Goal: Information Seeking & Learning: Learn about a topic

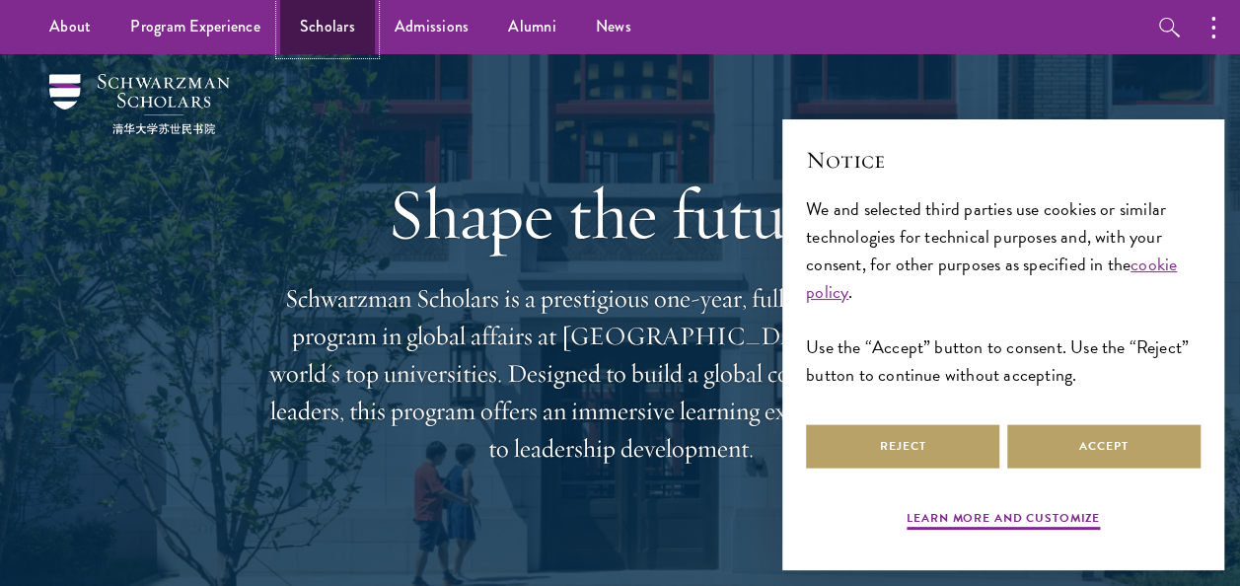
click at [315, 20] on link "Scholars" at bounding box center [327, 27] width 95 height 54
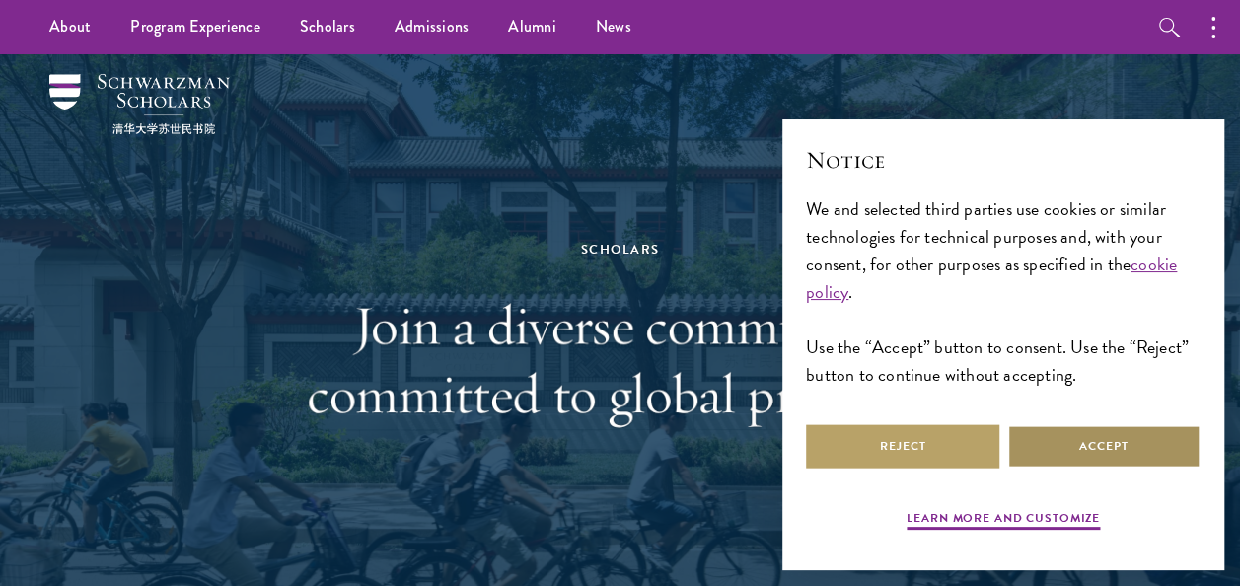
click at [1049, 440] on button "Accept" at bounding box center [1103, 446] width 193 height 44
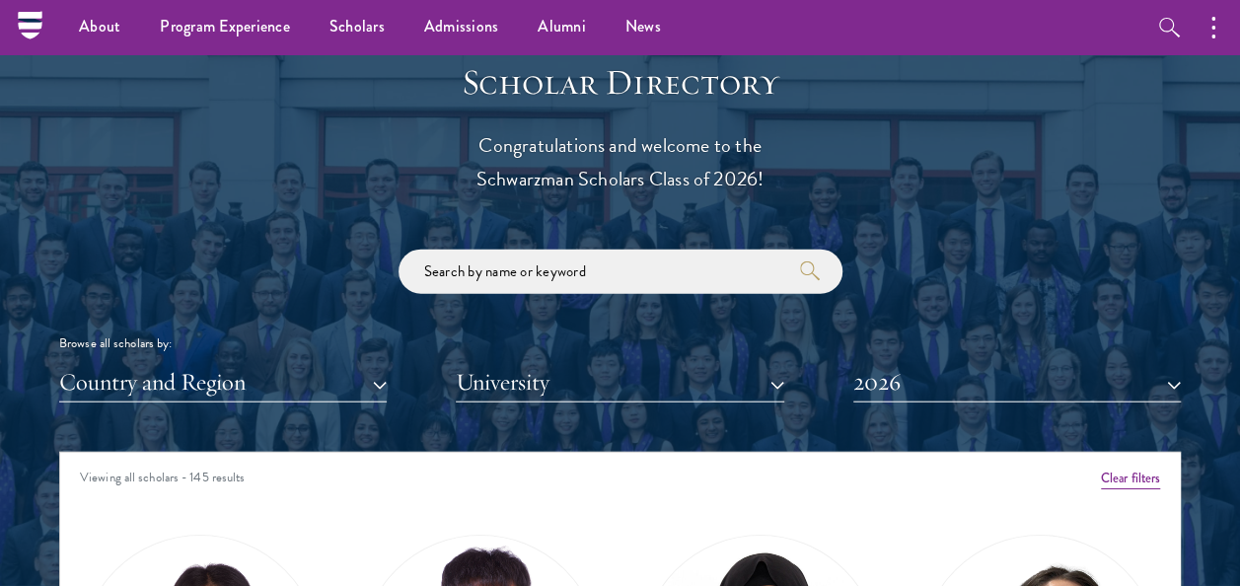
scroll to position [2119, 0]
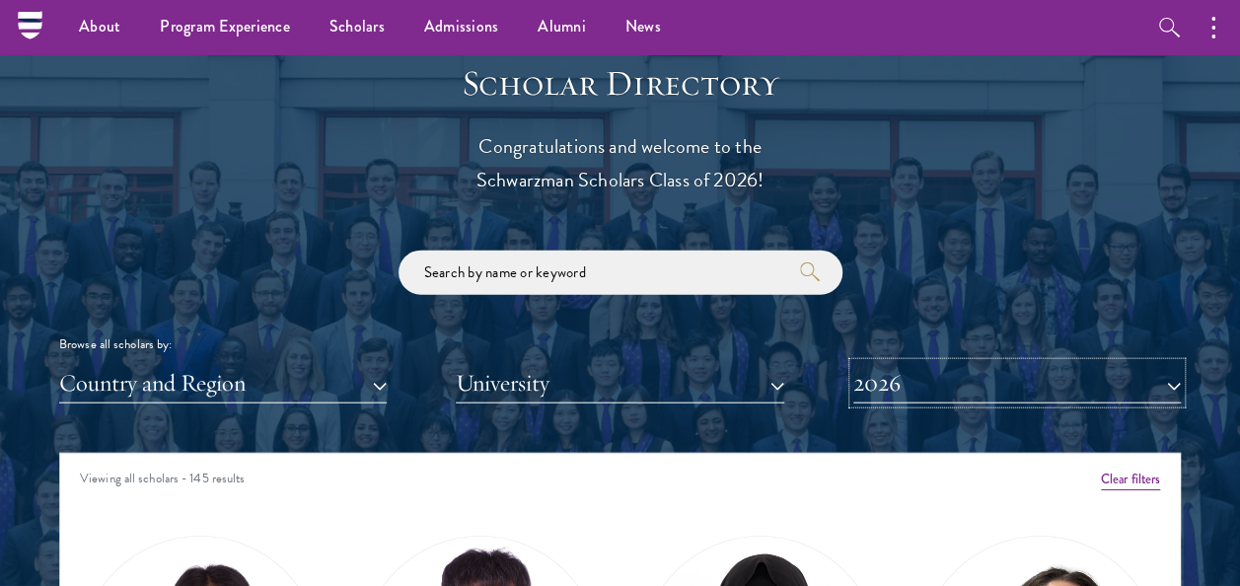
click at [905, 370] on button "2026" at bounding box center [1016, 383] width 327 height 40
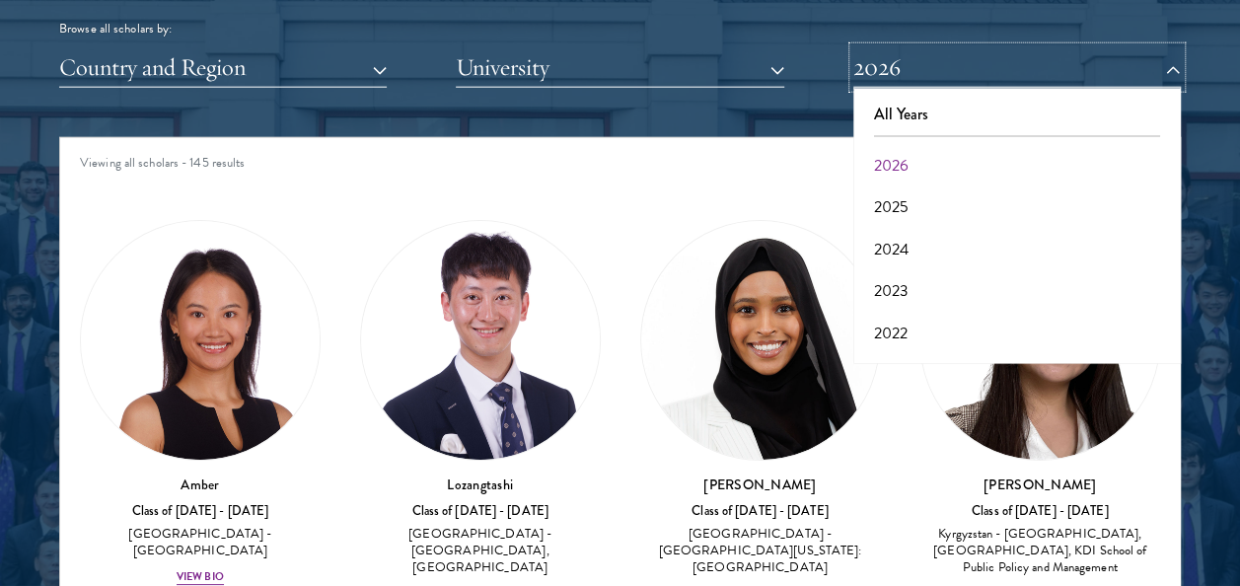
scroll to position [2452, 0]
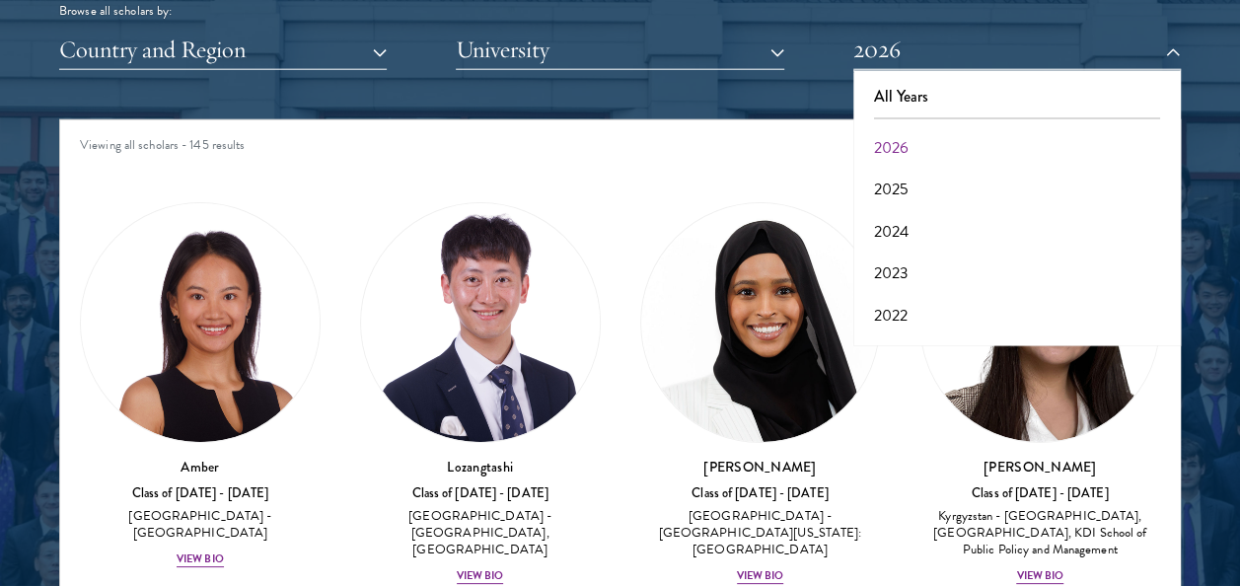
click at [1159, 381] on div "Nurzada Abdivalieva Class of [DATE] - [DATE] [GEOGRAPHIC_DATA] - [GEOGRAPHIC_DA…" at bounding box center [1039, 393] width 280 height 422
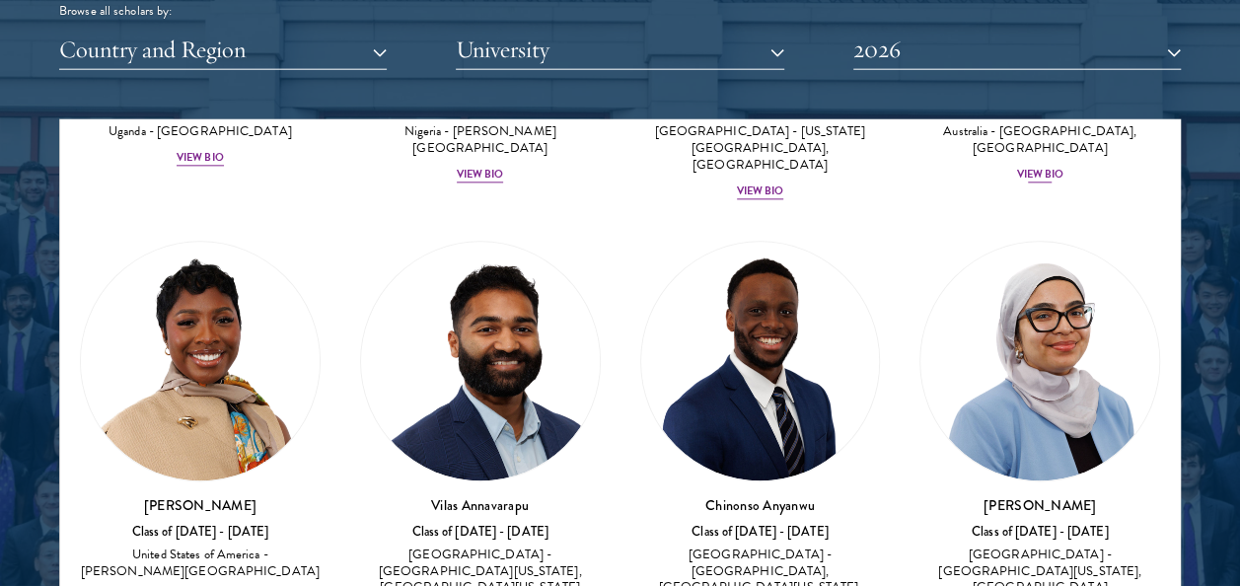
scroll to position [1270, 0]
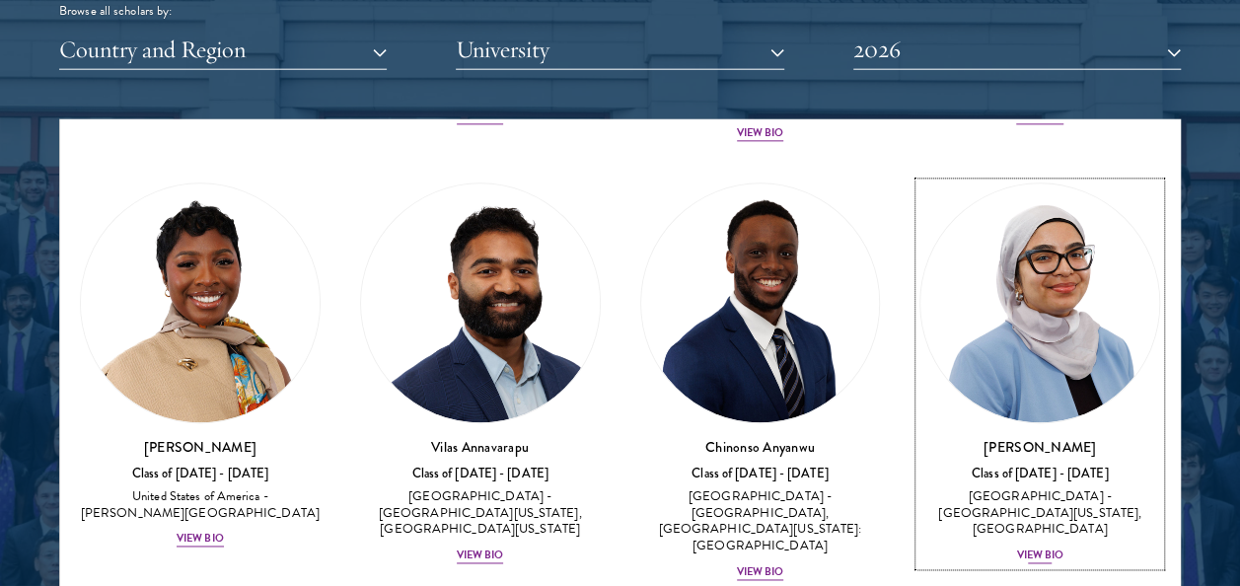
click at [1029, 548] on div "View Bio" at bounding box center [1039, 556] width 47 height 16
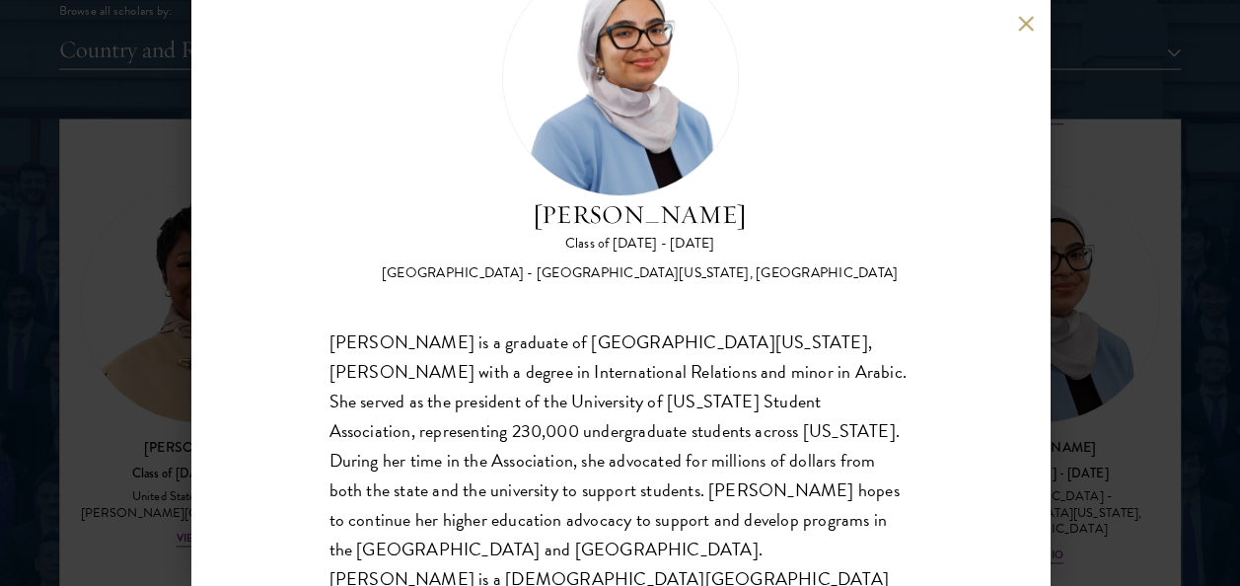
scroll to position [98, 0]
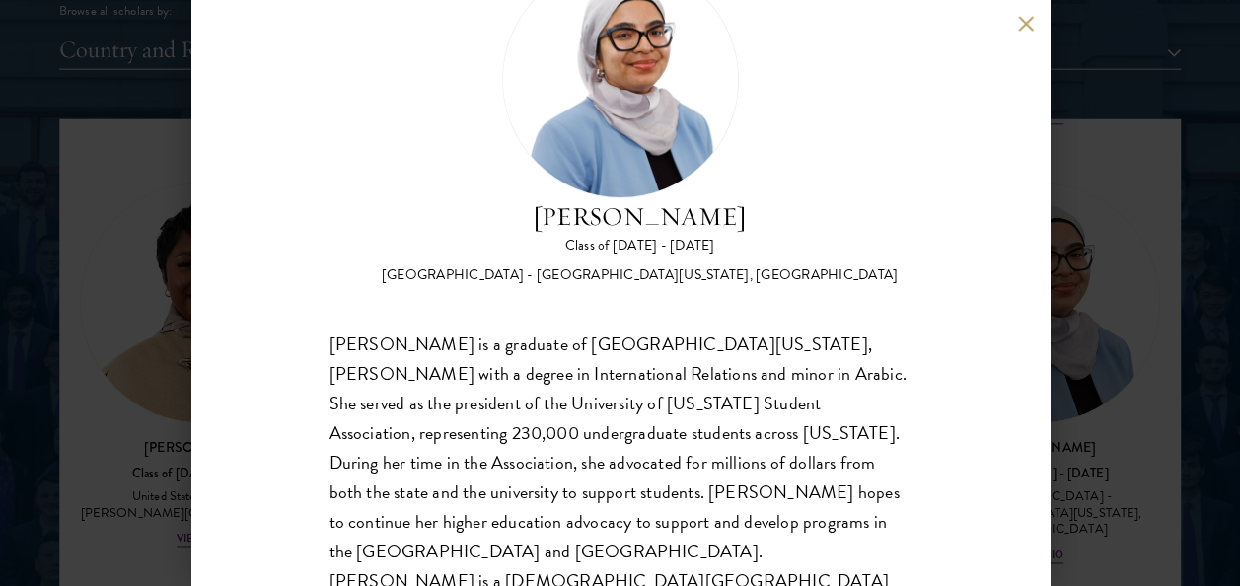
click at [1117, 402] on div "[PERSON_NAME] Class of [DATE] - [DATE] [GEOGRAPHIC_DATA] - [GEOGRAPHIC_DATA][US…" at bounding box center [620, 293] width 1240 height 586
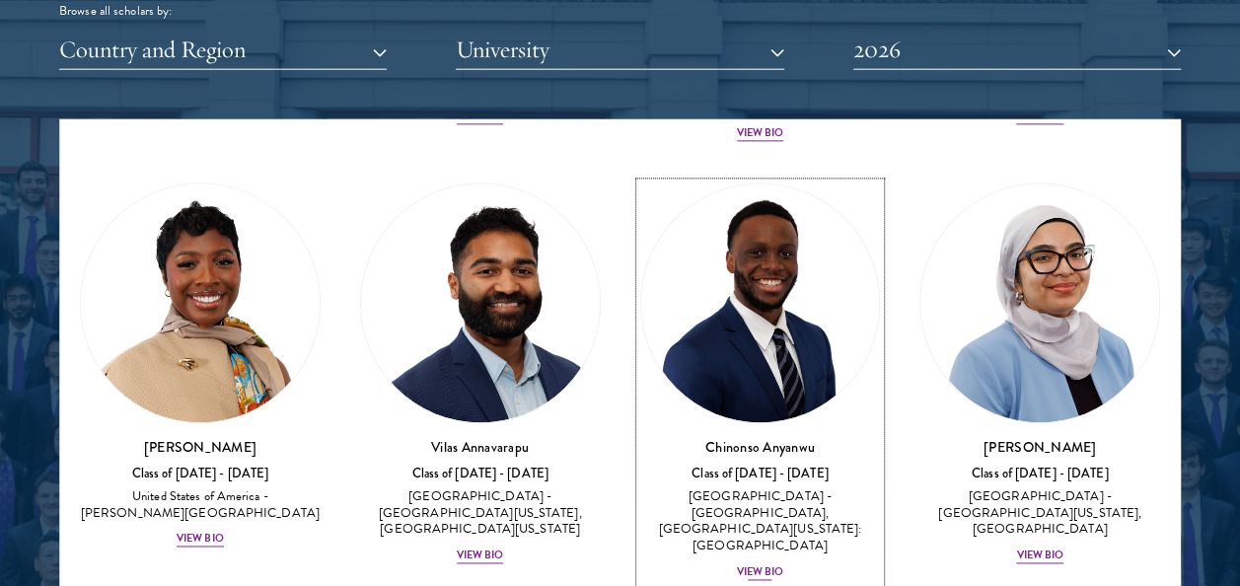
click at [755, 328] on img at bounding box center [760, 303] width 239 height 239
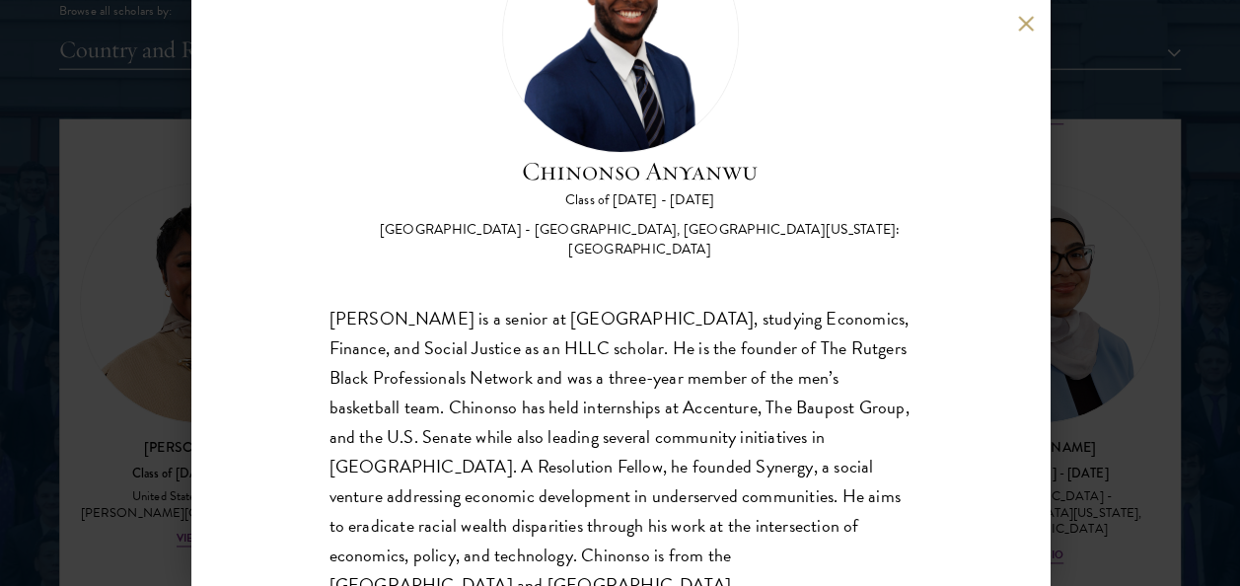
scroll to position [155, 0]
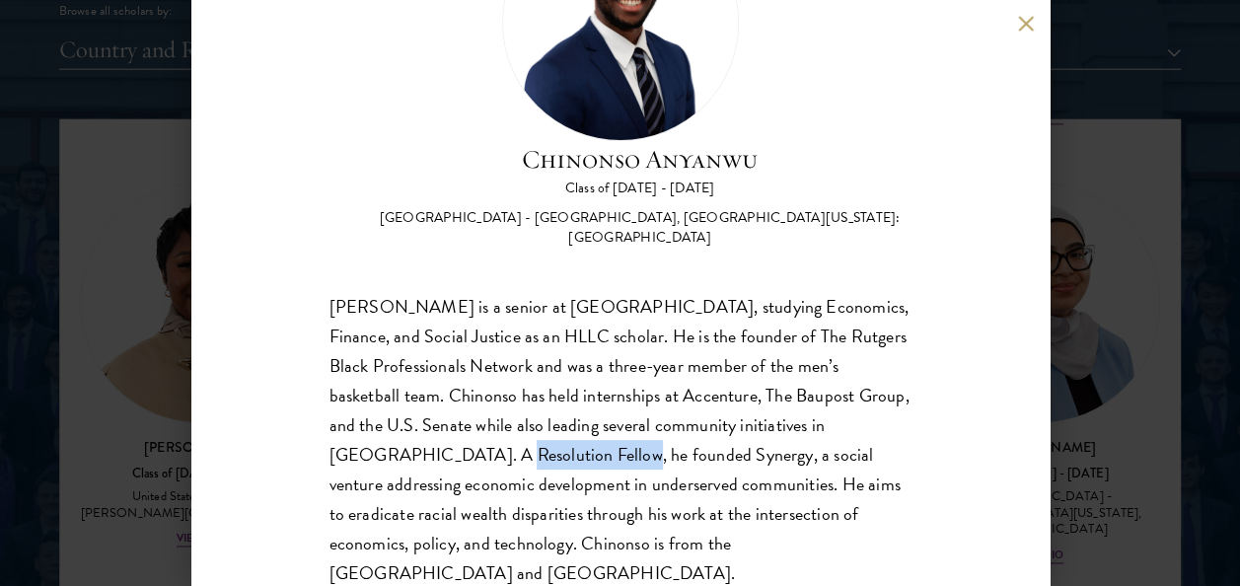
drag, startPoint x: 407, startPoint y: 454, endPoint x: 529, endPoint y: 457, distance: 121.3
click at [529, 457] on div "[PERSON_NAME] is a senior at [GEOGRAPHIC_DATA], studying Economics, Finance, an…" at bounding box center [620, 440] width 582 height 296
copy div "Resolution Fellow"
click at [1140, 311] on div "[PERSON_NAME] Class of [DATE] - [DATE] [GEOGRAPHIC_DATA] - [GEOGRAPHIC_DATA], […" at bounding box center [620, 293] width 1240 height 586
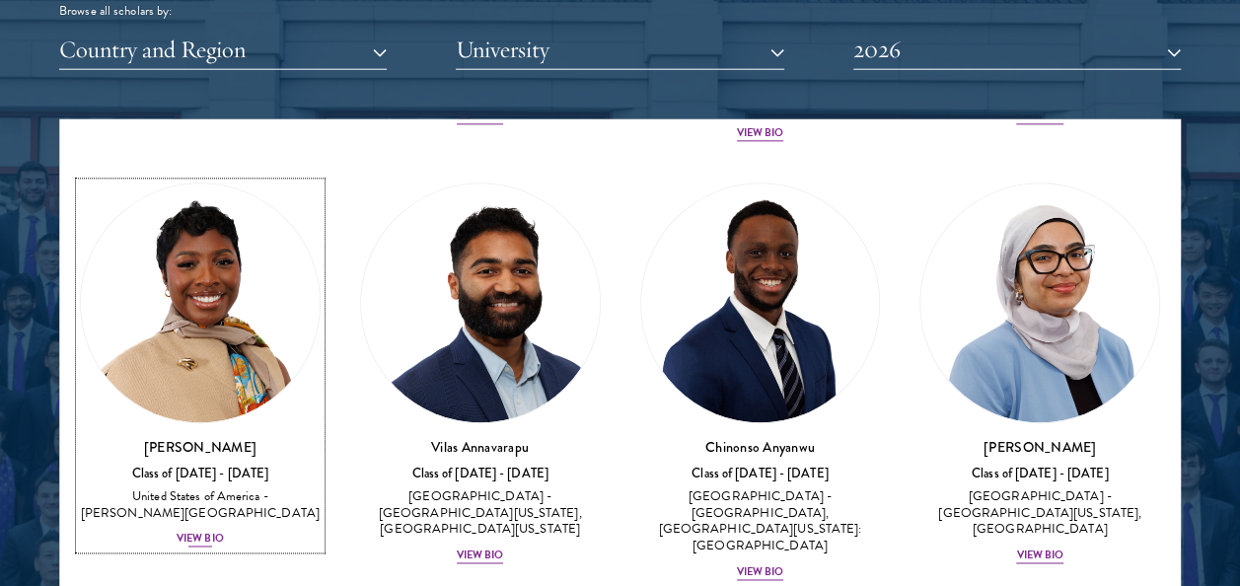
click at [243, 396] on link "[PERSON_NAME] Class of [DATE] - [DATE] [GEOGRAPHIC_DATA] - [PERSON_NAME][GEOGRA…" at bounding box center [200, 366] width 241 height 367
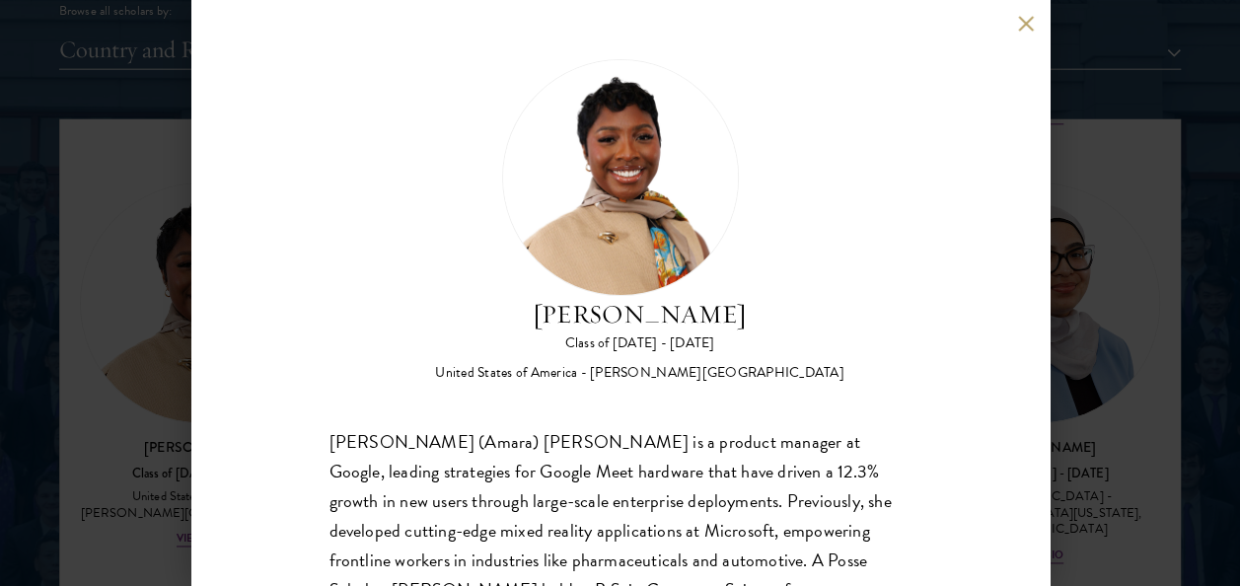
click at [1124, 189] on div "[PERSON_NAME] Class of [DATE] - [DATE] [GEOGRAPHIC_DATA] - [PERSON_NAME][GEOGRA…" at bounding box center [620, 293] width 1240 height 586
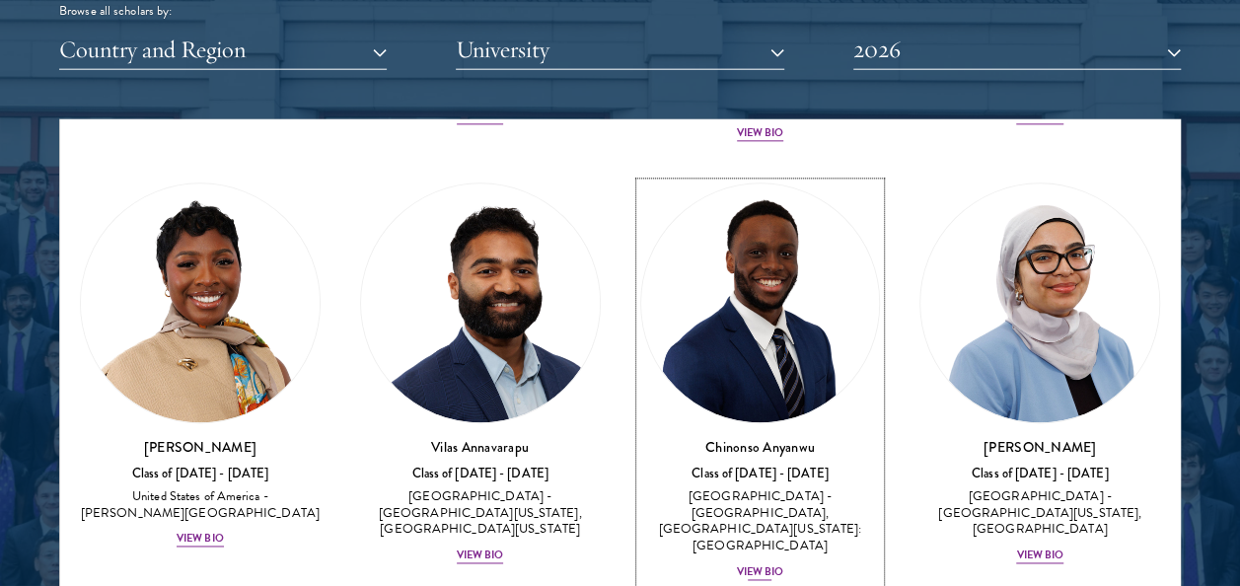
click at [815, 466] on div "Class of [DATE] - [DATE]" at bounding box center [760, 474] width 241 height 17
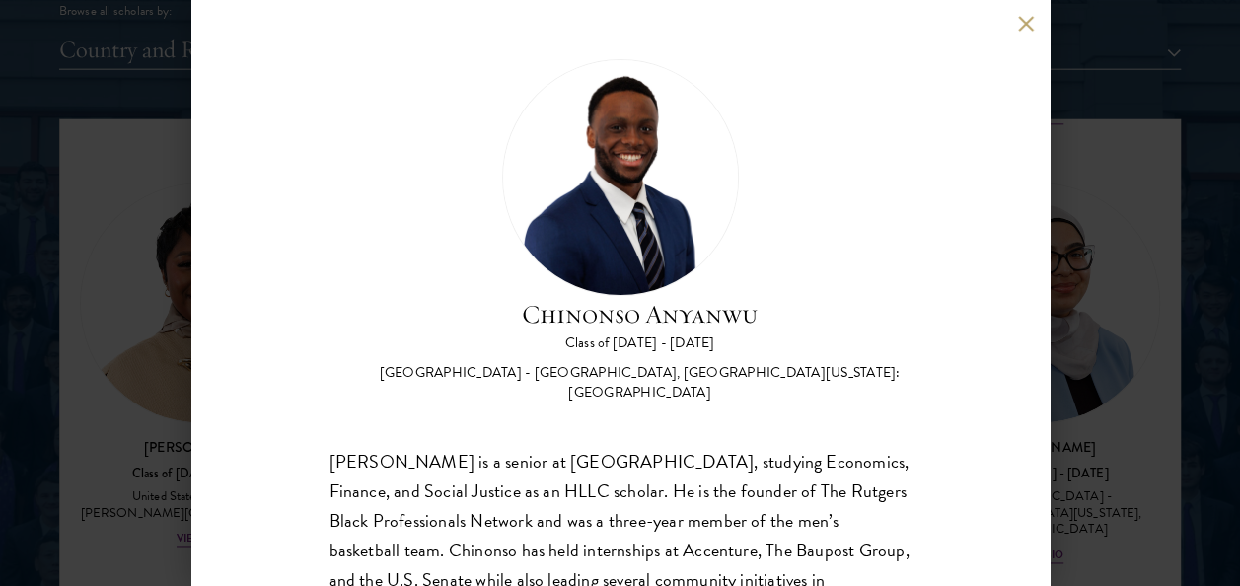
click at [1018, 22] on button at bounding box center [1026, 23] width 17 height 17
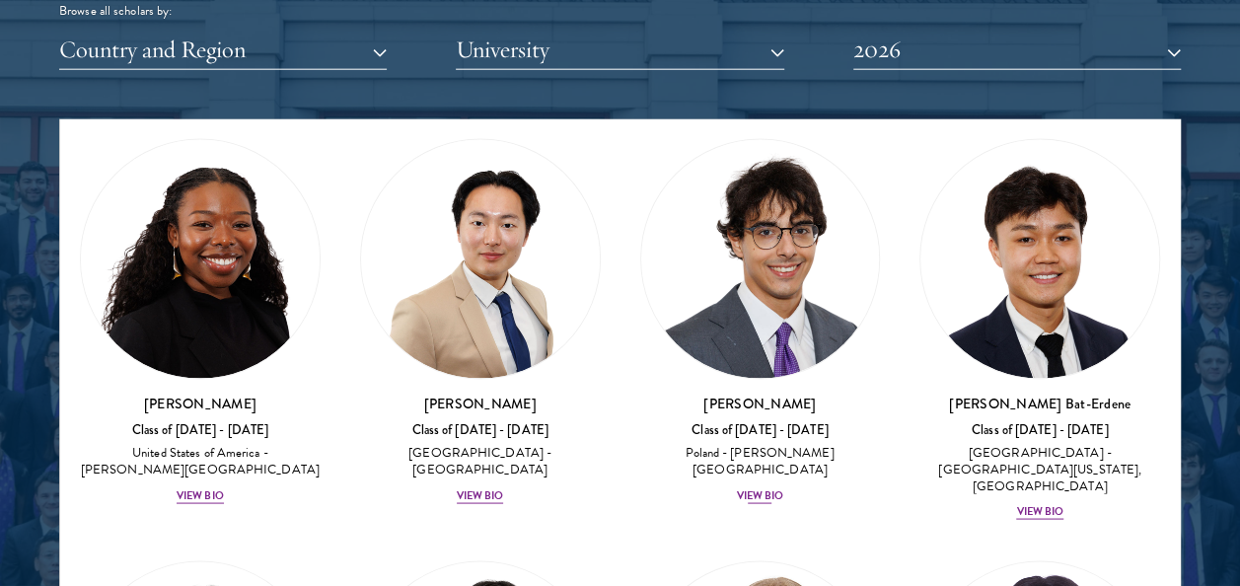
scroll to position [1734, 0]
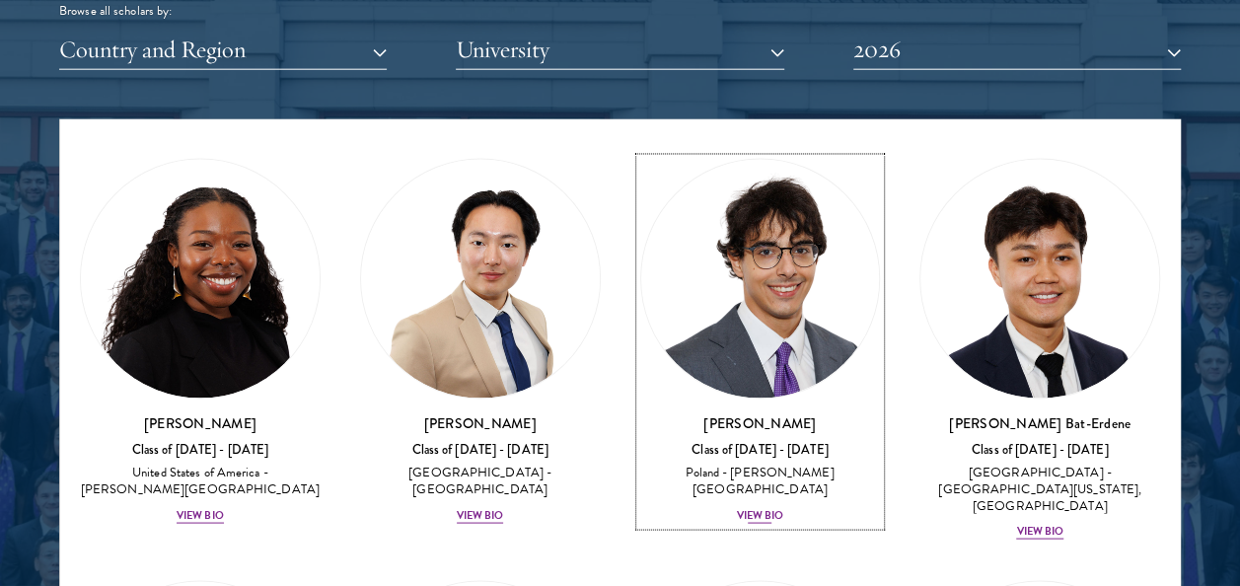
click at [749, 301] on img at bounding box center [760, 279] width 239 height 239
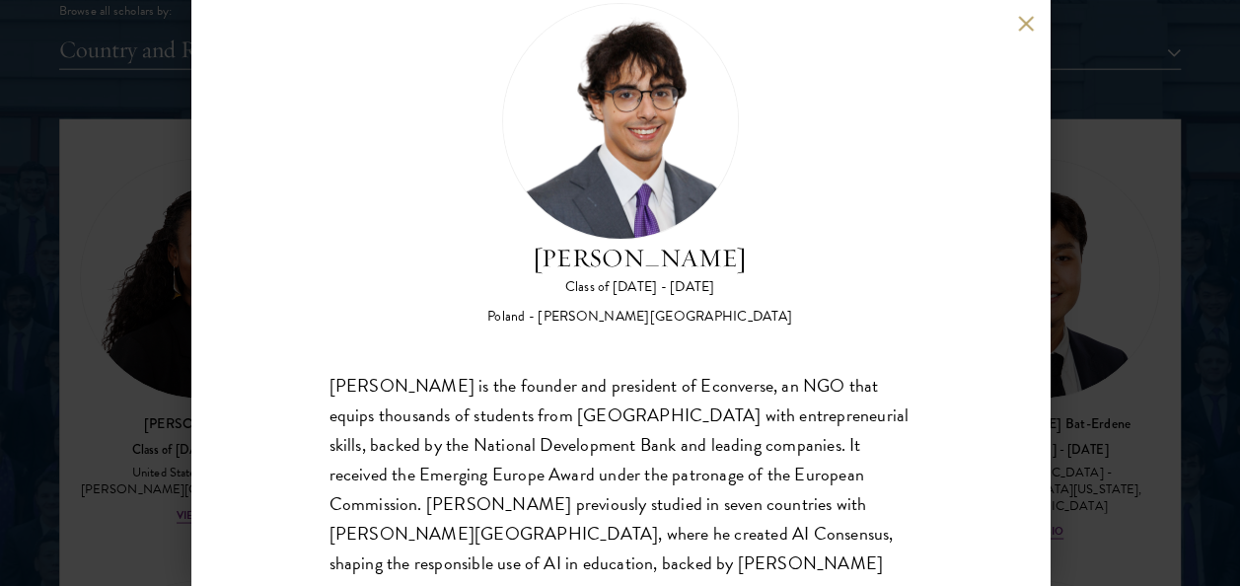
scroll to position [55, 0]
click at [1024, 17] on button at bounding box center [1026, 23] width 17 height 17
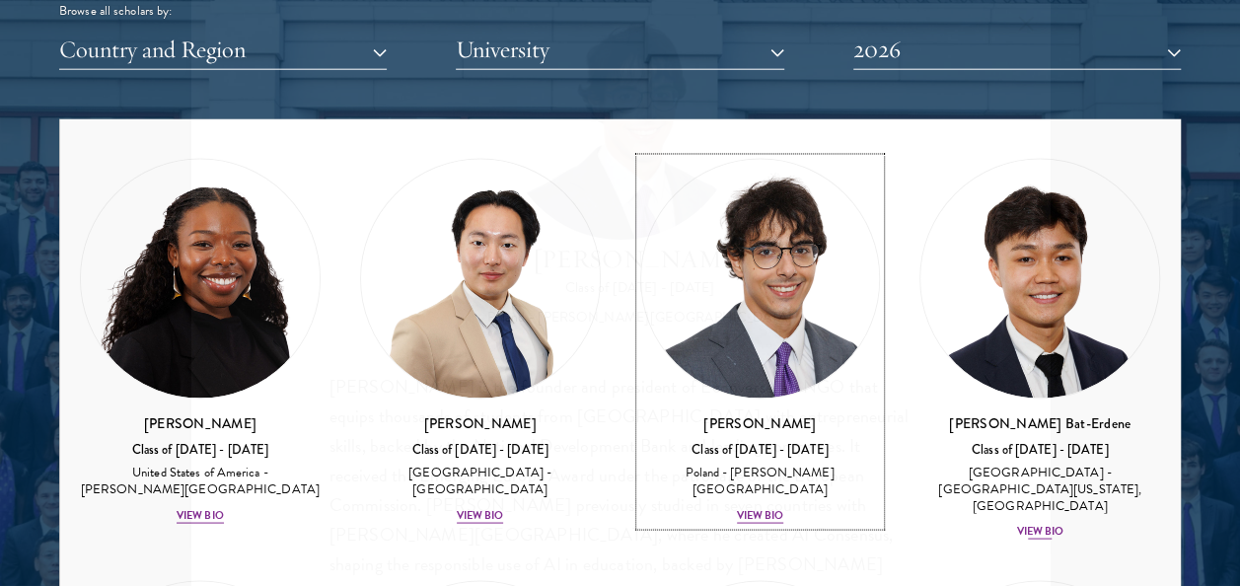
scroll to position [1724, 0]
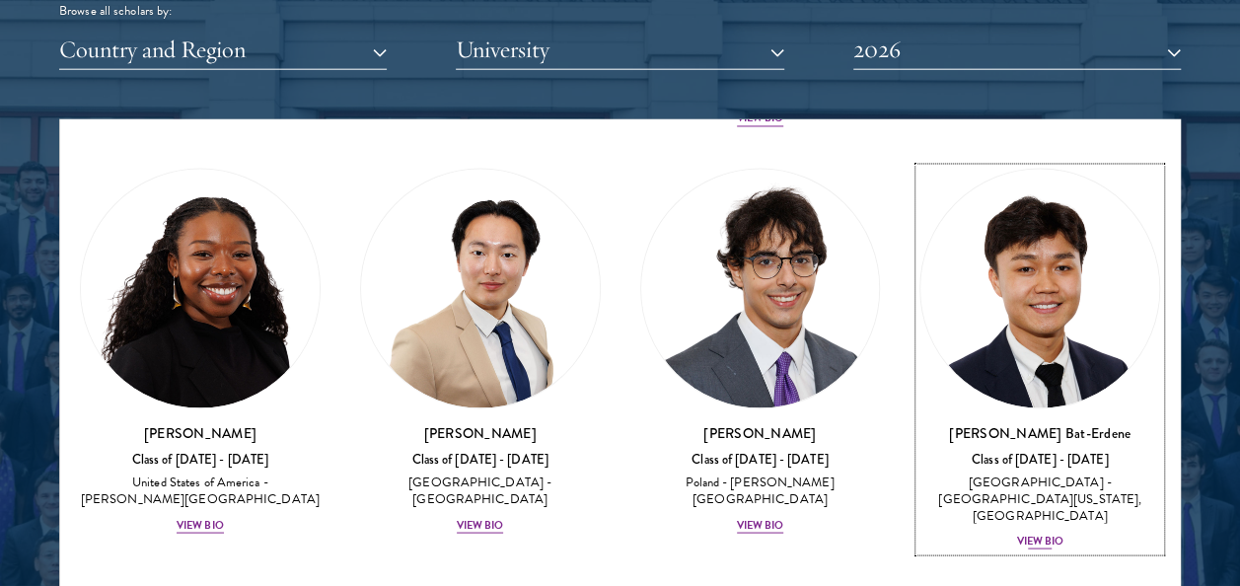
click at [1016, 533] on div "View Bio" at bounding box center [1039, 541] width 47 height 16
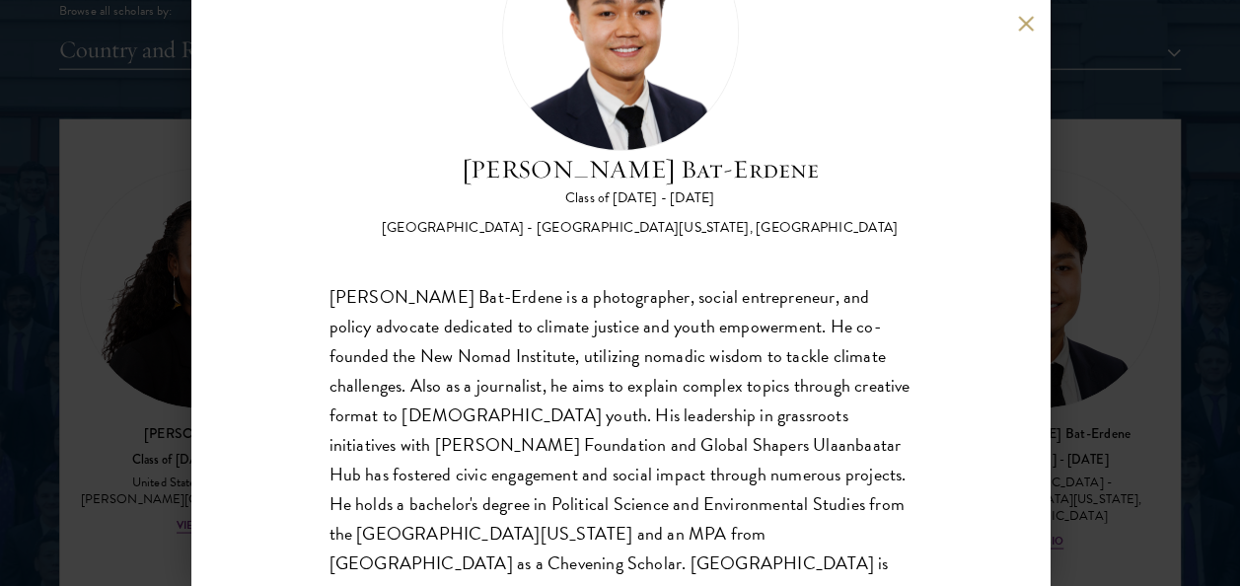
scroll to position [148, 0]
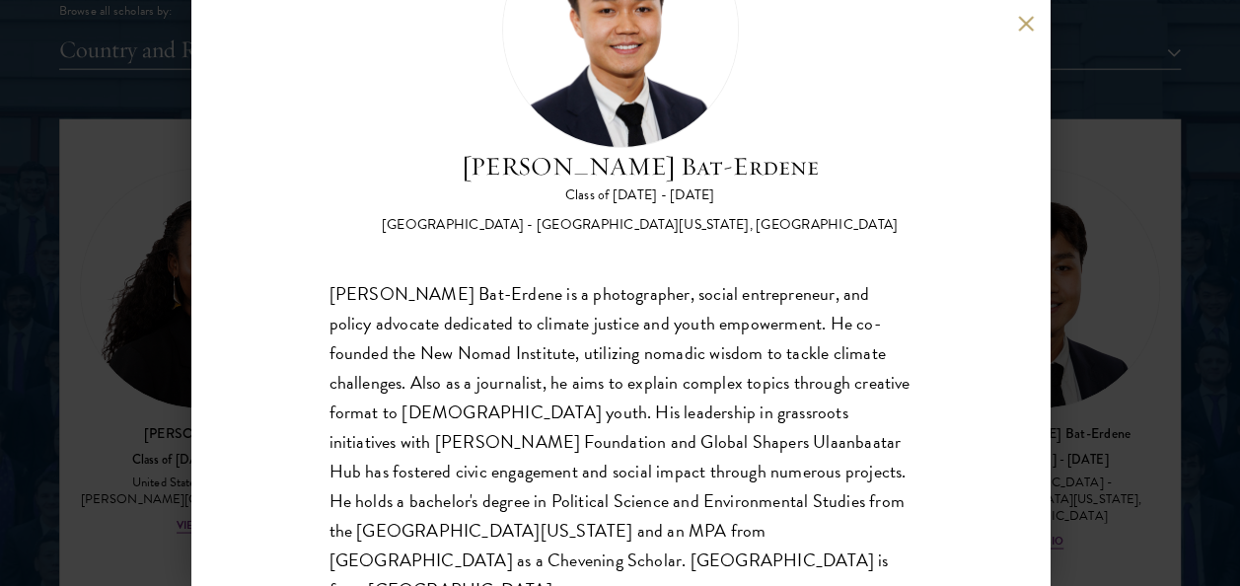
click at [1086, 409] on div "[PERSON_NAME] Bat-Erdene Class of [DATE] - [DATE] [GEOGRAPHIC_DATA] - [GEOGRAPH…" at bounding box center [620, 293] width 1240 height 586
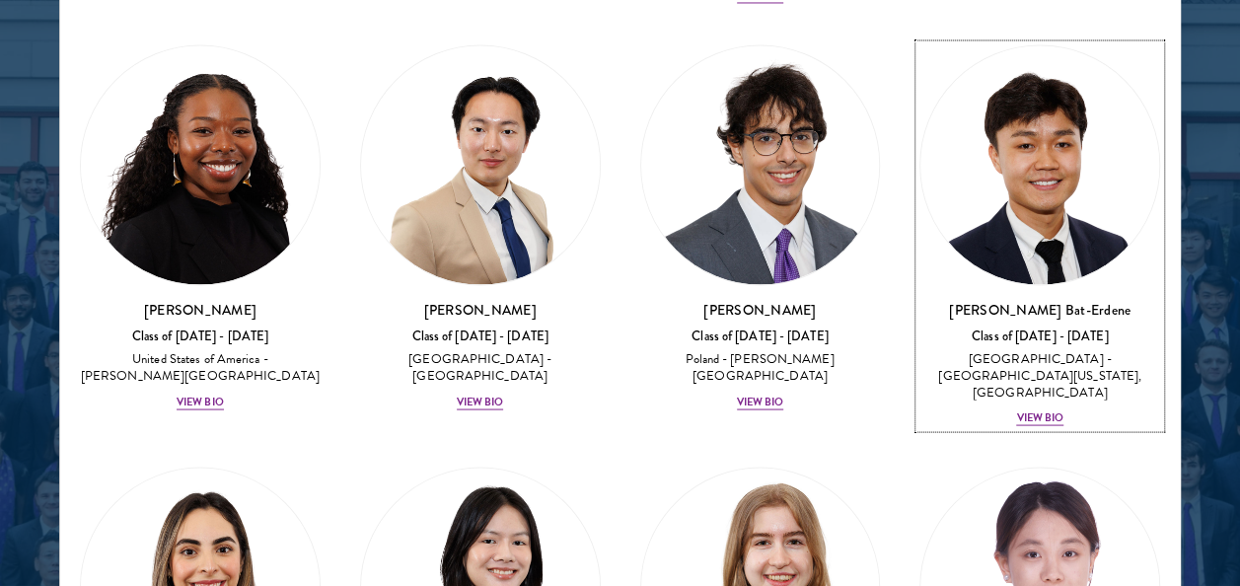
scroll to position [1497, 0]
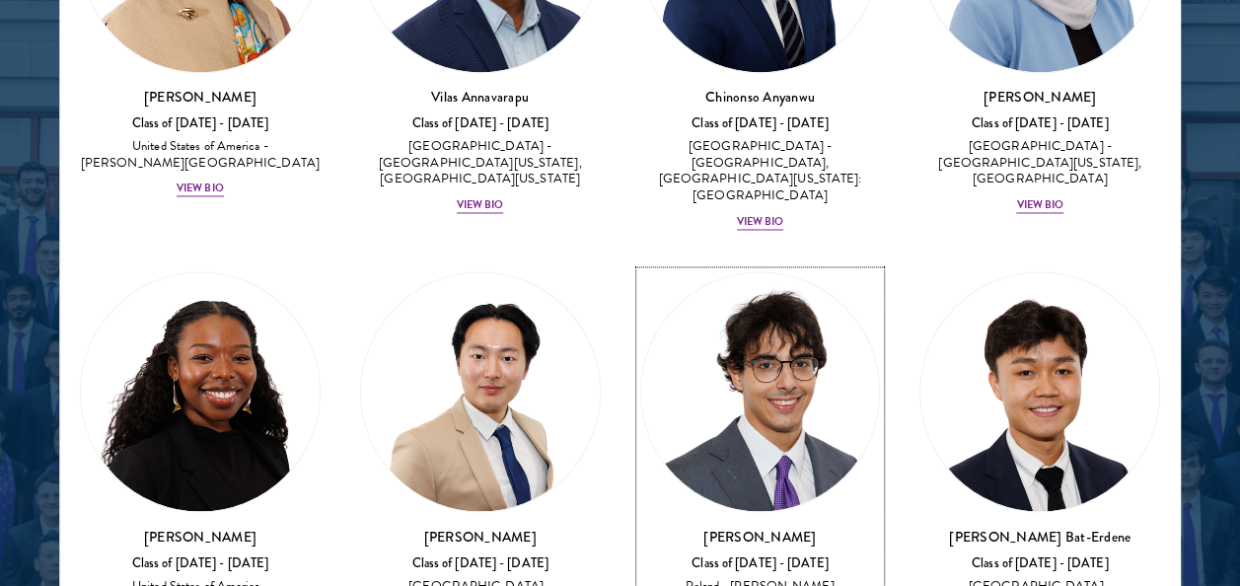
click at [858, 411] on link "[PERSON_NAME] Class of [DATE] - [DATE] [GEOGRAPHIC_DATA] - [PERSON_NAME][GEOGRA…" at bounding box center [760, 455] width 241 height 367
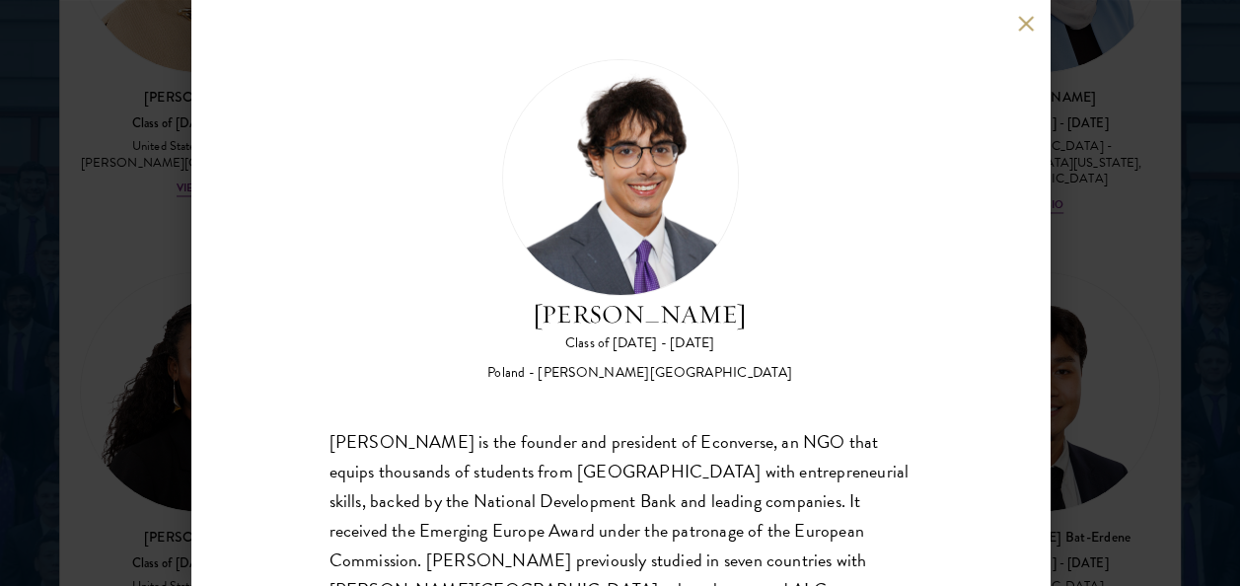
click at [1085, 296] on div "[PERSON_NAME] Class of [DATE] - [DATE] [GEOGRAPHIC_DATA] - [PERSON_NAME][GEOGRA…" at bounding box center [620, 293] width 1240 height 586
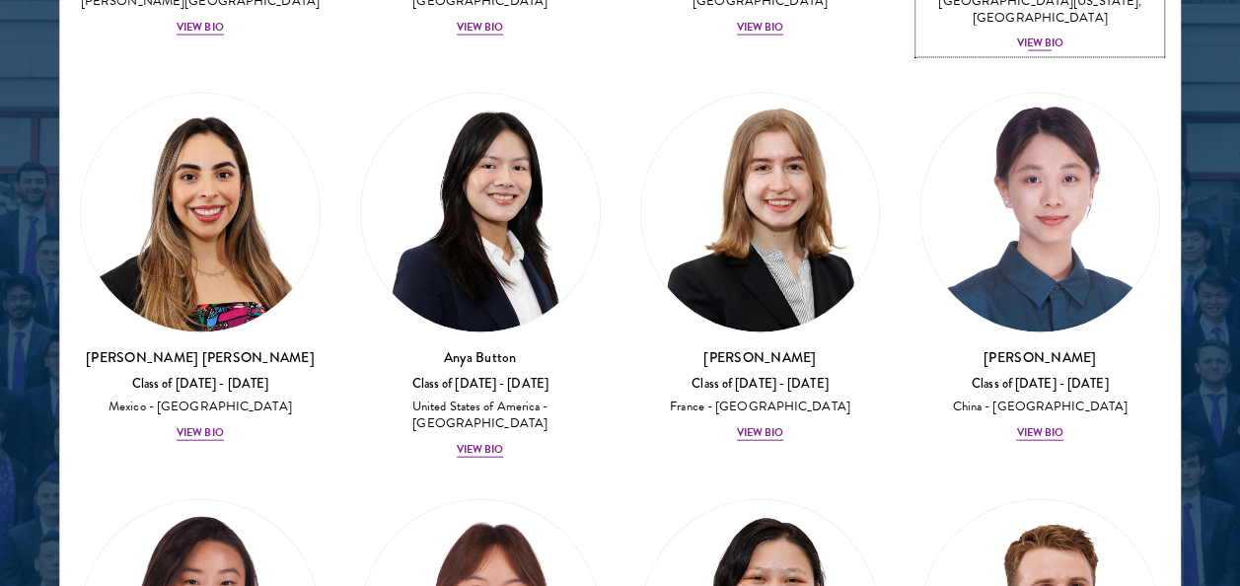
scroll to position [2097, 0]
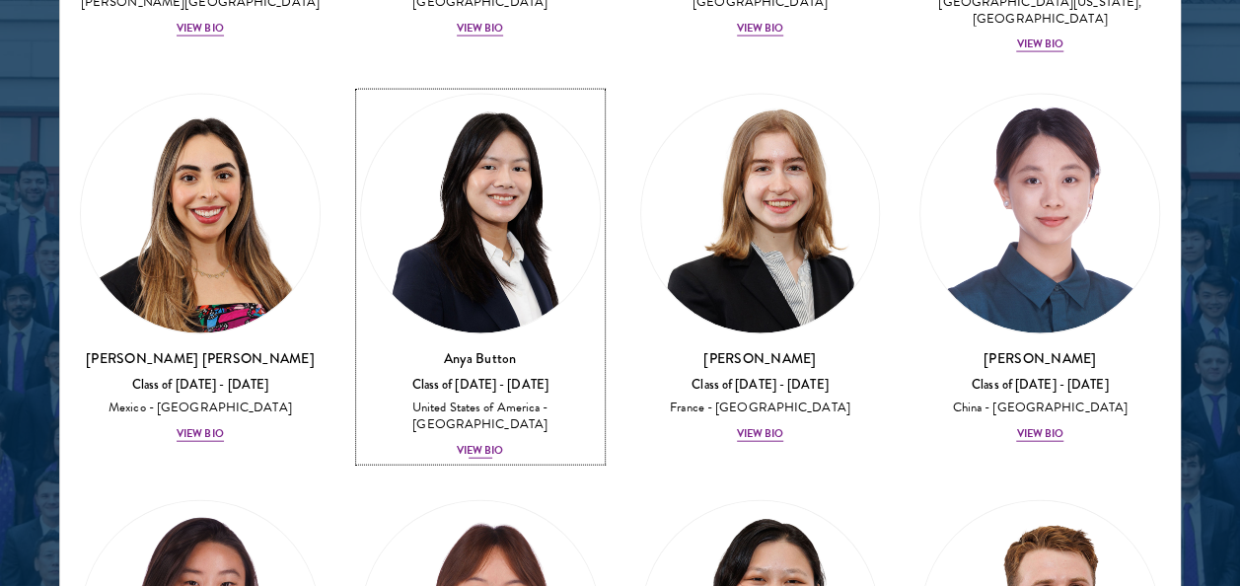
click at [458, 443] on div "View Bio" at bounding box center [480, 451] width 47 height 16
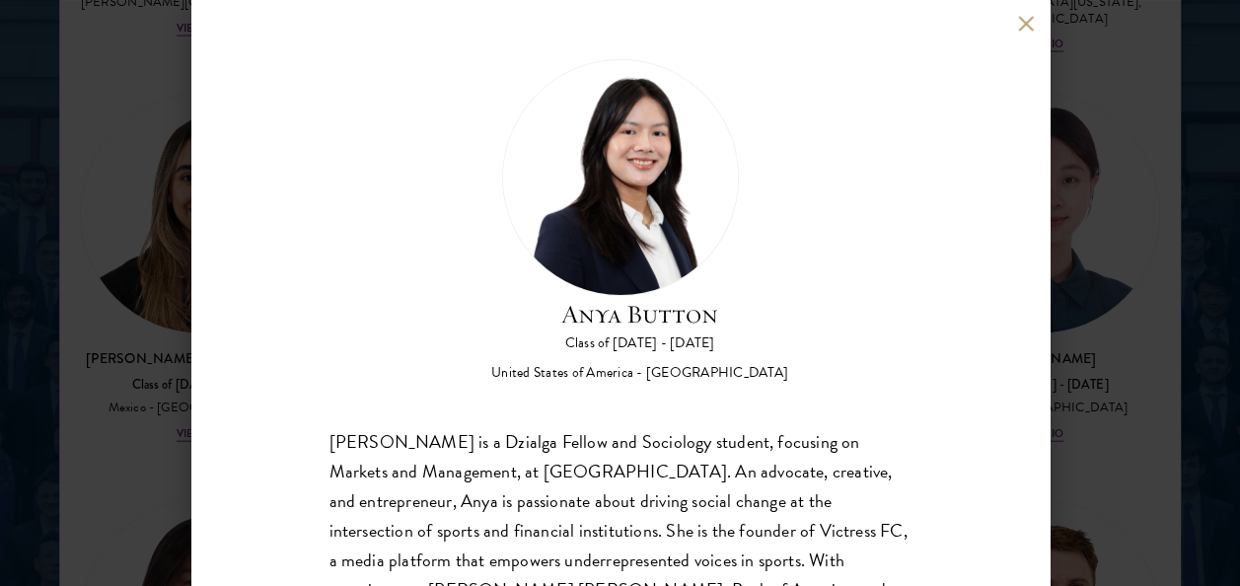
scroll to position [167, 0]
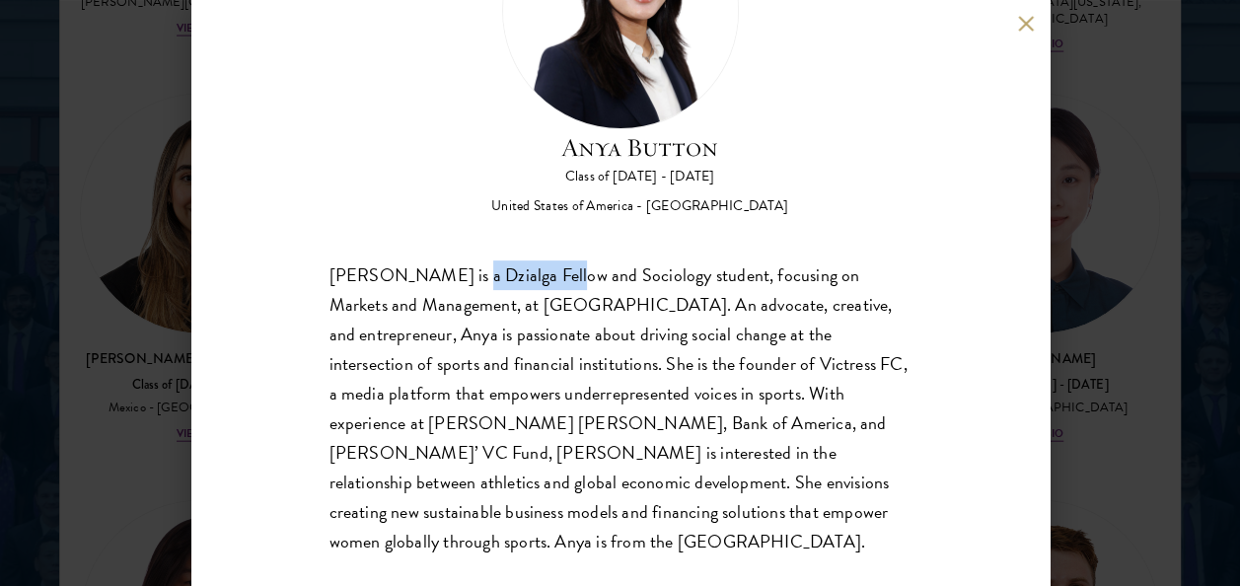
drag, startPoint x: 450, startPoint y: 276, endPoint x: 552, endPoint y: 280, distance: 102.6
click at [552, 280] on div "[PERSON_NAME] is a Dzialga Fellow and Sociology student, focusing on Markets an…" at bounding box center [620, 408] width 582 height 296
copy div "Dzialga Fellow"
drag, startPoint x: 821, startPoint y: 311, endPoint x: 786, endPoint y: 358, distance: 59.2
click at [786, 358] on div "[PERSON_NAME] is a Dzialga Fellow and Sociology student, focusing on Markets an…" at bounding box center [620, 408] width 582 height 296
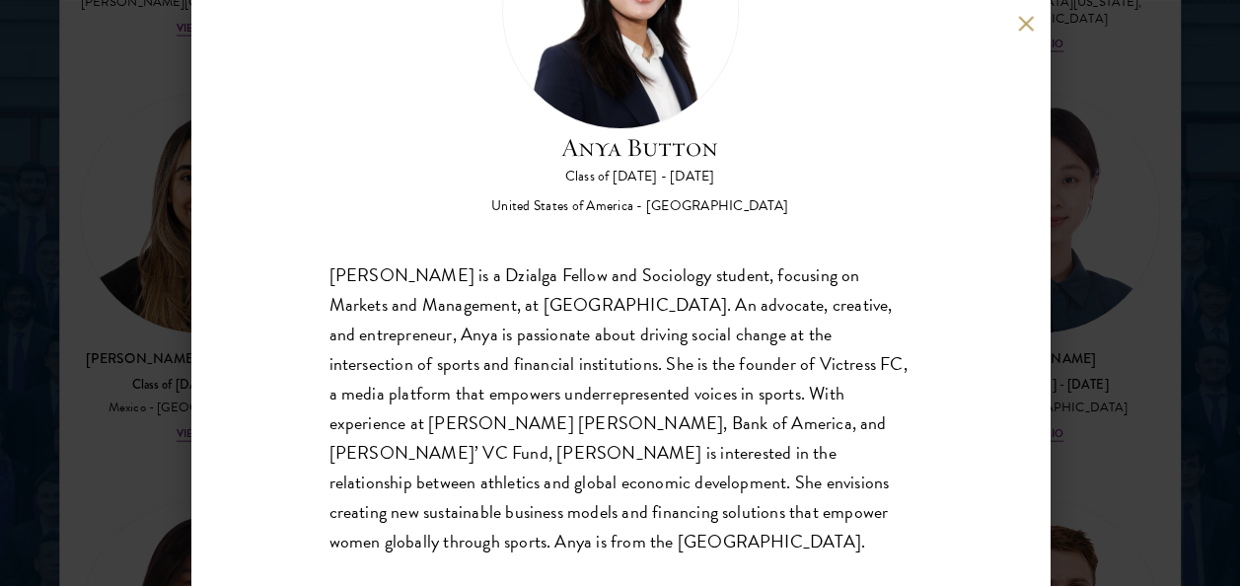
scroll to position [0, 0]
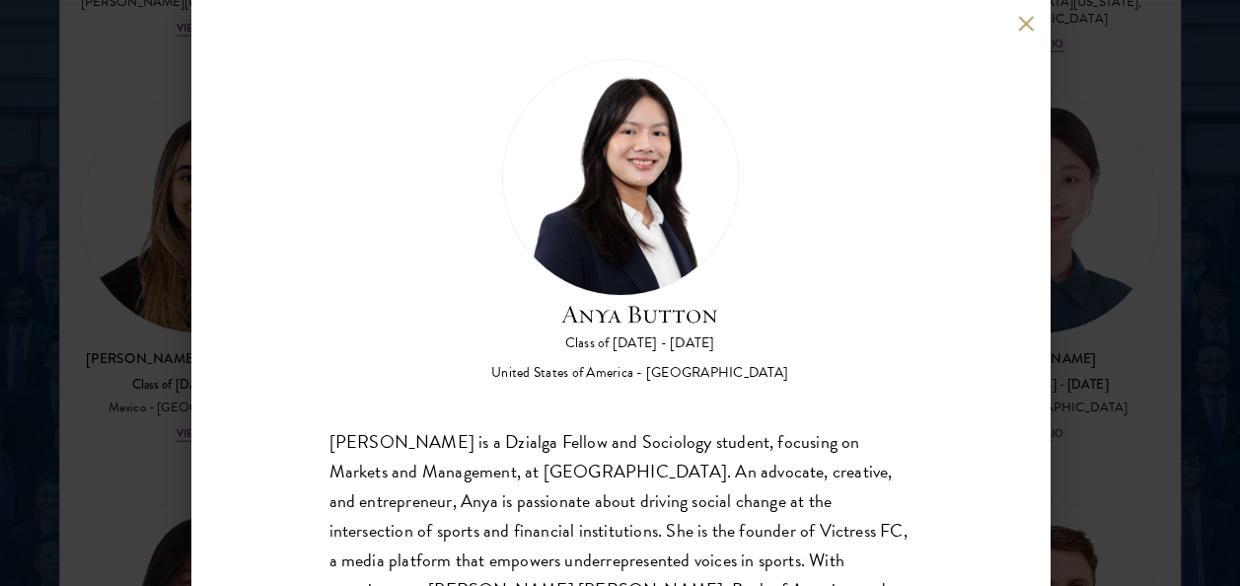
click at [1099, 207] on div "Anya Button Class of [DATE] - [DATE] [GEOGRAPHIC_DATA] - [GEOGRAPHIC_DATA] [PER…" at bounding box center [620, 293] width 1240 height 586
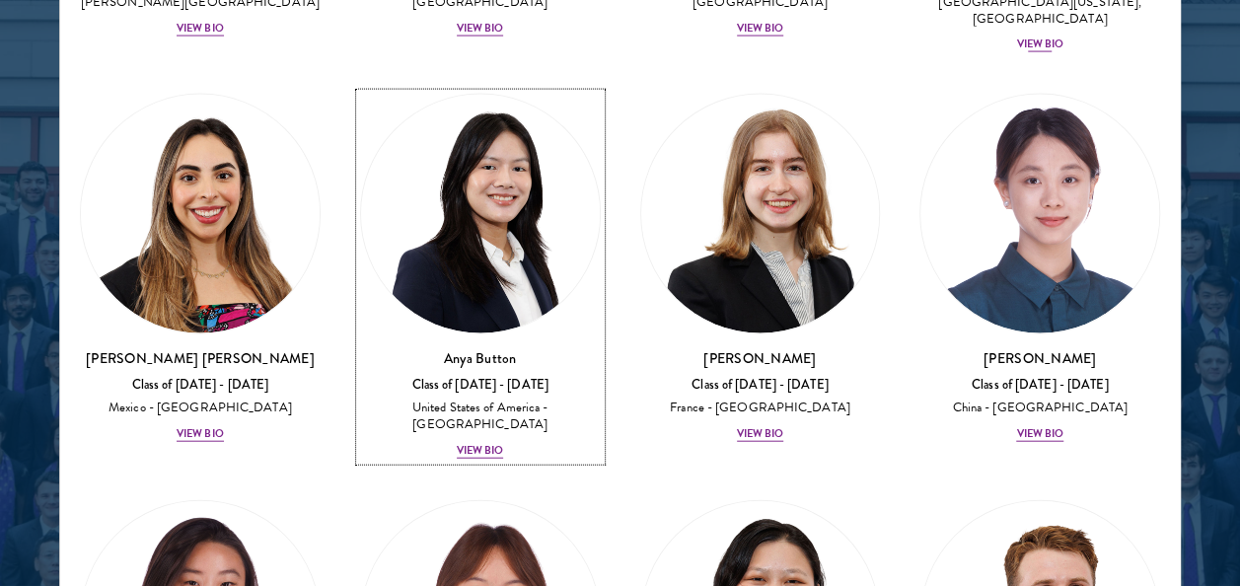
scroll to position [2004, 0]
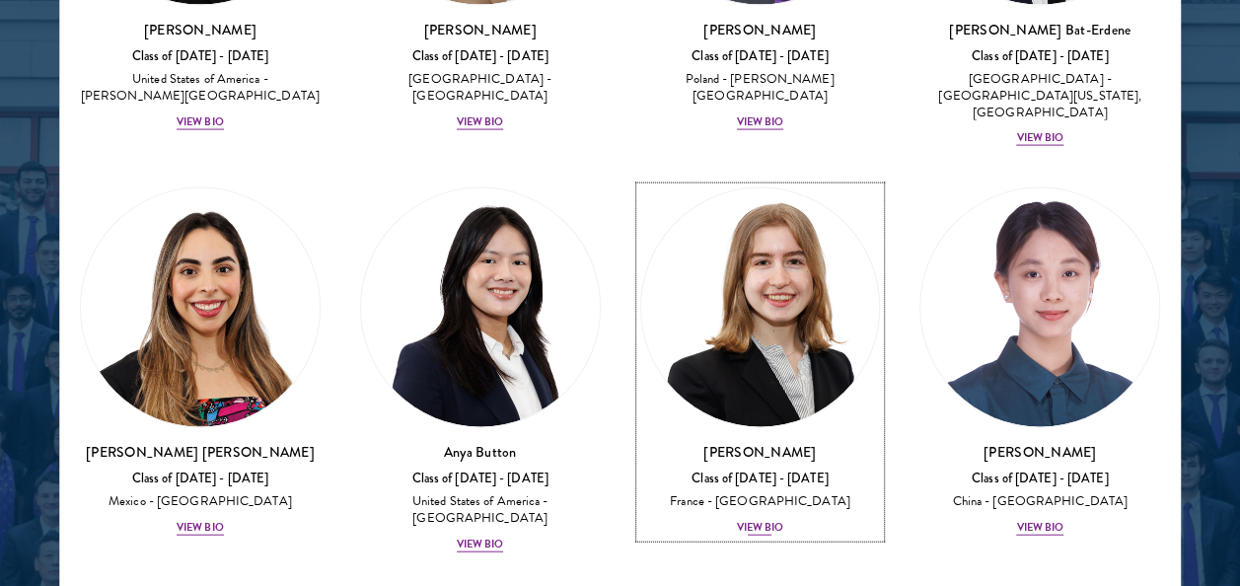
click at [653, 493] on div "France - [GEOGRAPHIC_DATA]" at bounding box center [760, 501] width 241 height 17
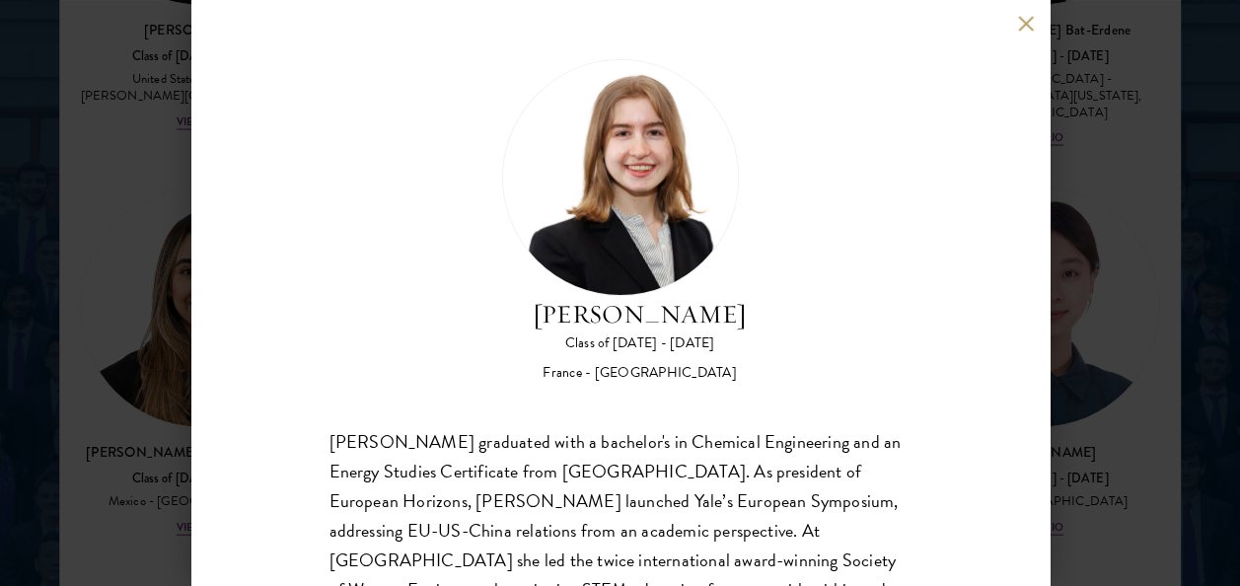
scroll to position [196, 0]
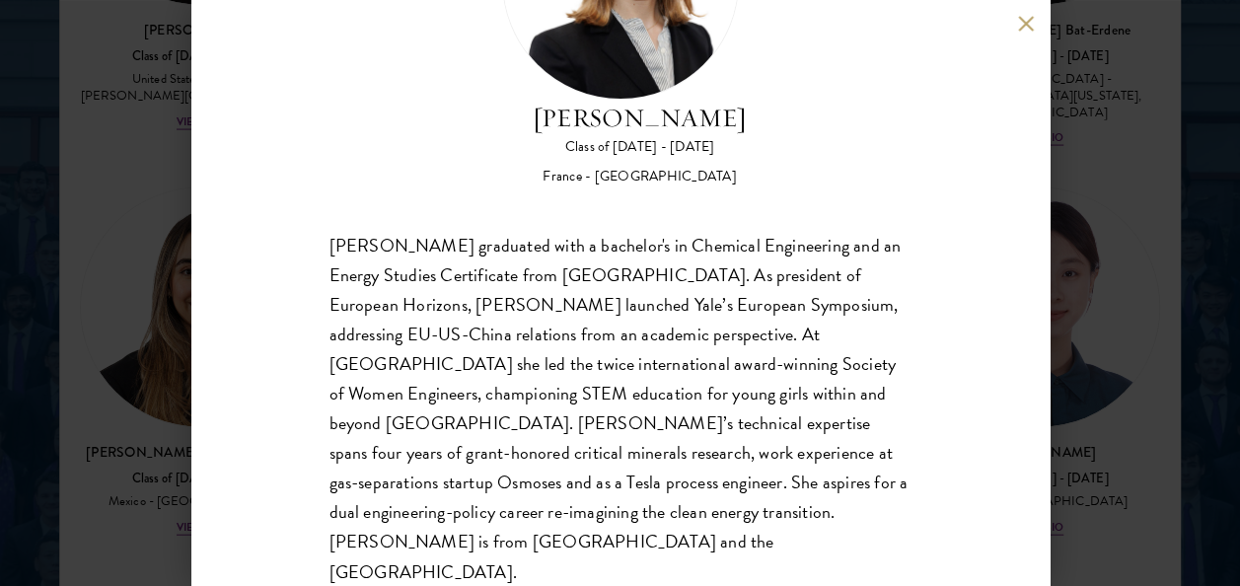
click at [1115, 215] on div "[PERSON_NAME] Class of [DATE] - [DATE] [GEOGRAPHIC_DATA] - [GEOGRAPHIC_DATA] [P…" at bounding box center [620, 293] width 1240 height 586
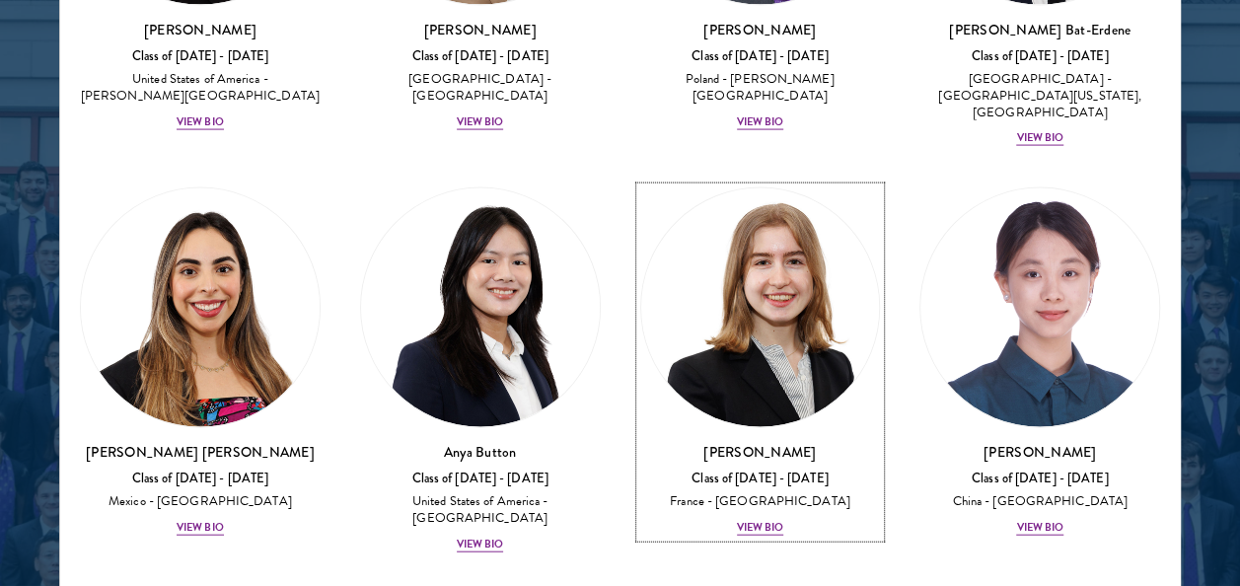
scroll to position [2004, 0]
click at [853, 275] on img at bounding box center [760, 307] width 239 height 239
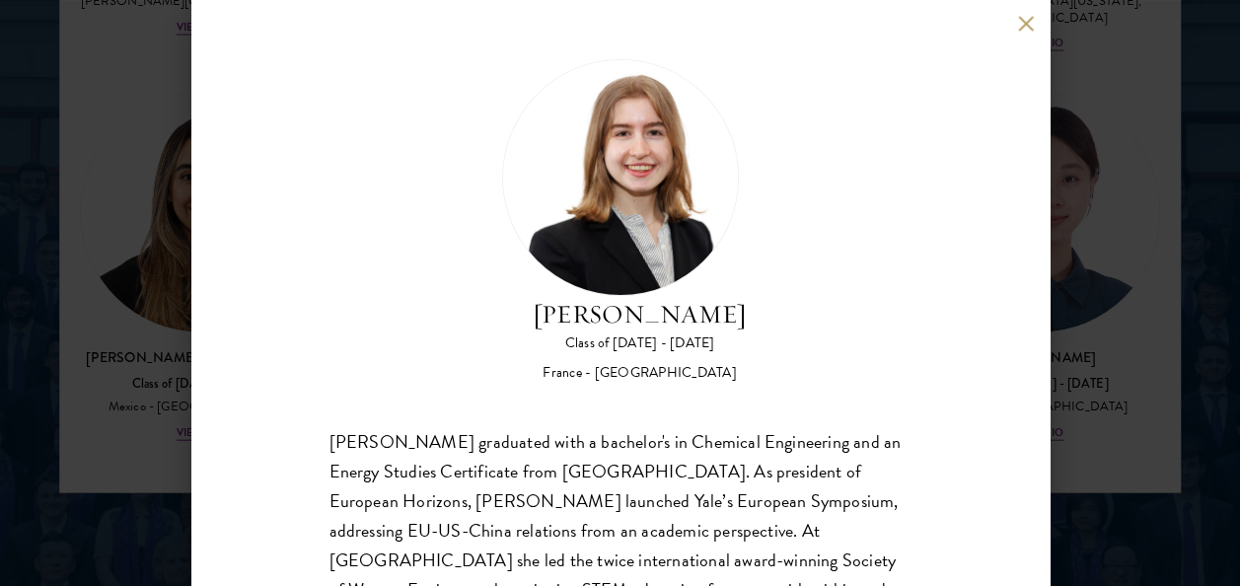
scroll to position [2672, 0]
click at [643, 376] on div "France - [GEOGRAPHIC_DATA]" at bounding box center [639, 373] width 214 height 20
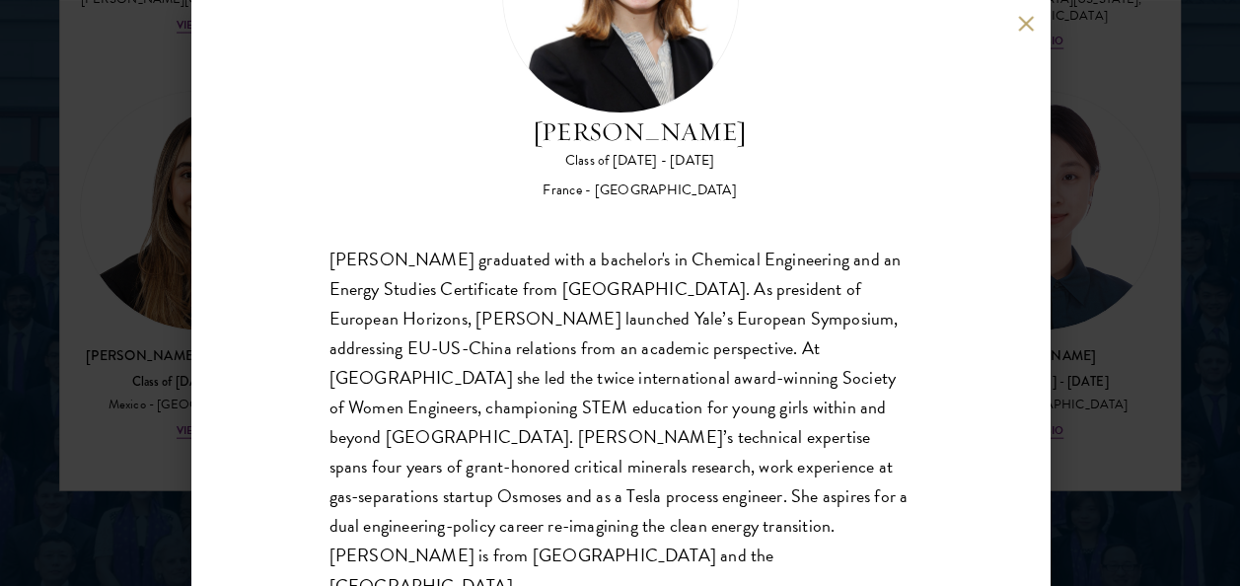
scroll to position [196, 0]
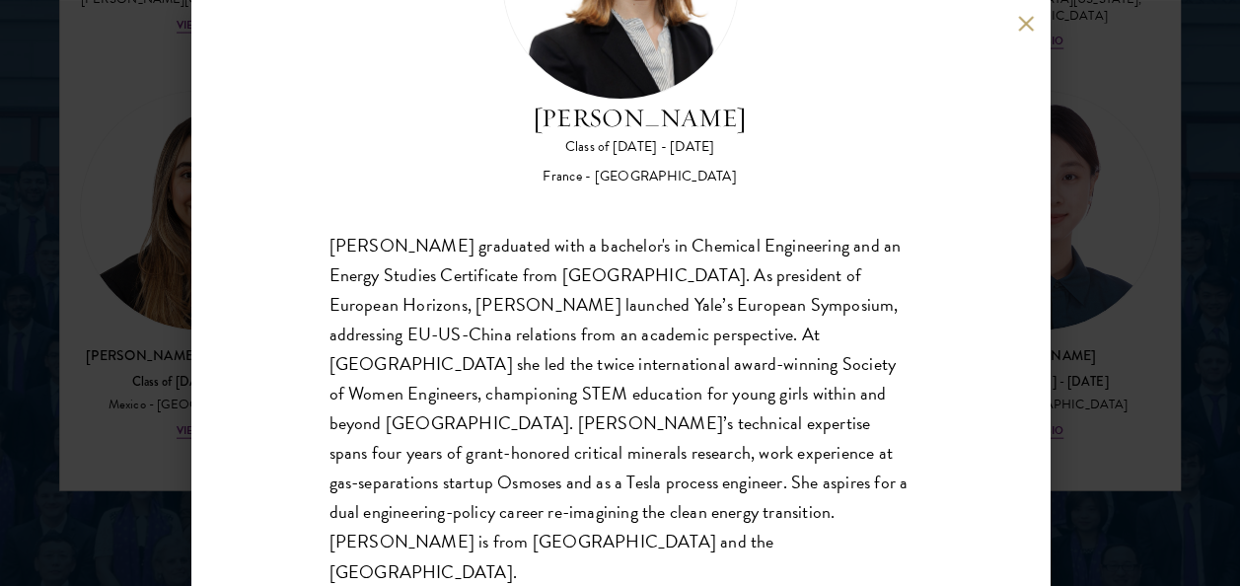
click at [1076, 307] on div "[PERSON_NAME] Class of [DATE] - [DATE] [GEOGRAPHIC_DATA] - [GEOGRAPHIC_DATA] [P…" at bounding box center [620, 293] width 1240 height 586
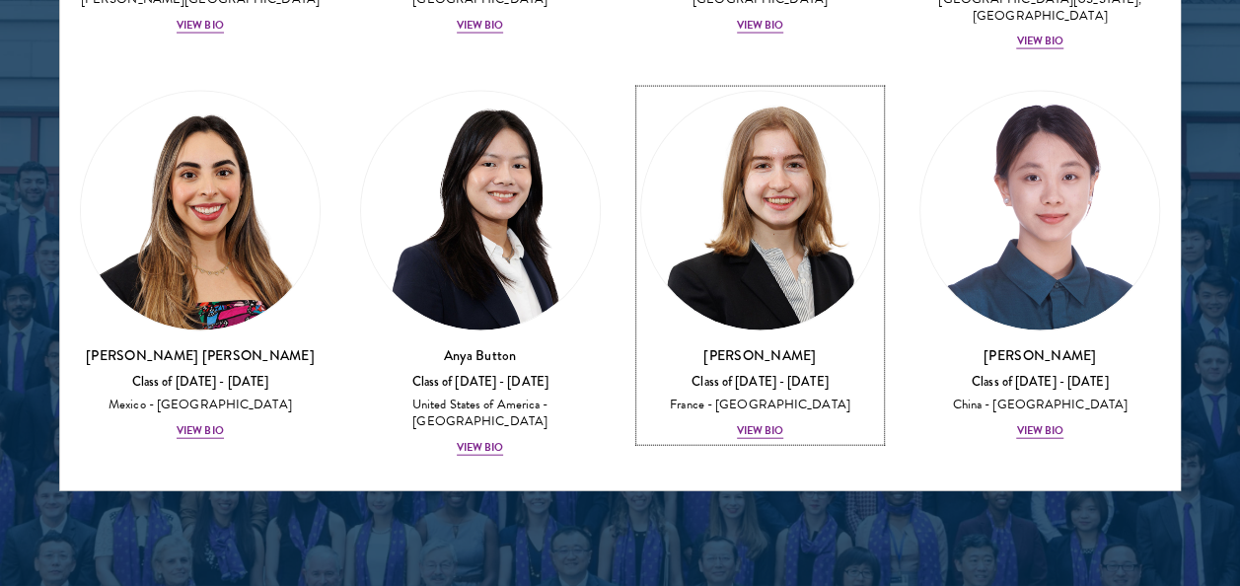
scroll to position [2004, 0]
click at [748, 346] on div "[PERSON_NAME] Class of [DATE] - [DATE] [GEOGRAPHIC_DATA] - [GEOGRAPHIC_DATA] Vi…" at bounding box center [760, 393] width 241 height 96
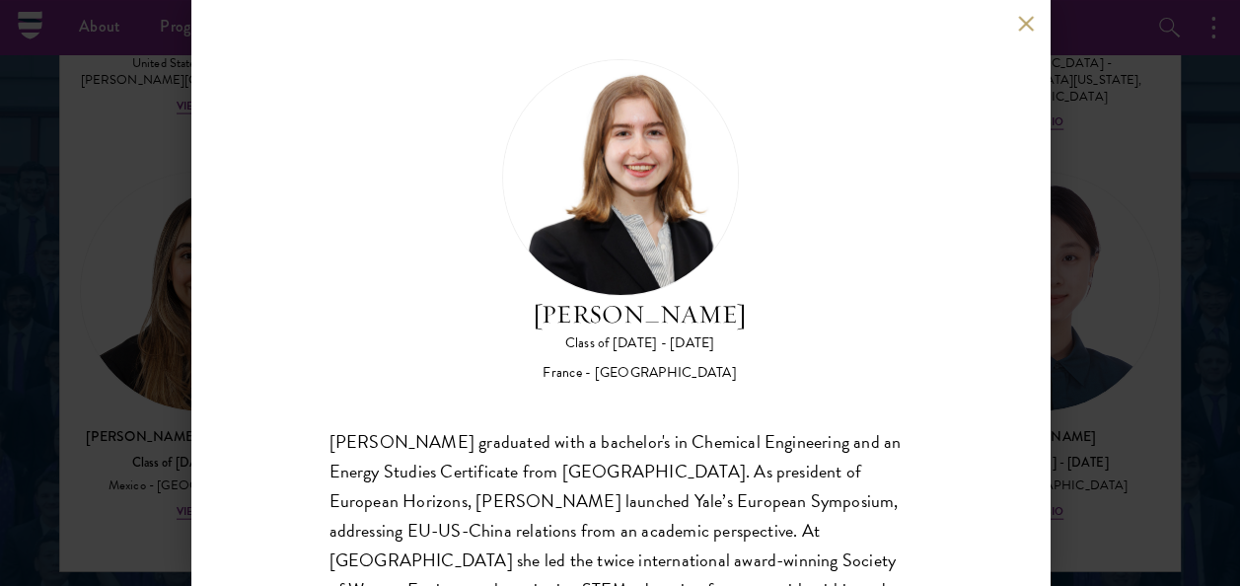
scroll to position [2589, 0]
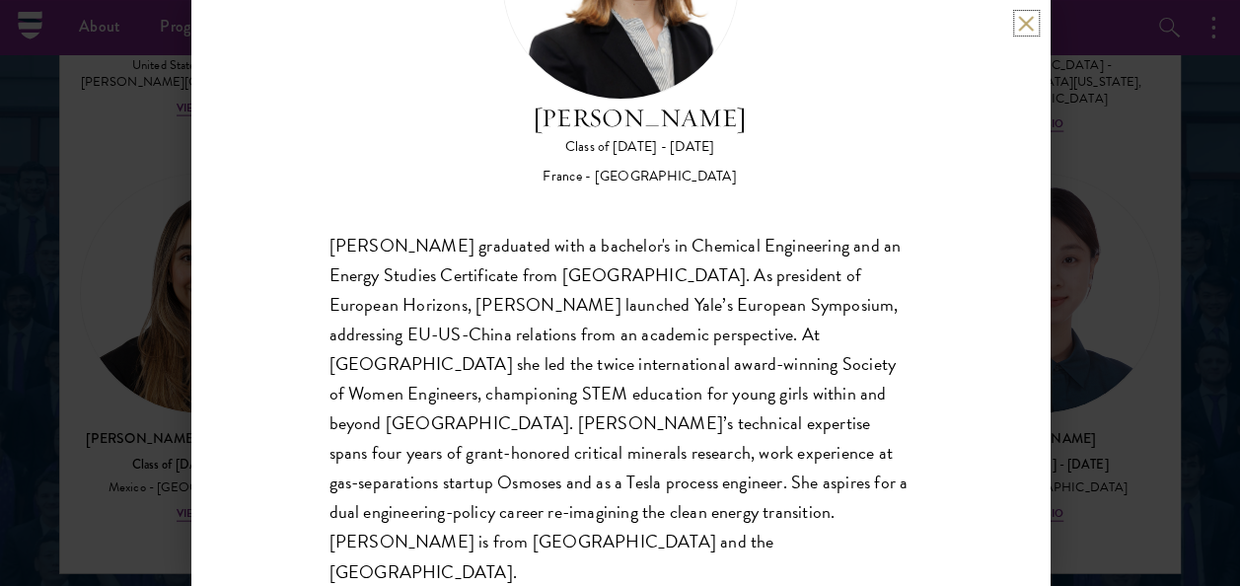
click at [1020, 30] on button at bounding box center [1026, 23] width 17 height 17
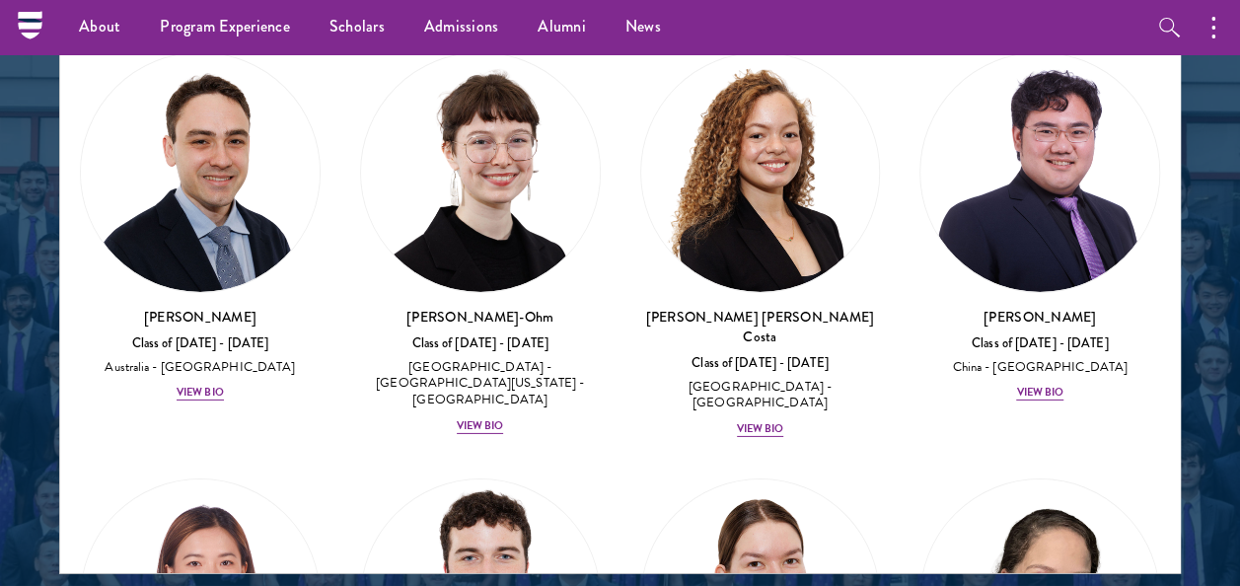
scroll to position [2869, 0]
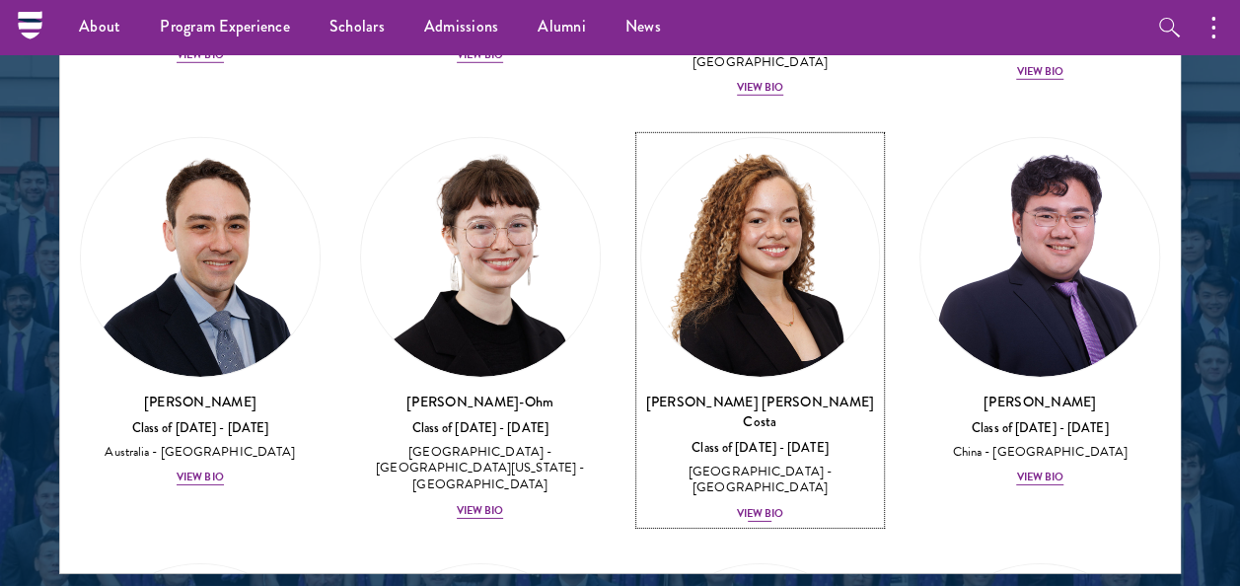
click at [745, 506] on div "View Bio" at bounding box center [760, 514] width 47 height 16
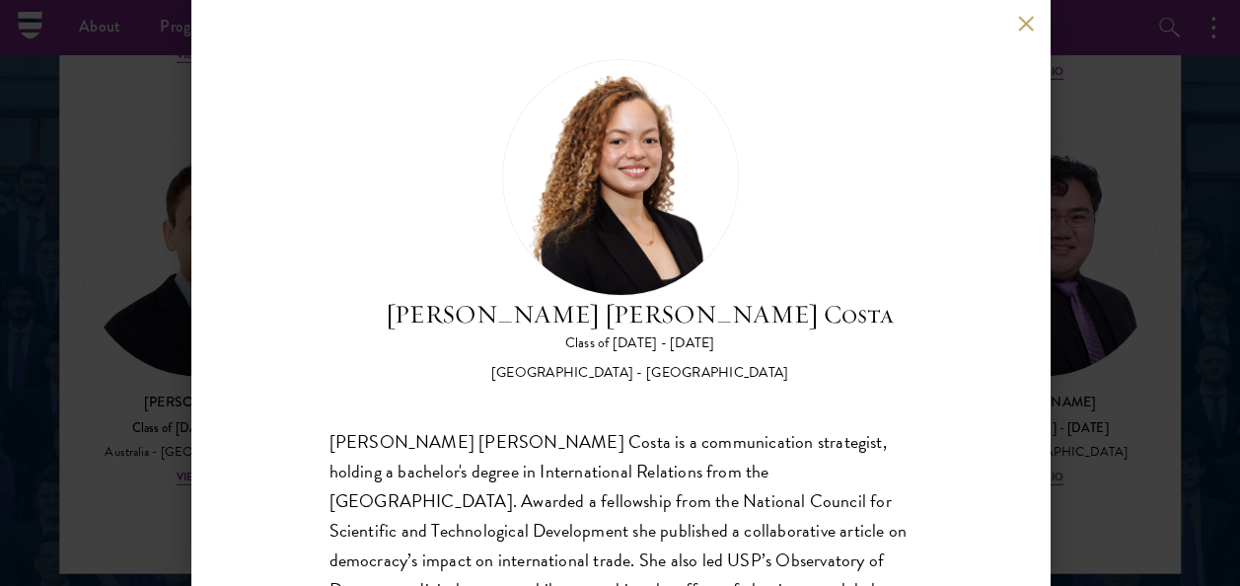
drag, startPoint x: 1030, startPoint y: 24, endPoint x: 1143, endPoint y: 390, distance: 383.7
click at [1143, 390] on div "[PERSON_NAME] [PERSON_NAME] Costa Class of [DATE] - [DATE] [GEOGRAPHIC_DATA] - …" at bounding box center [620, 293] width 1240 height 586
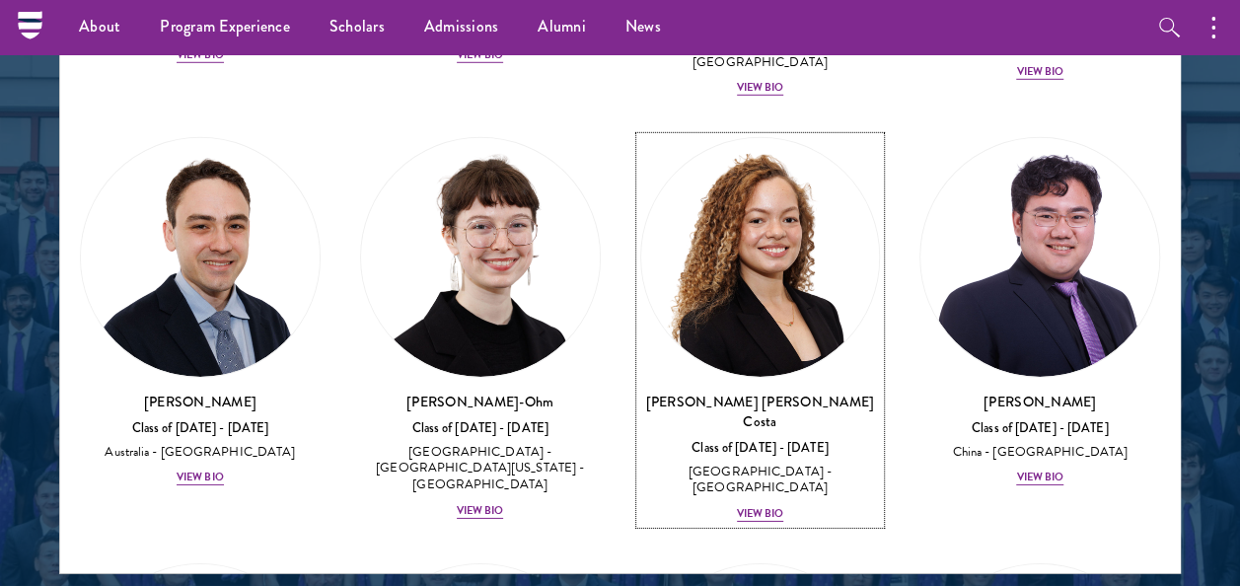
scroll to position [2808, 0]
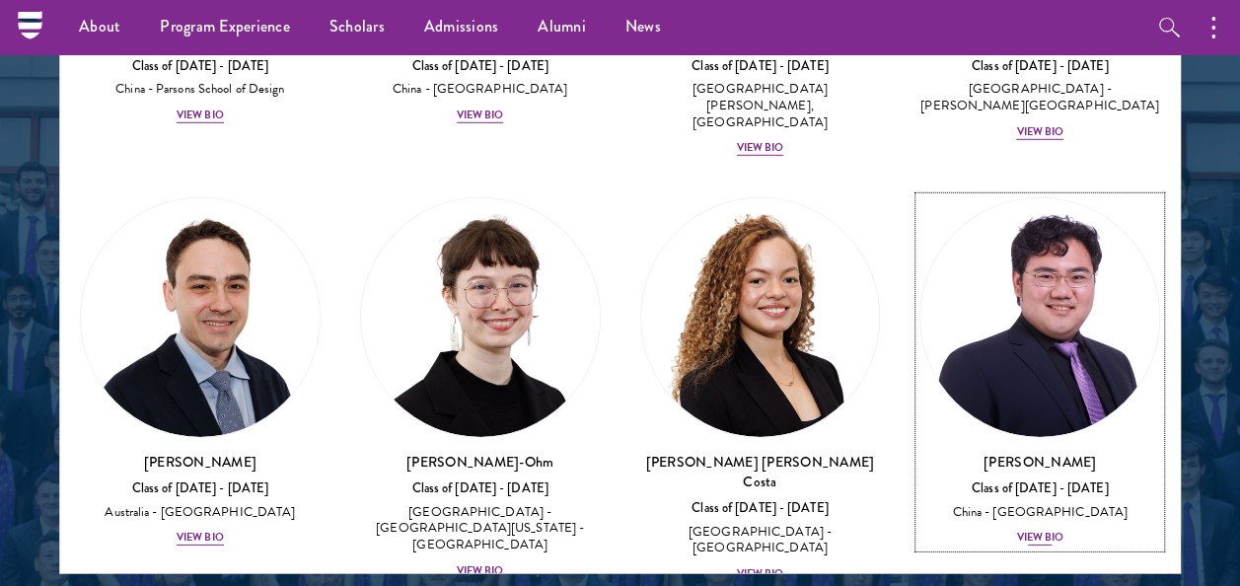
click at [951, 480] on div "Class of [DATE] - [DATE]" at bounding box center [1039, 488] width 241 height 17
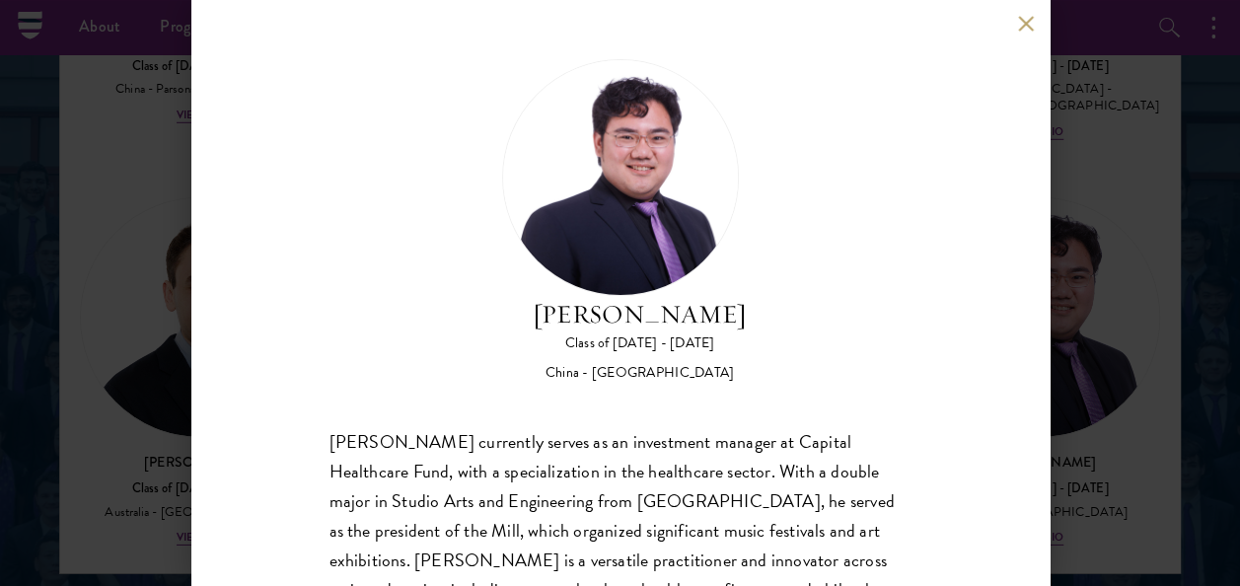
click at [1028, 16] on button at bounding box center [1026, 23] width 17 height 17
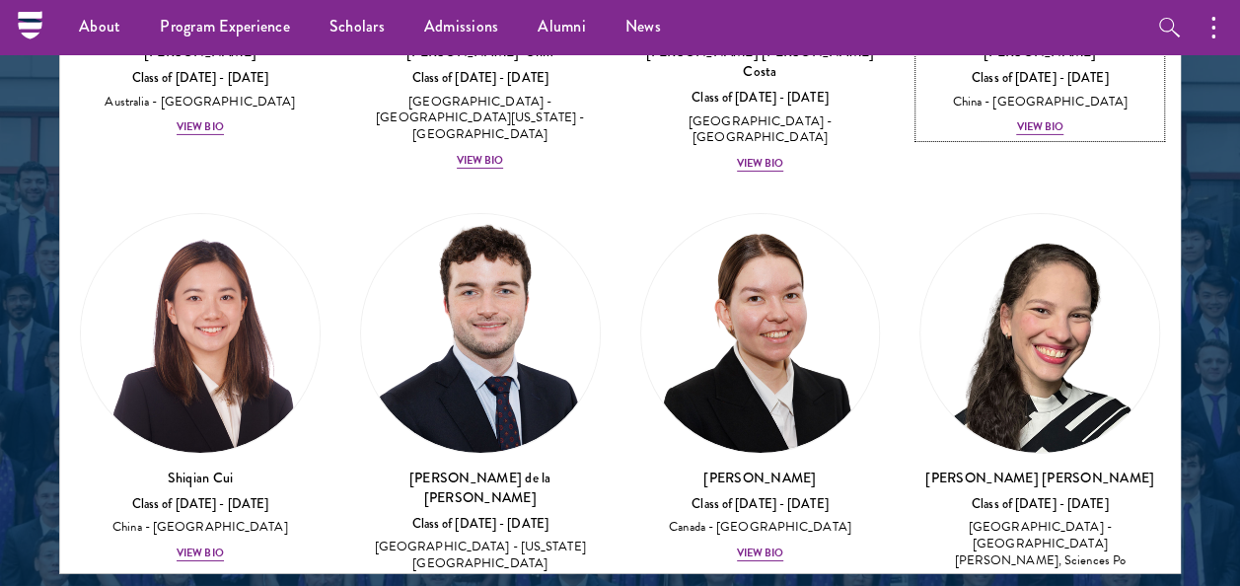
scroll to position [3236, 0]
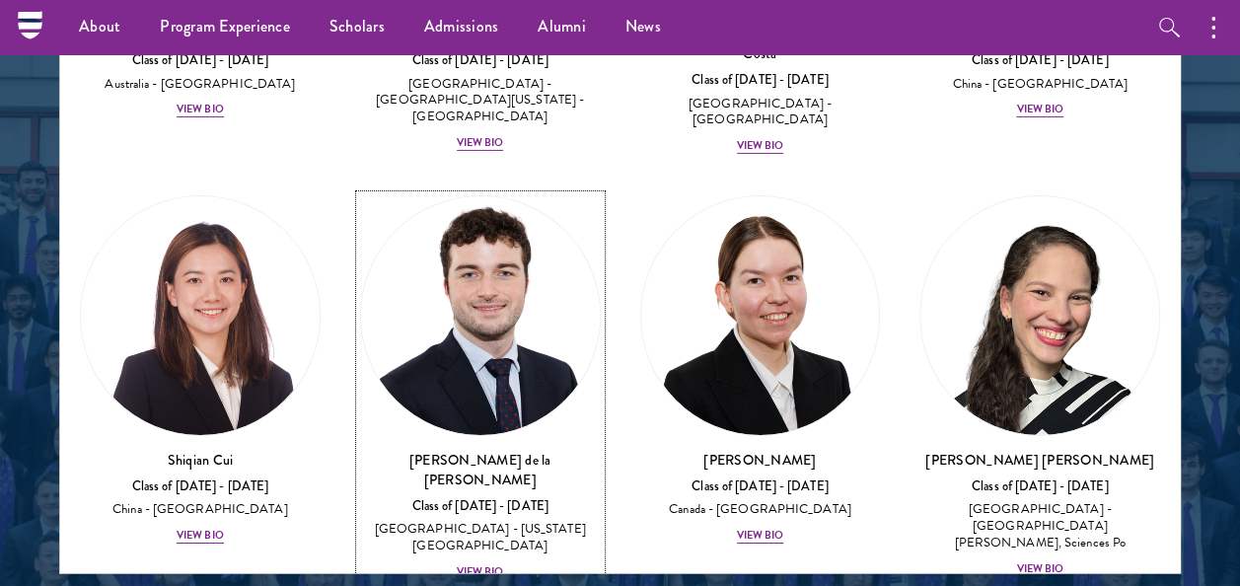
click at [479, 450] on div "[PERSON_NAME] de la [PERSON_NAME] Class of [DATE] - [DATE] [GEOGRAPHIC_DATA] - …" at bounding box center [480, 516] width 241 height 132
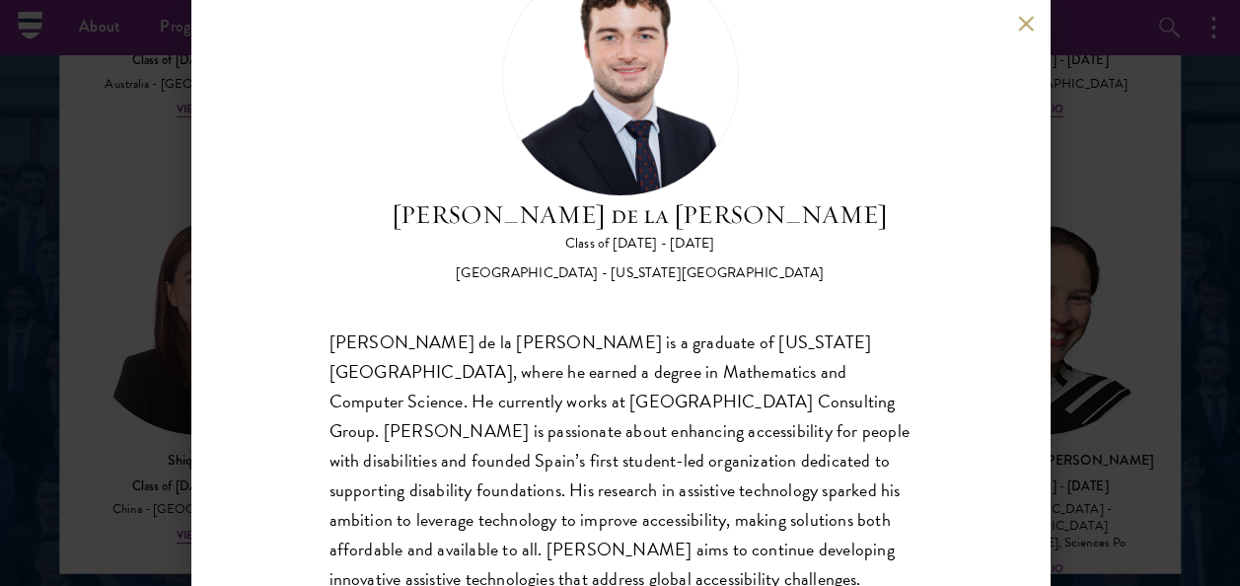
scroll to position [101, 0]
click at [479, 404] on span "[PERSON_NAME] de la [PERSON_NAME] is a graduate of [US_STATE][GEOGRAPHIC_DATA],…" at bounding box center [619, 473] width 580 height 293
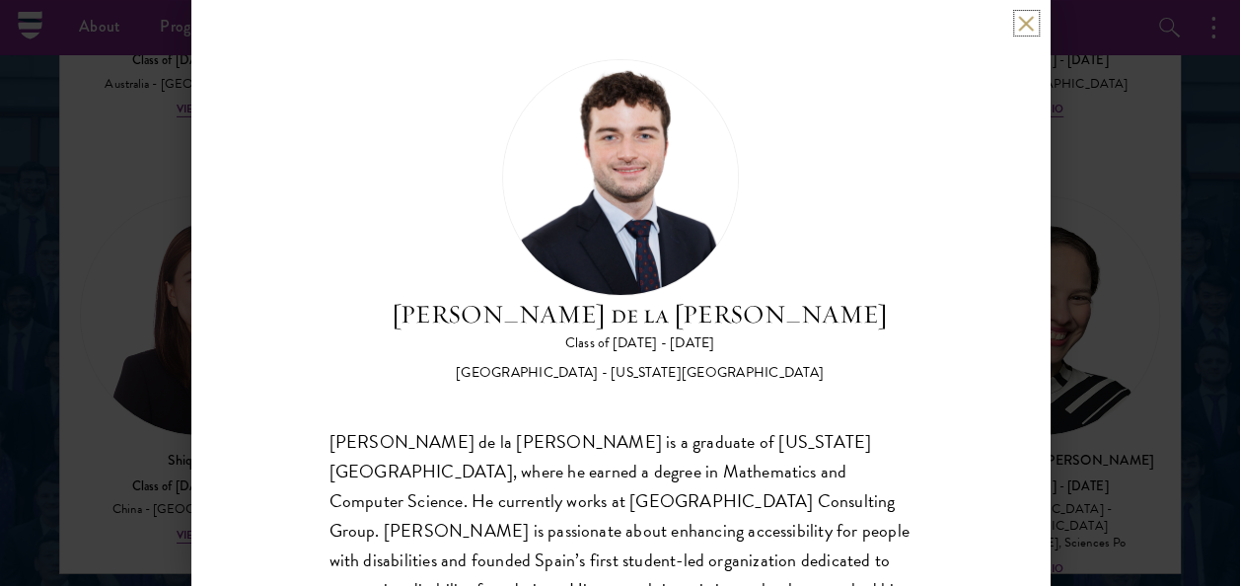
click at [1023, 20] on button at bounding box center [1026, 23] width 17 height 17
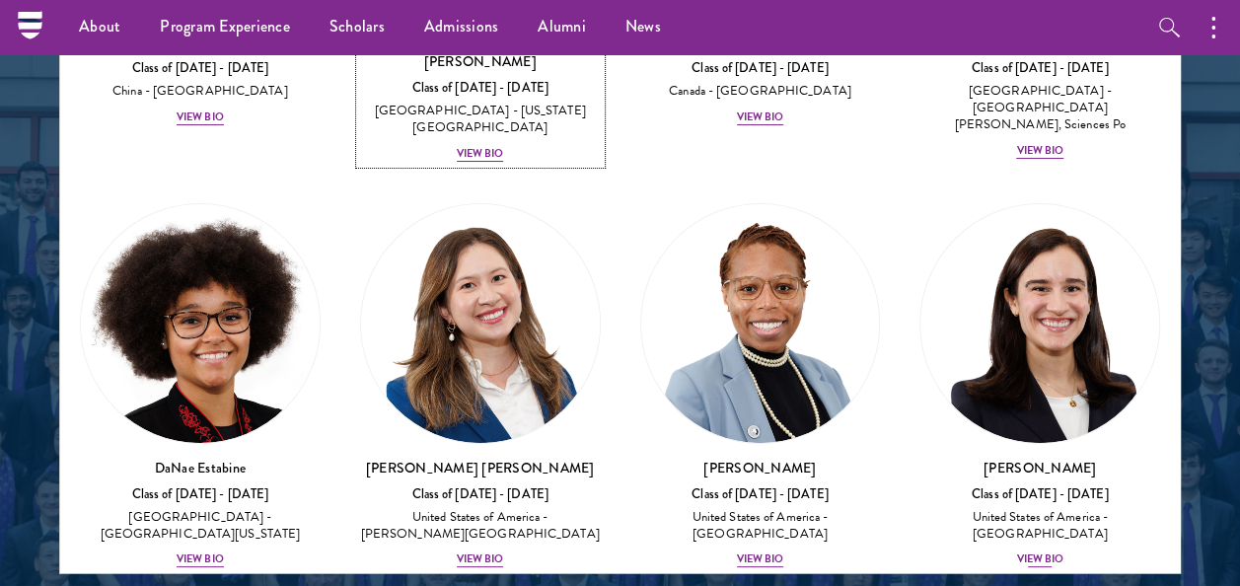
scroll to position [3654, 0]
click at [1027, 551] on div "View Bio" at bounding box center [1039, 559] width 47 height 16
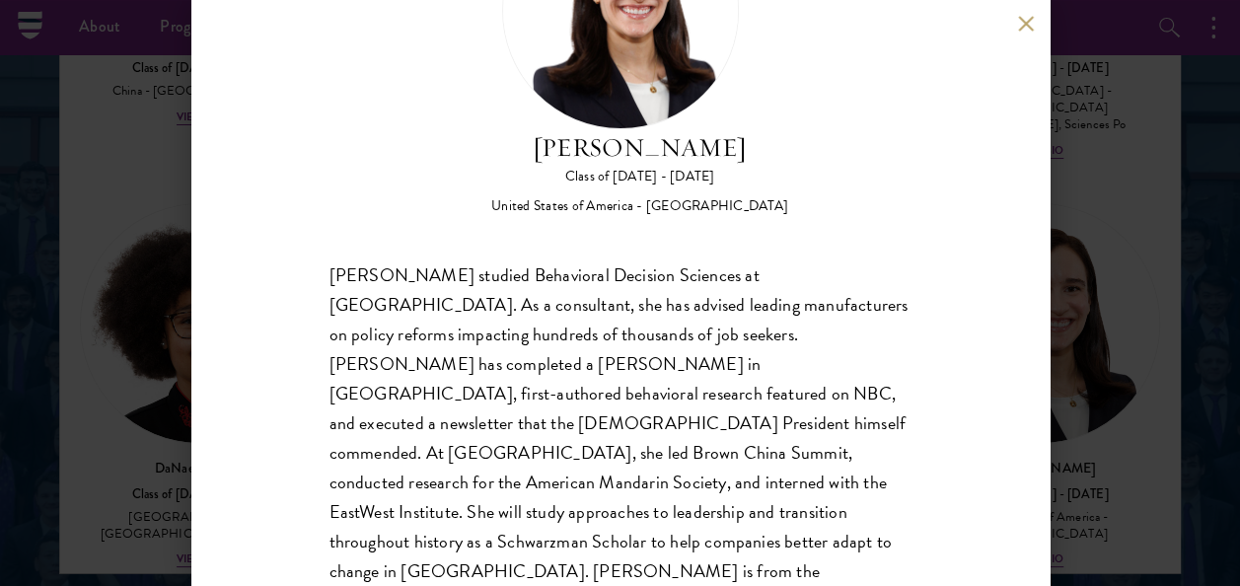
scroll to position [167, 0]
click at [1022, 17] on button at bounding box center [1026, 23] width 17 height 17
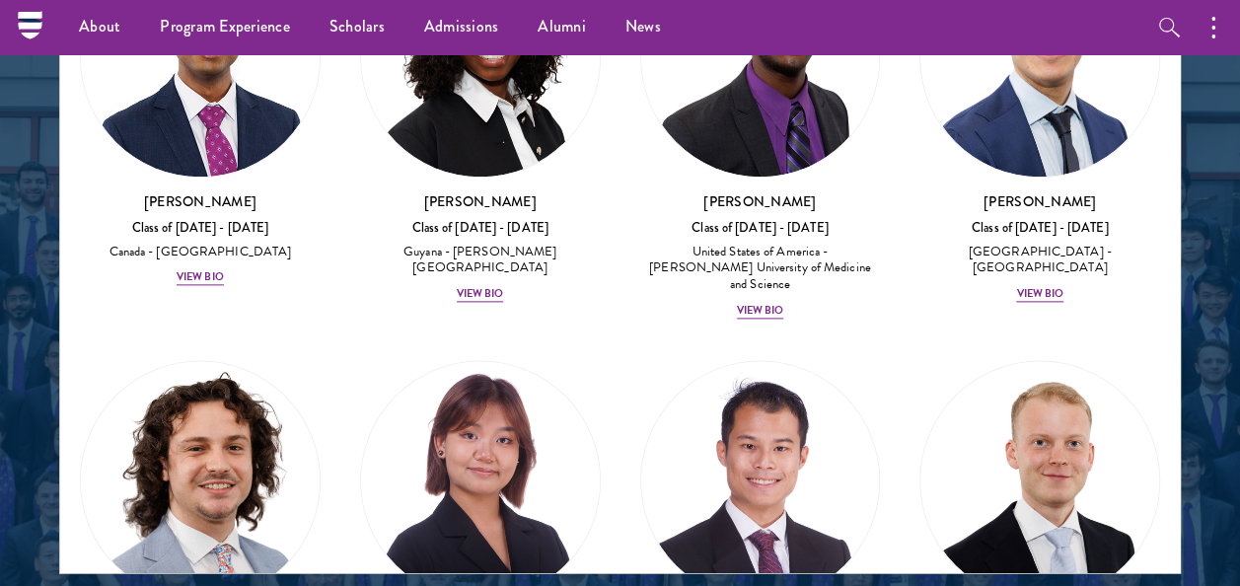
scroll to position [4783, 0]
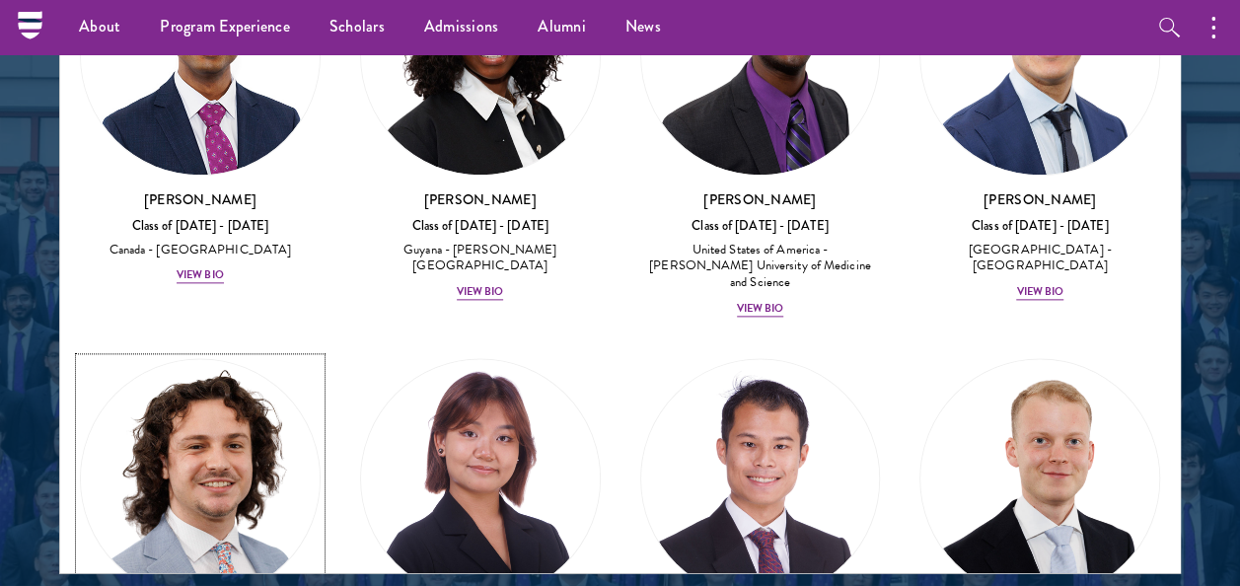
click at [203, 408] on img at bounding box center [200, 479] width 239 height 239
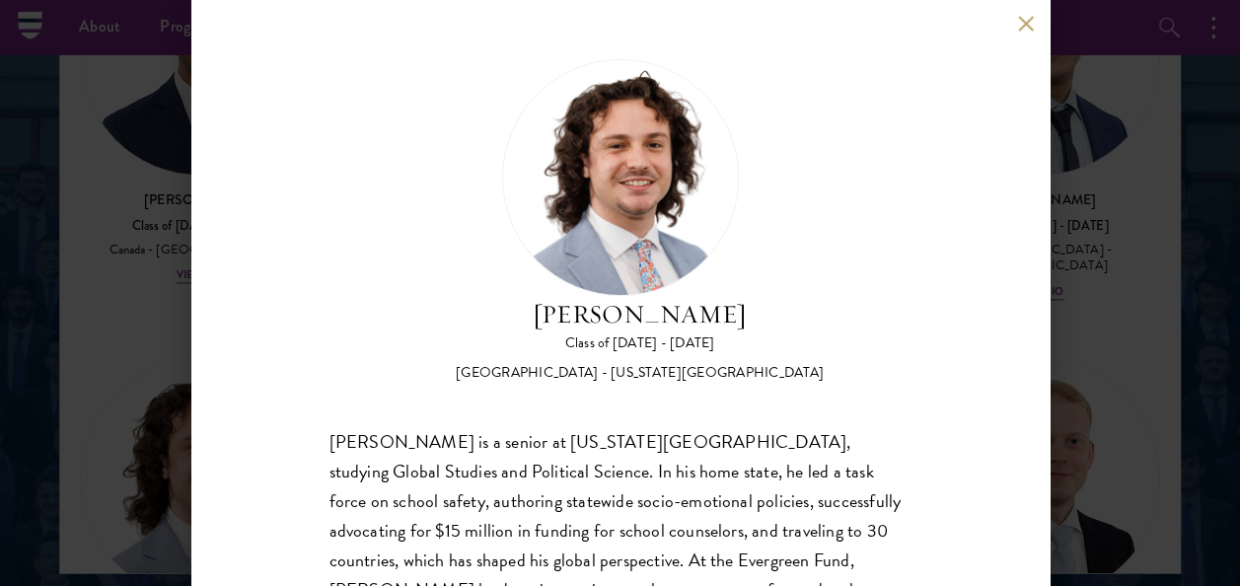
click at [132, 372] on div "[PERSON_NAME] Class of [DATE] - [DATE] [GEOGRAPHIC_DATA] - [US_STATE][GEOGRAPHI…" at bounding box center [620, 293] width 1240 height 586
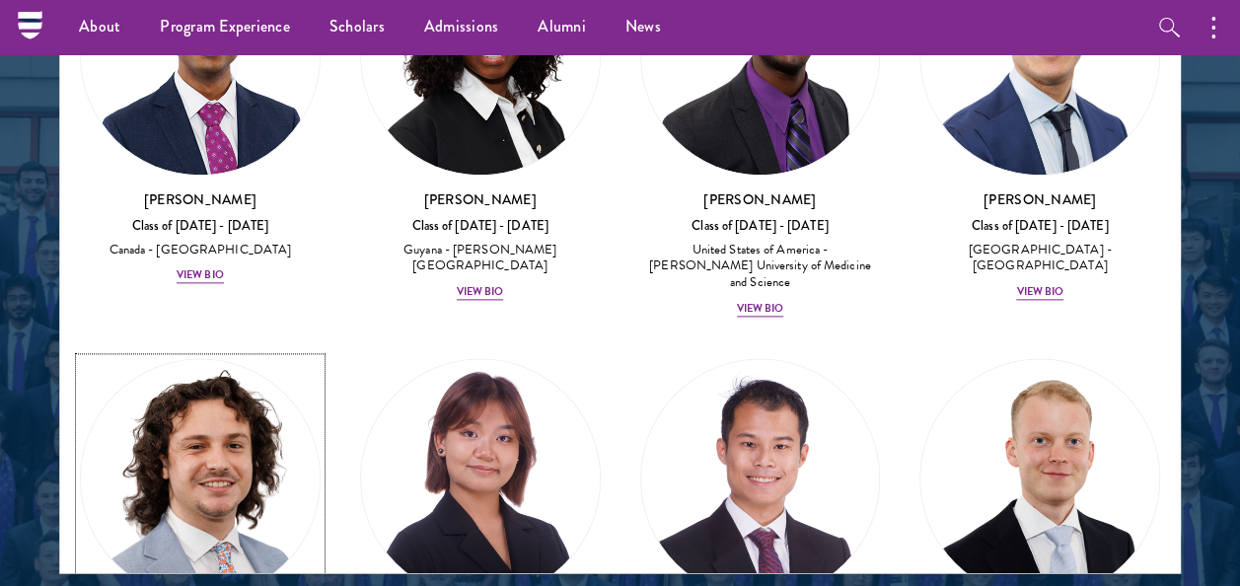
scroll to position [4861, 0]
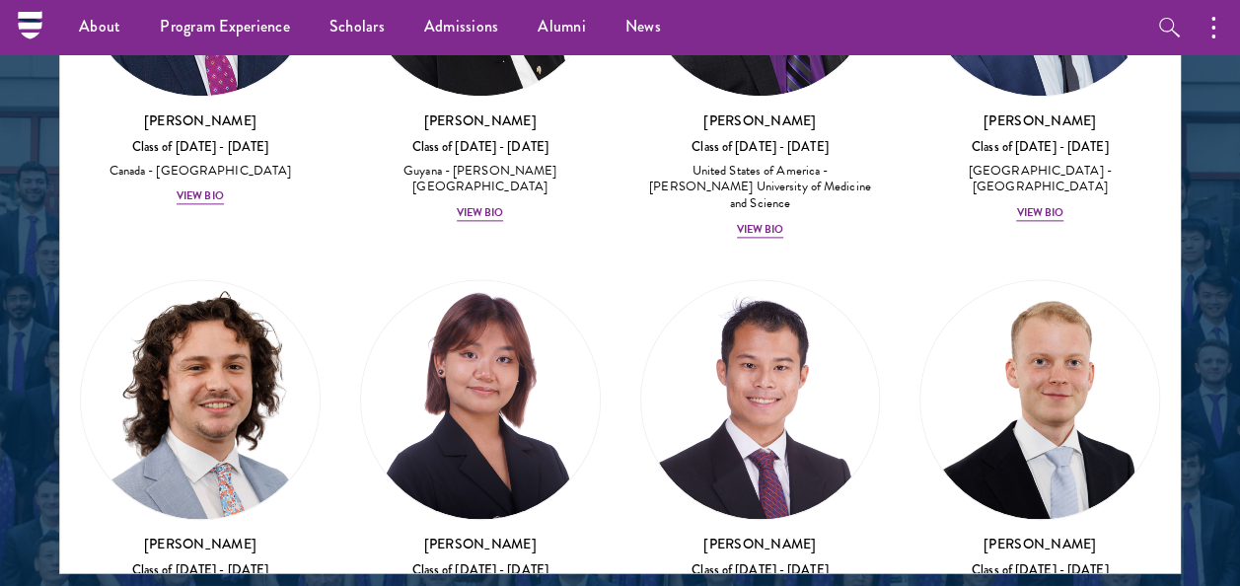
click at [620, 333] on div "[PERSON_NAME] Class of [DATE] - [DATE] [GEOGRAPHIC_DATA] - [GEOGRAPHIC_DATA], T…" at bounding box center [760, 463] width 280 height 406
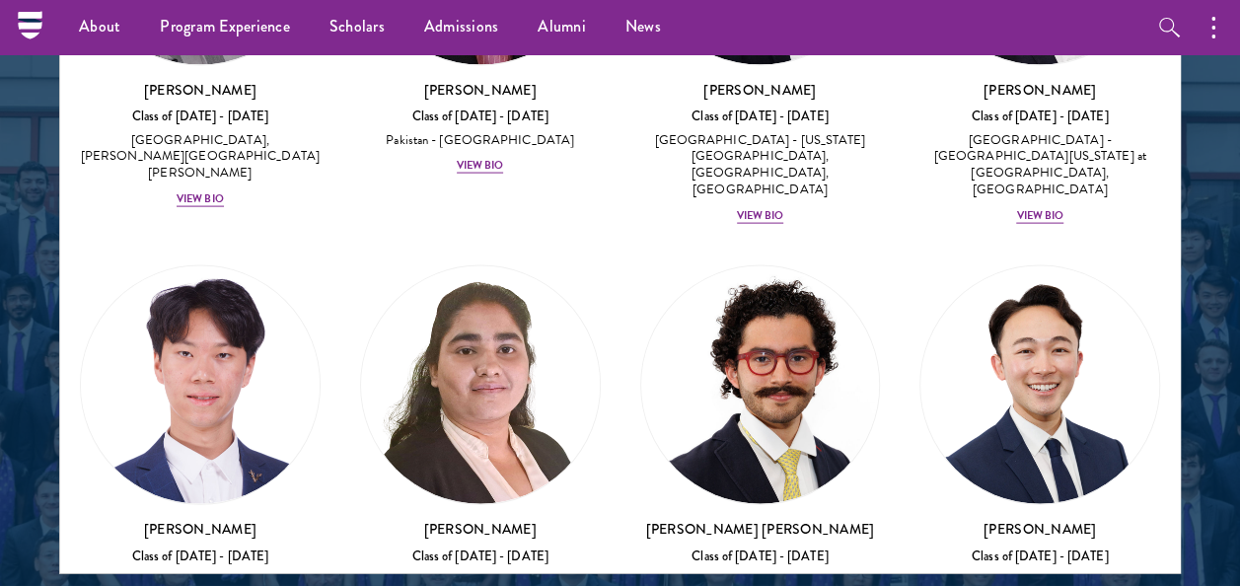
scroll to position [5719, 0]
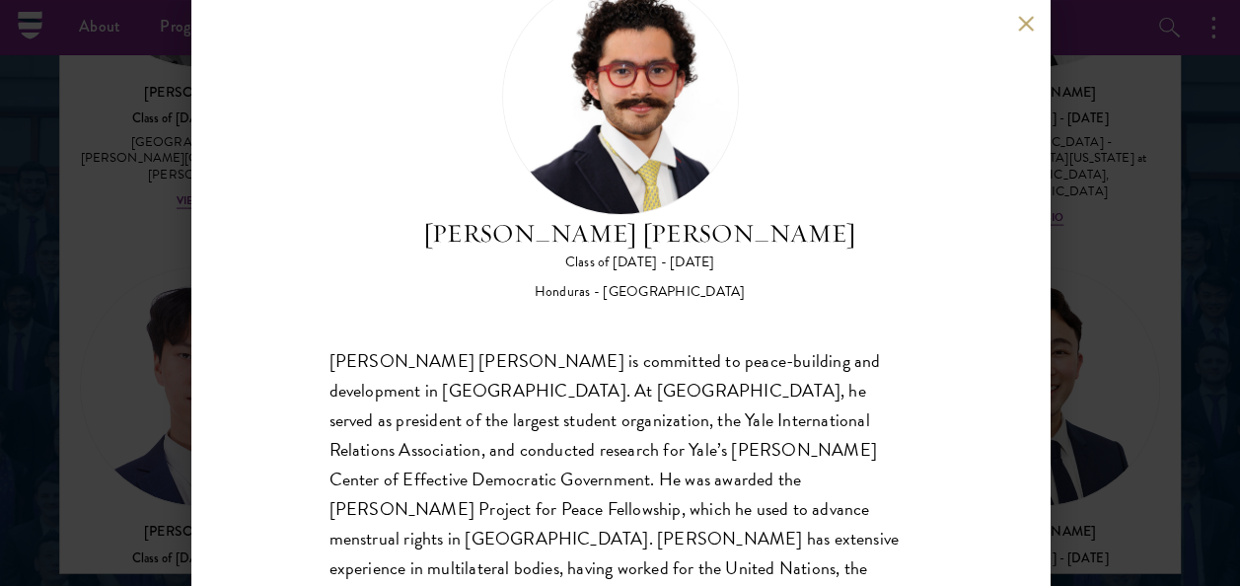
scroll to position [177, 0]
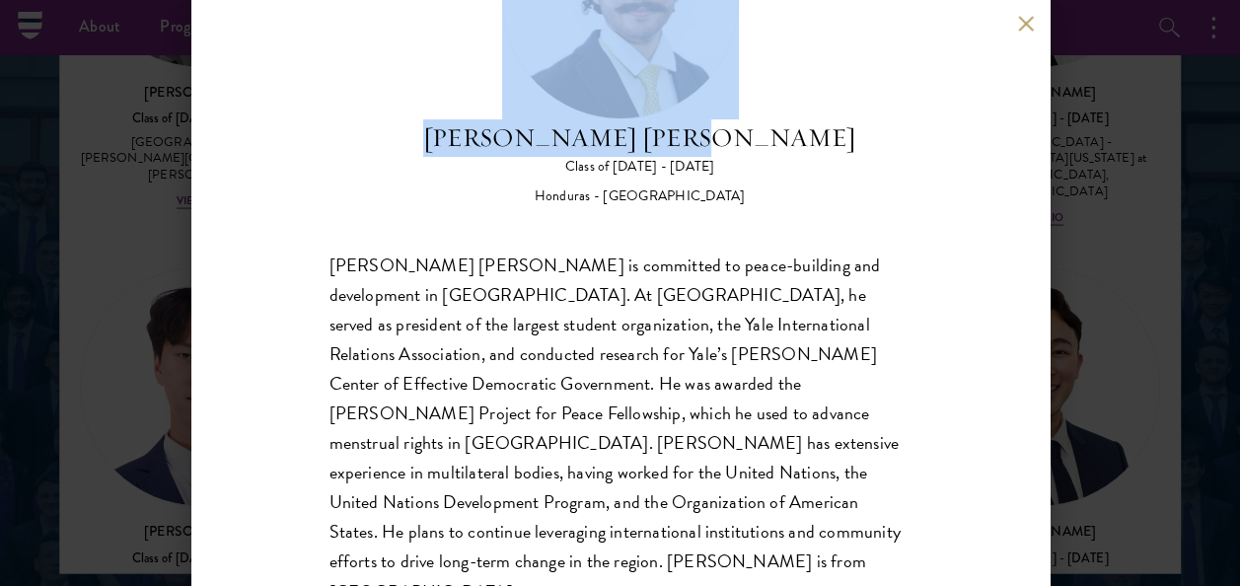
click at [1027, 27] on div "[PERSON_NAME] [PERSON_NAME] Class of [DATE] - [DATE] [GEOGRAPHIC_DATA] - [GEOGR…" at bounding box center [620, 293] width 858 height 586
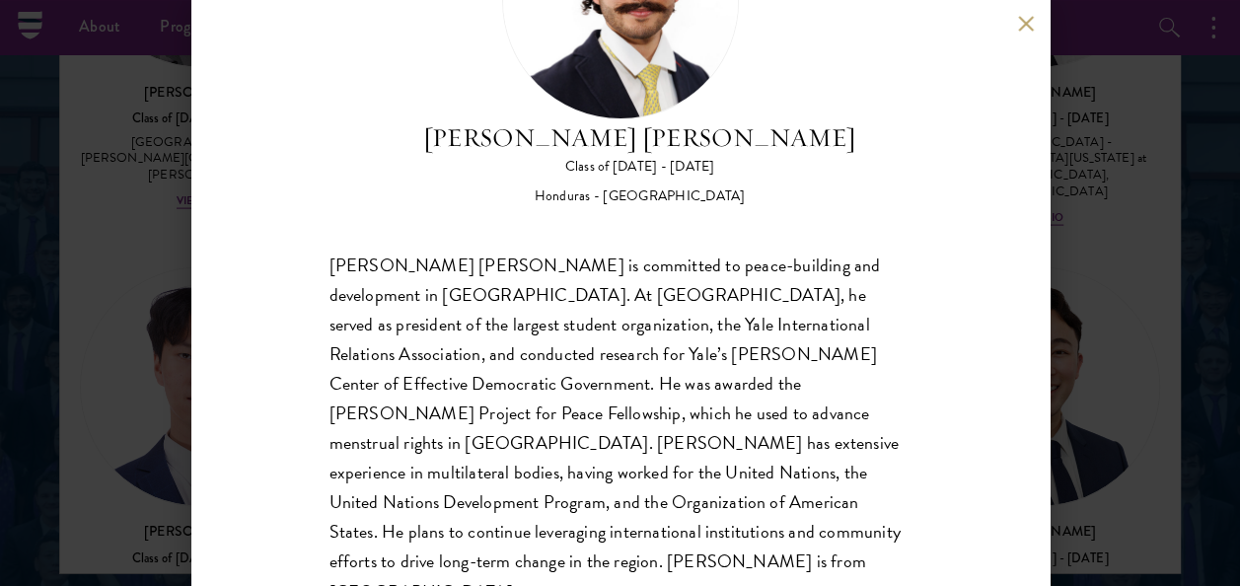
click at [816, 267] on div "[PERSON_NAME] [PERSON_NAME] is committed to peace-building and development in […" at bounding box center [620, 428] width 582 height 356
click at [1024, 28] on button at bounding box center [1026, 23] width 17 height 17
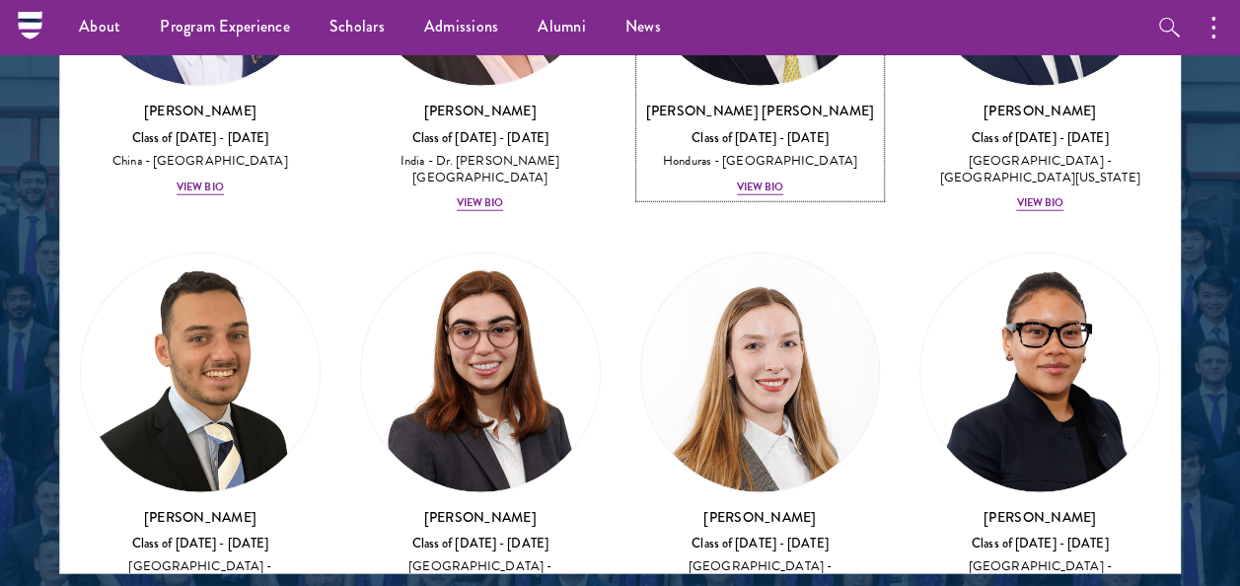
scroll to position [6145, 0]
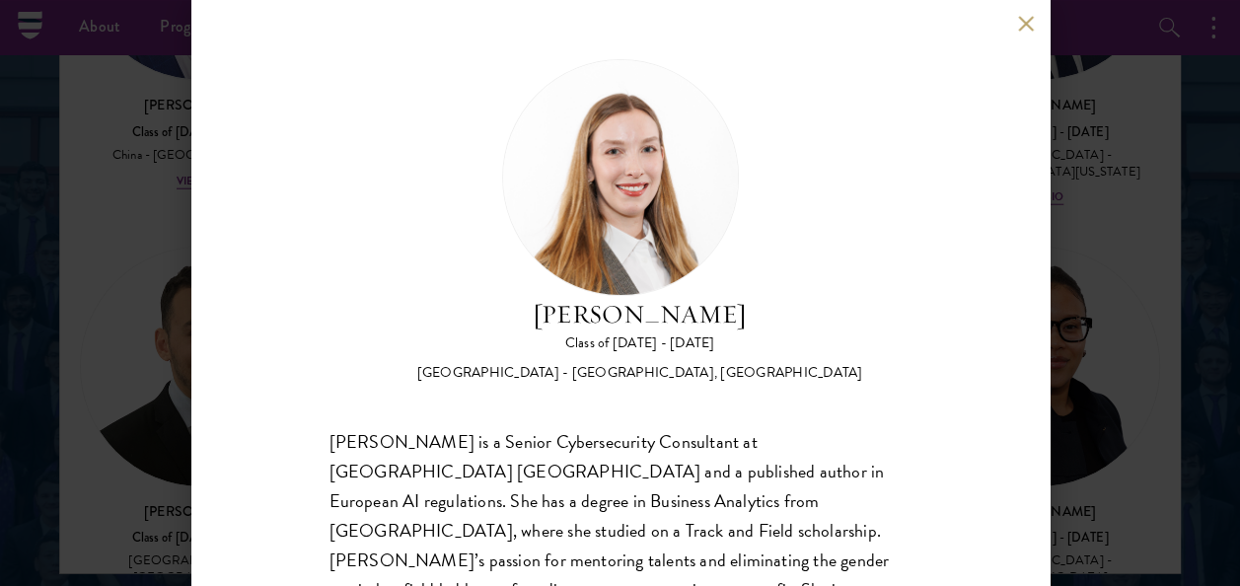
click at [1018, 20] on button at bounding box center [1026, 23] width 17 height 17
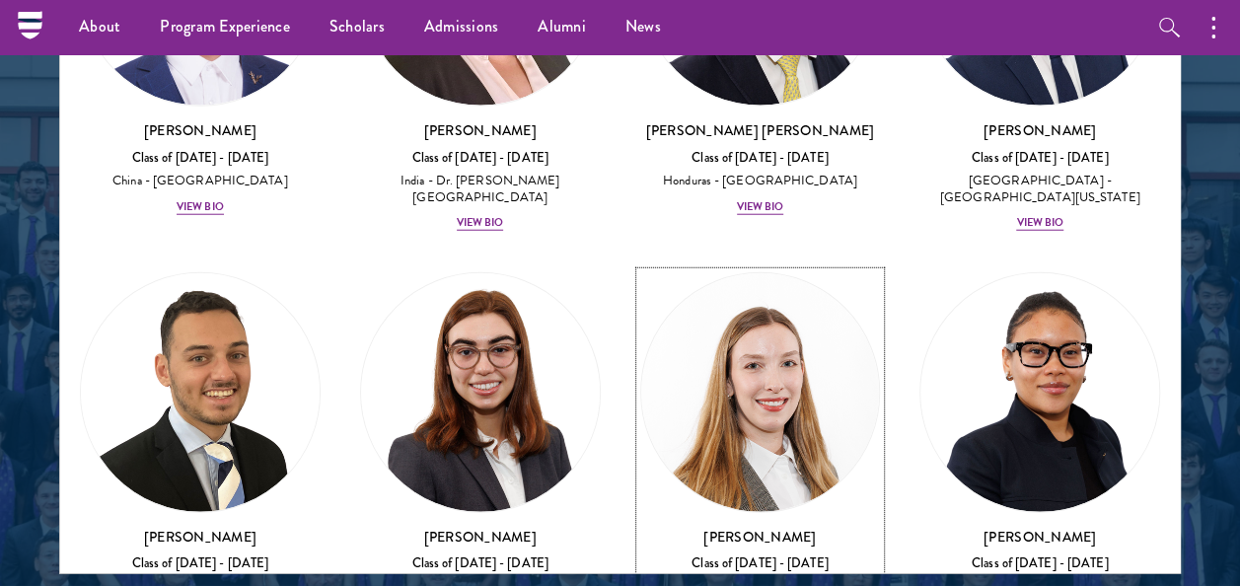
scroll to position [6094, 0]
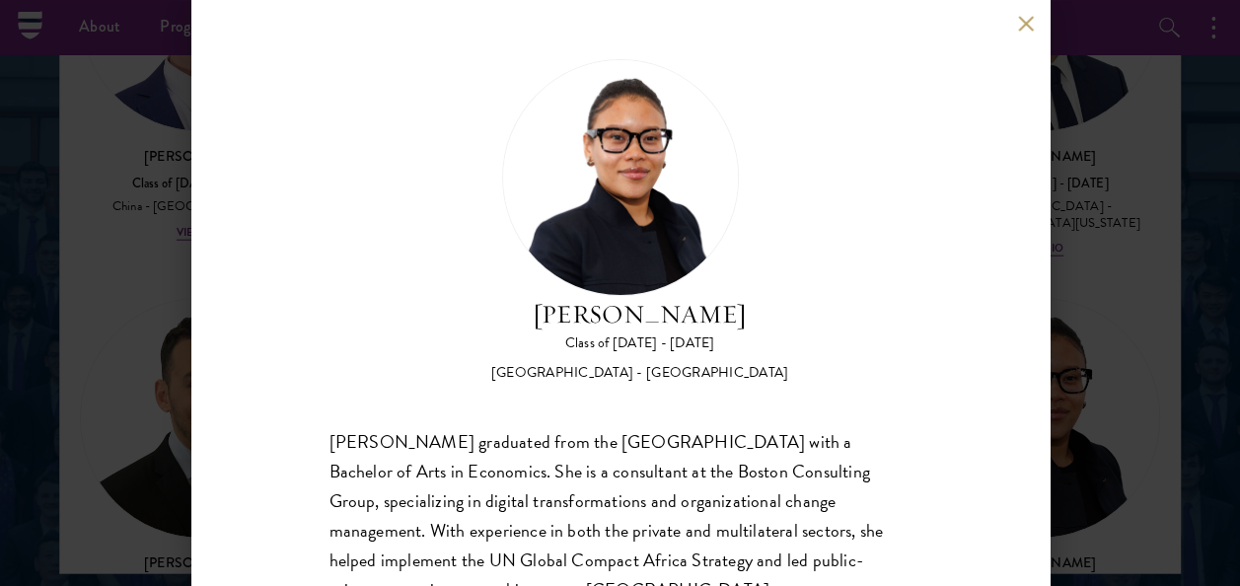
scroll to position [196, 0]
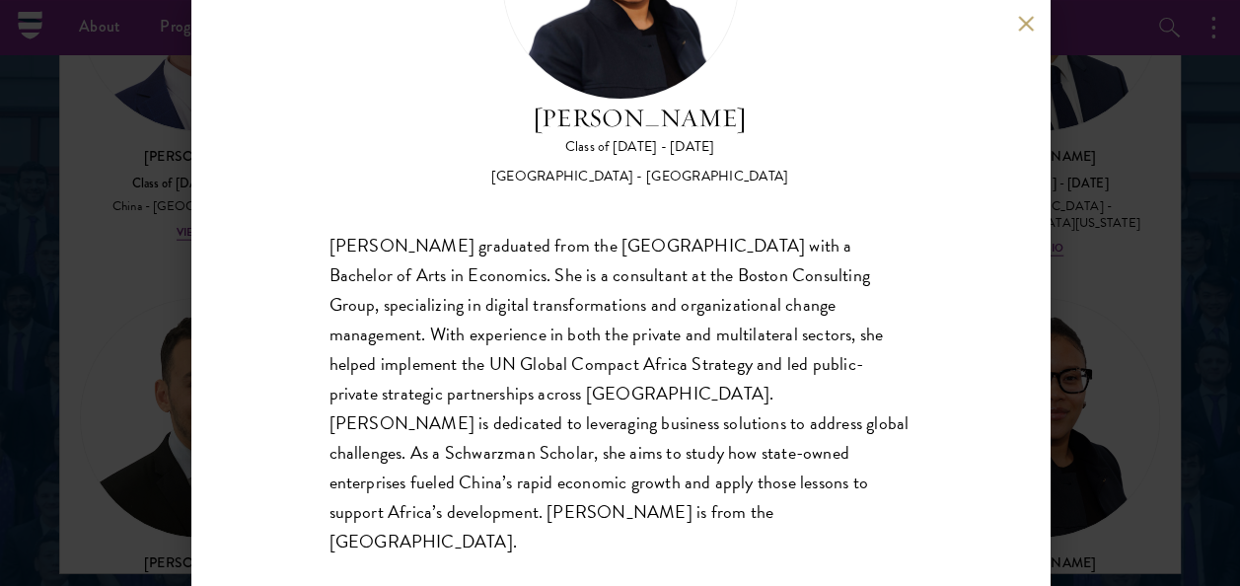
click at [1077, 247] on div "[PERSON_NAME] Class of [DATE] - [DATE] [GEOGRAPHIC_DATA] - [GEOGRAPHIC_DATA] [P…" at bounding box center [620, 293] width 1240 height 586
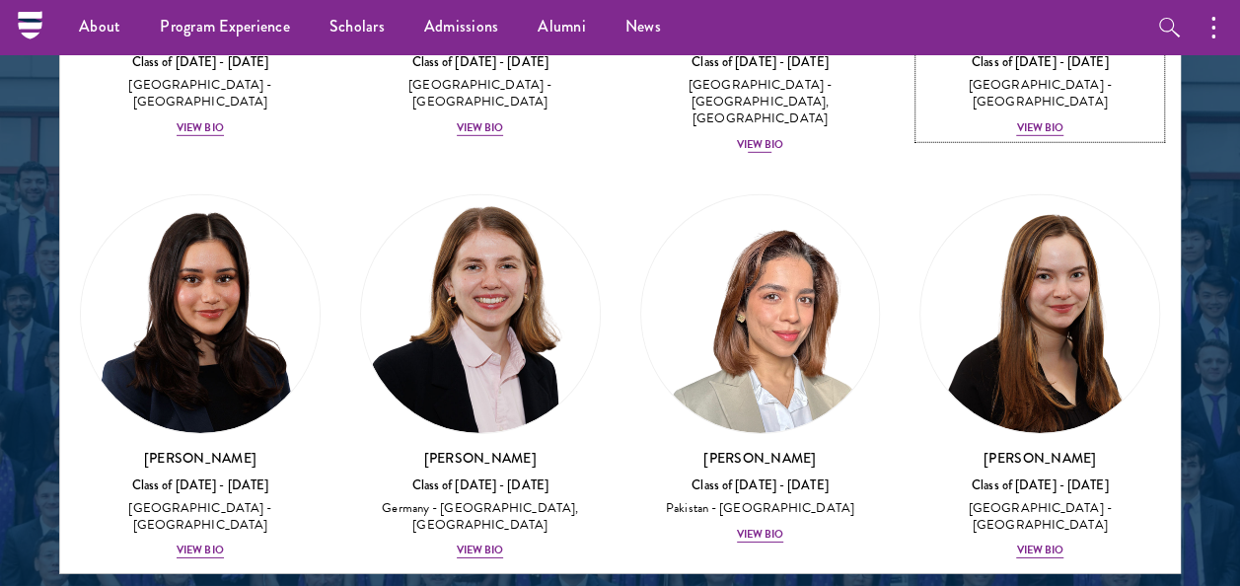
scroll to position [6622, 0]
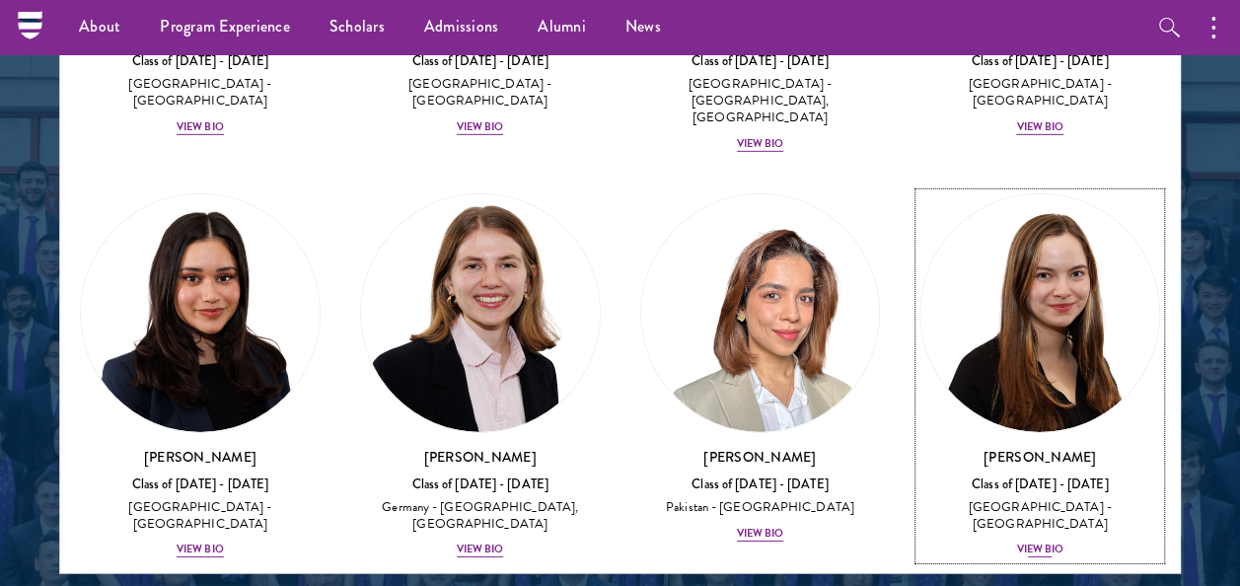
click at [1022, 541] on div "View Bio" at bounding box center [1039, 549] width 47 height 16
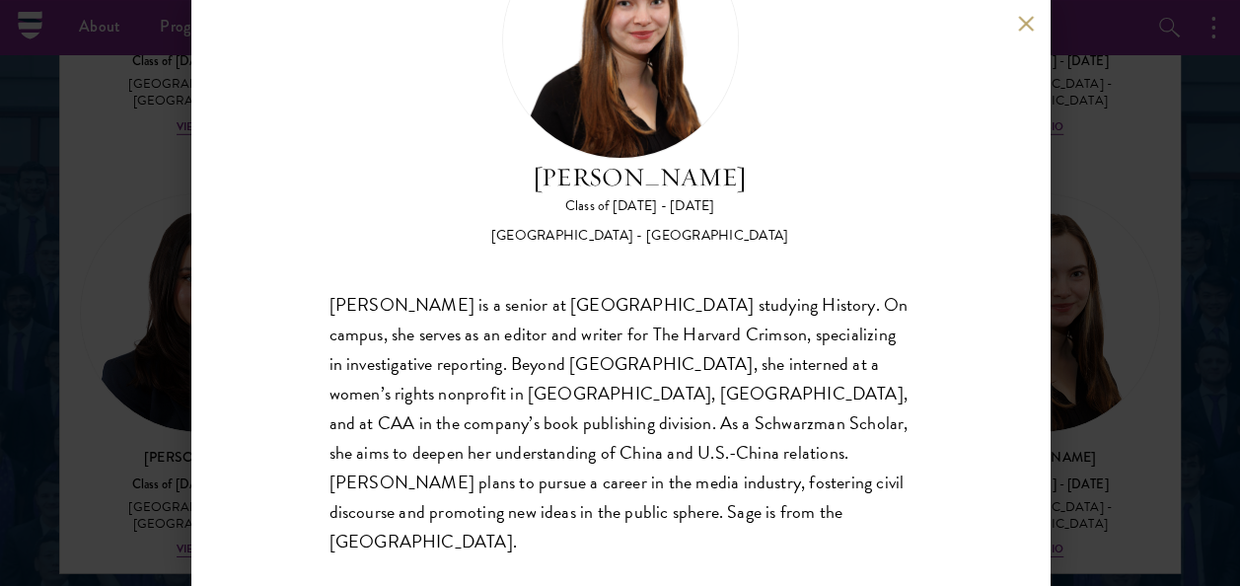
scroll to position [106, 0]
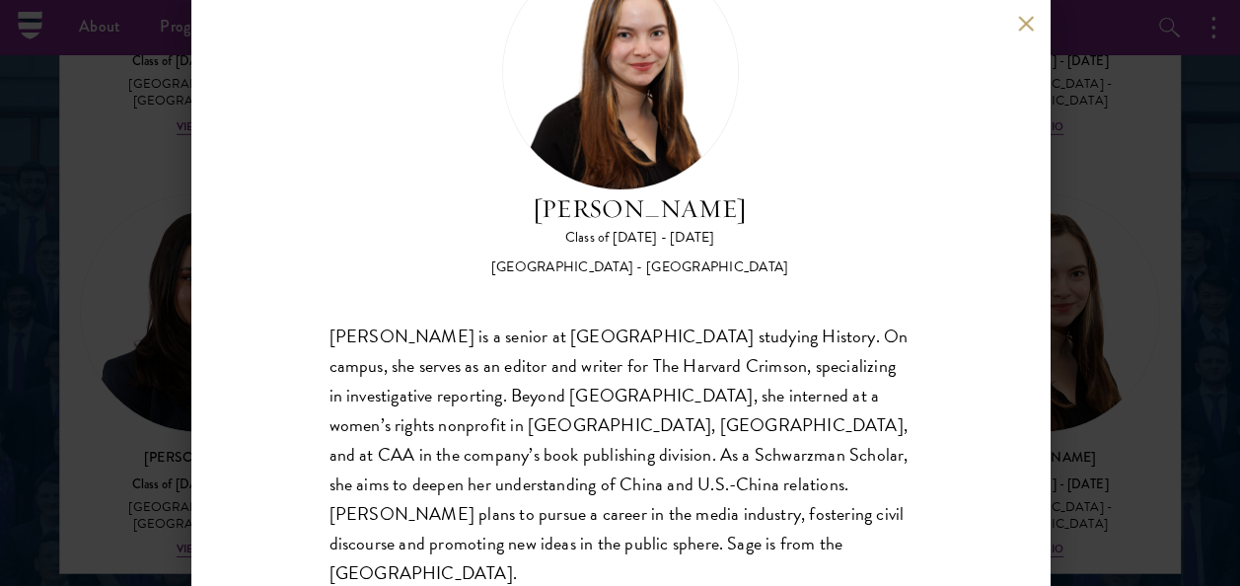
click at [1026, 19] on button at bounding box center [1026, 23] width 17 height 17
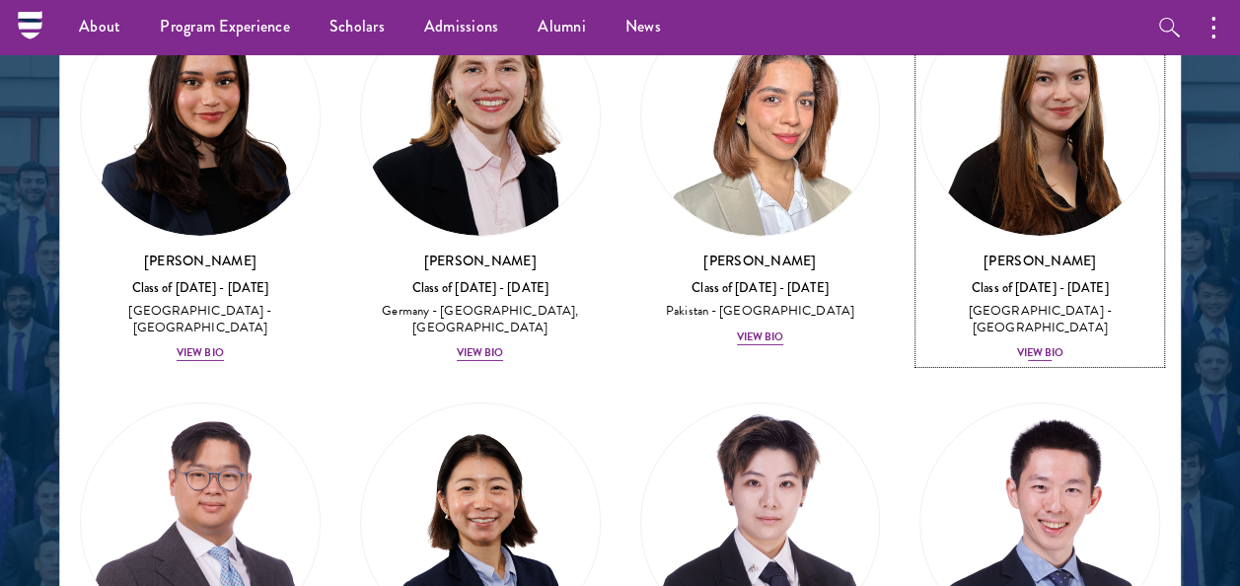
scroll to position [6837, 0]
click at [751, 403] on img at bounding box center [760, 522] width 239 height 239
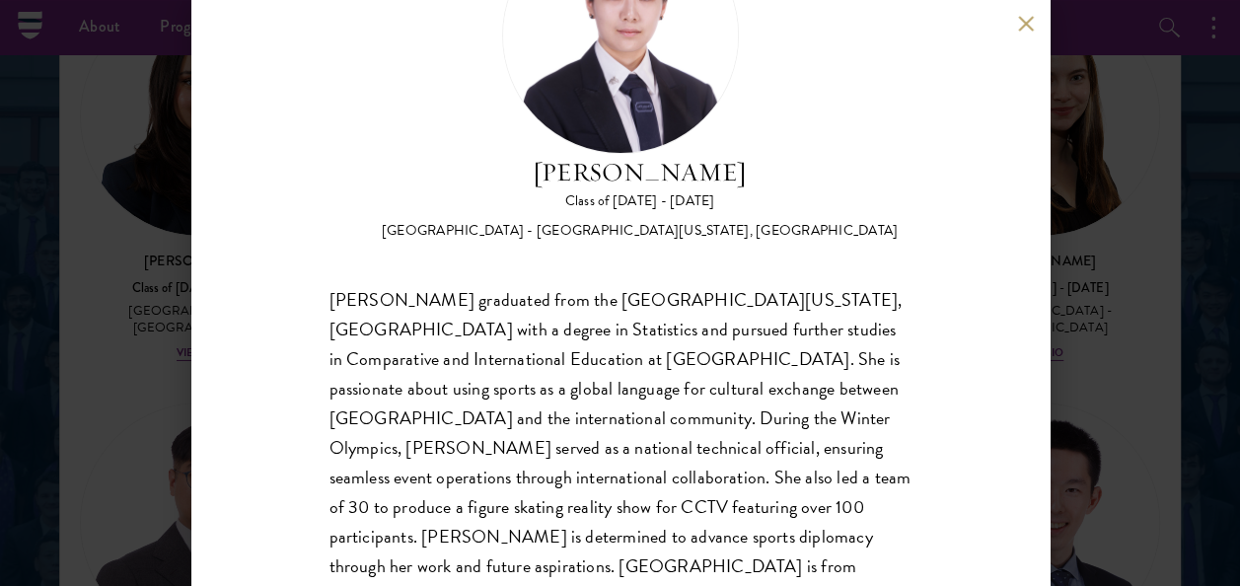
scroll to position [158, 0]
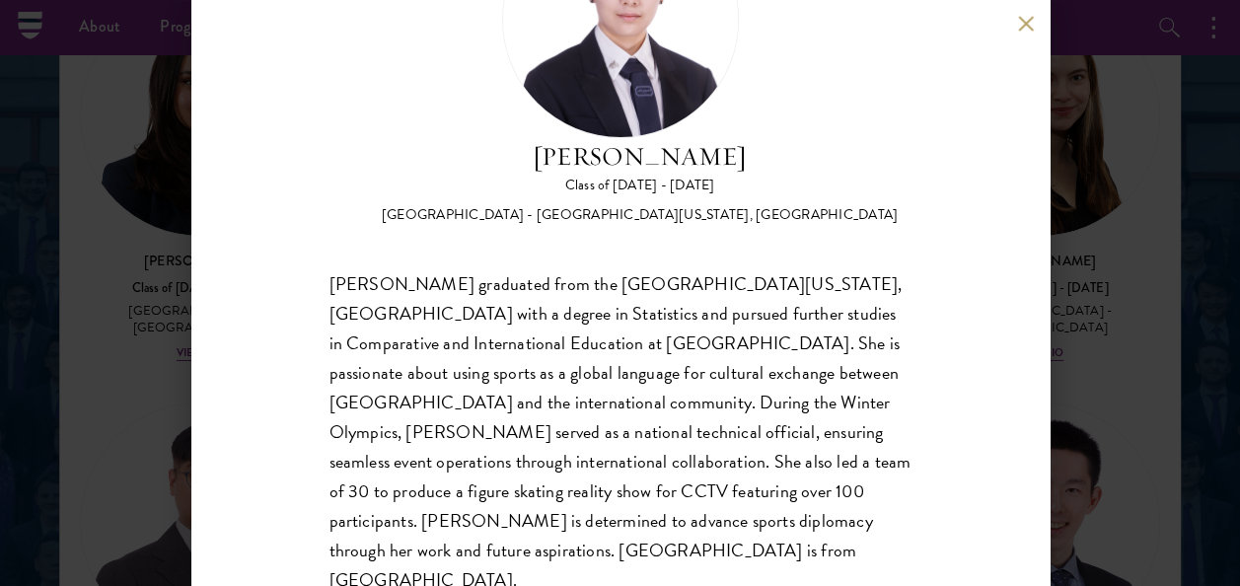
click at [1020, 19] on button at bounding box center [1026, 23] width 17 height 17
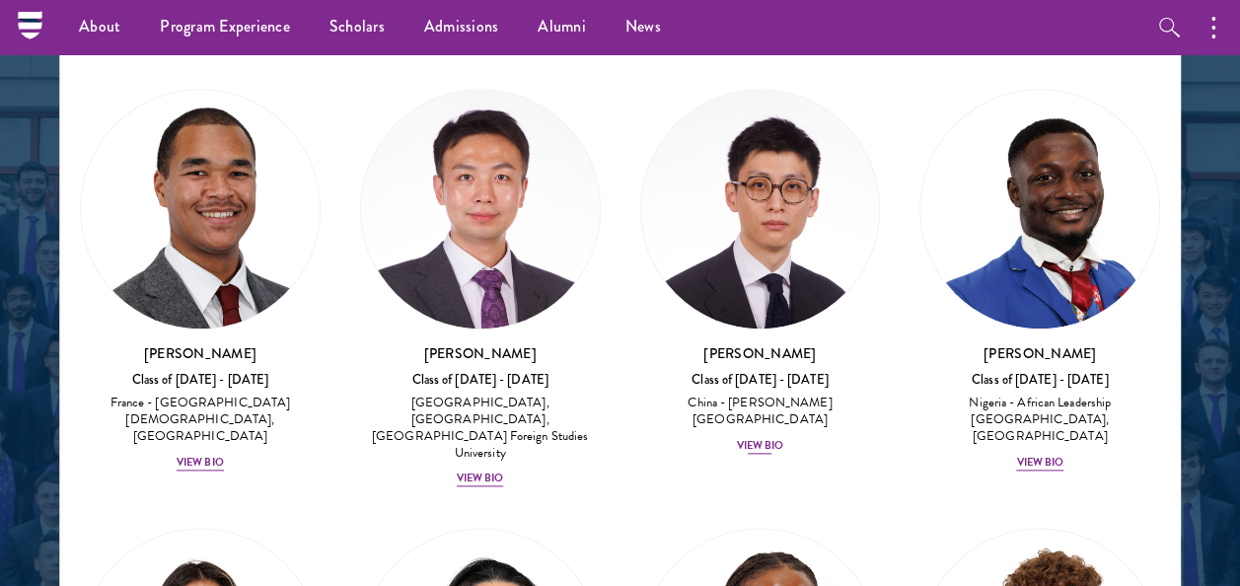
scroll to position [8088, 0]
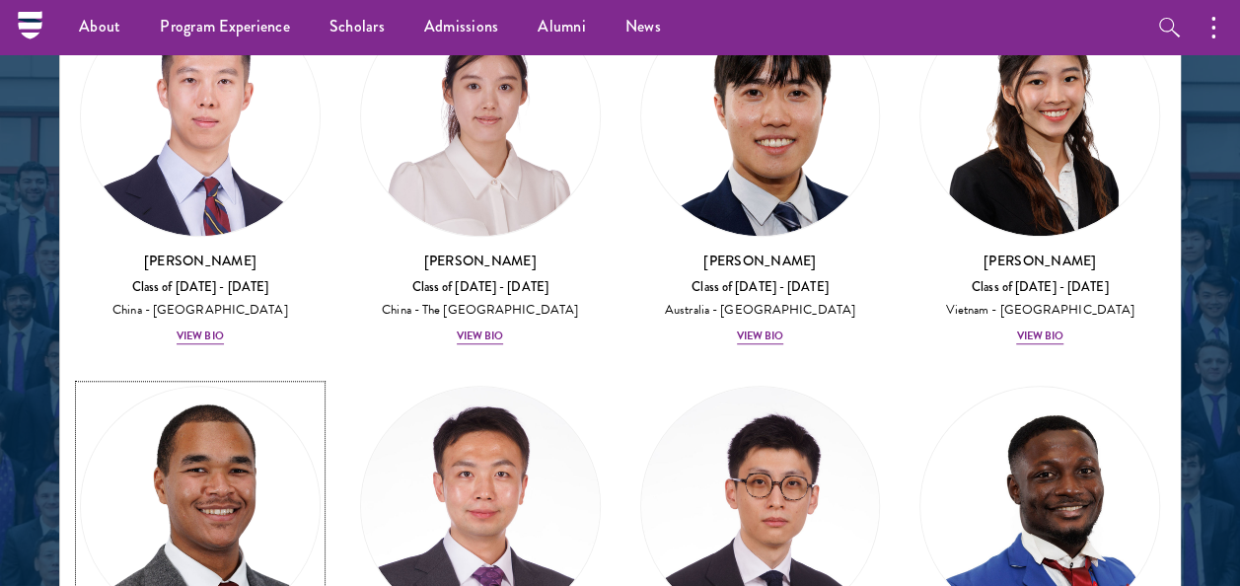
click at [237, 387] on img at bounding box center [200, 506] width 239 height 239
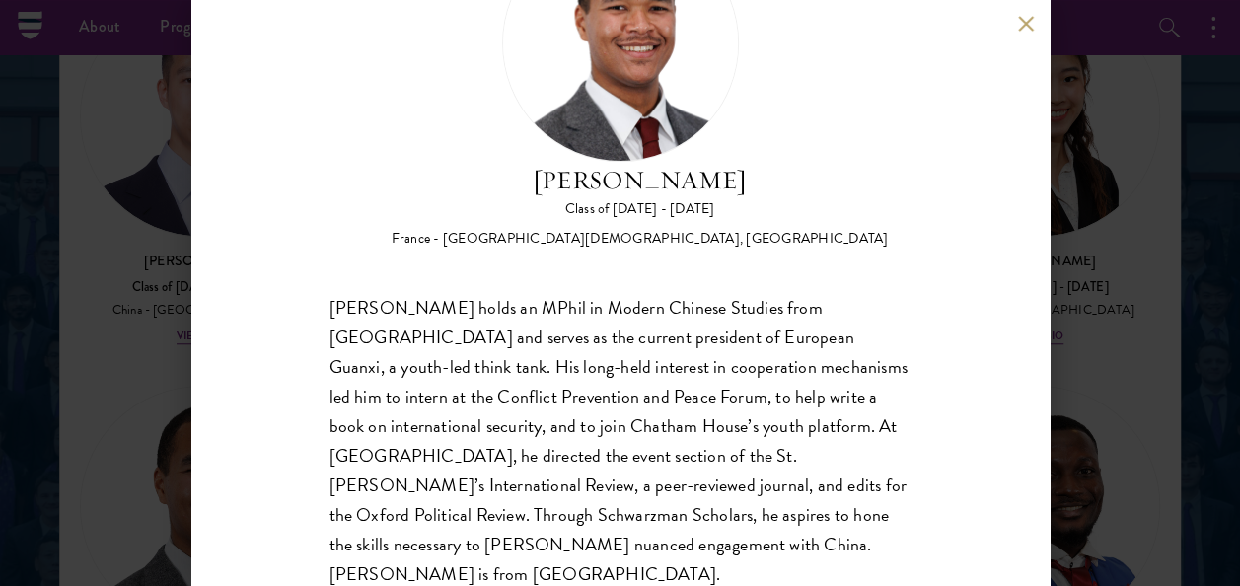
scroll to position [135, 0]
click at [1087, 159] on div "[PERSON_NAME] Class of [DATE] - [DATE] France - [GEOGRAPHIC_DATA][DEMOGRAPHIC_D…" at bounding box center [620, 293] width 1240 height 586
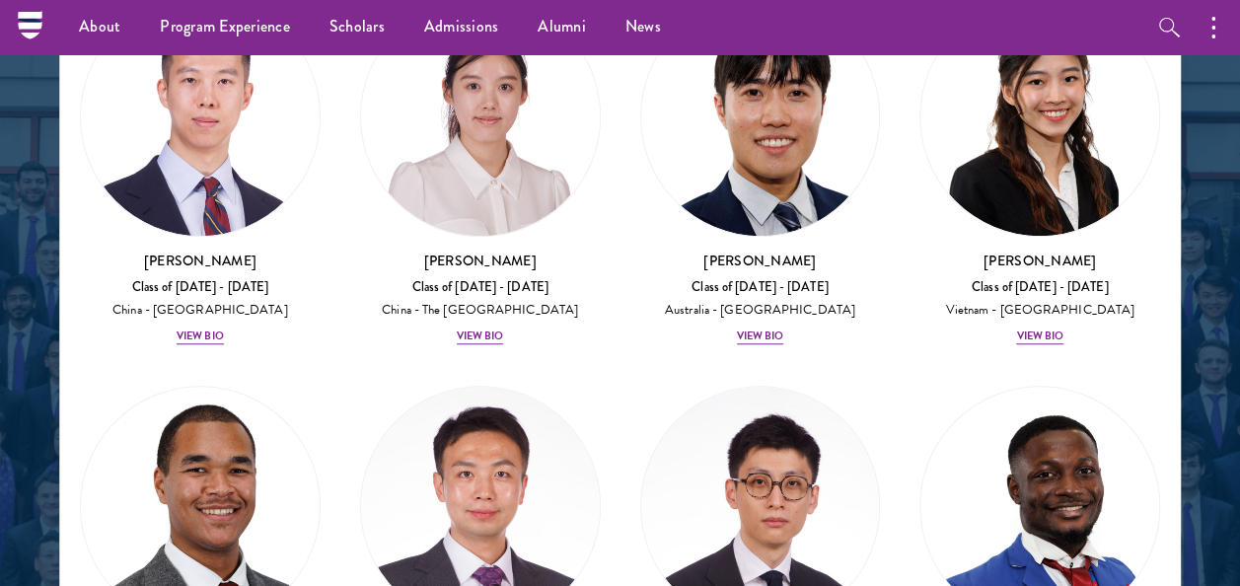
click at [1020, 26] on div "About Overview Leadership Donors Program Experience Overview Curriculum Student…" at bounding box center [620, 27] width 1240 height 54
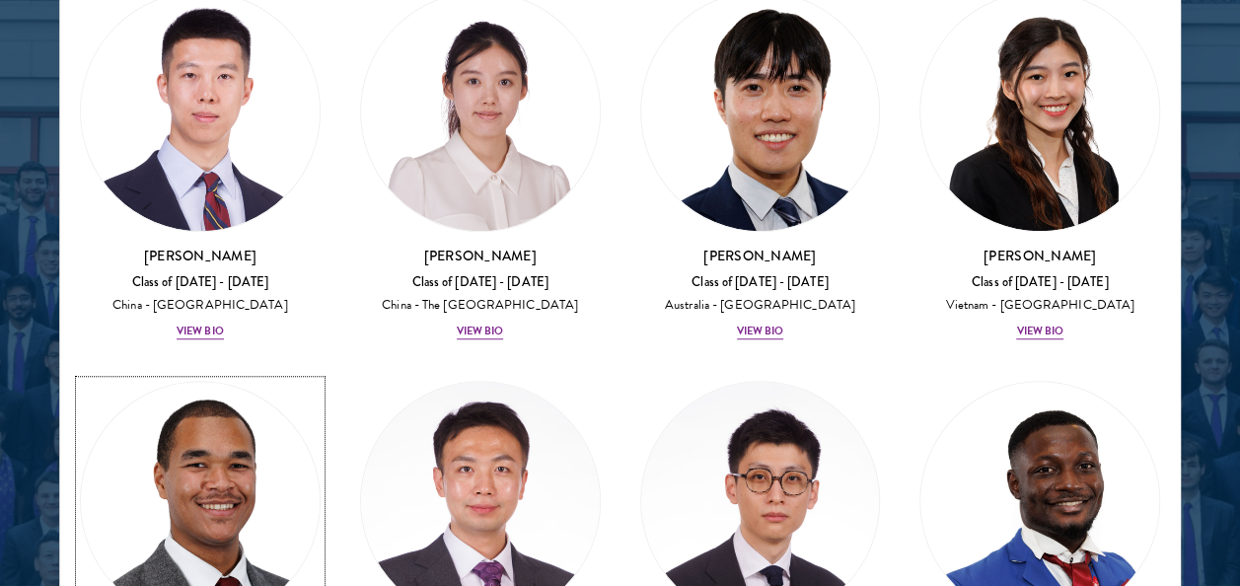
scroll to position [8078, 0]
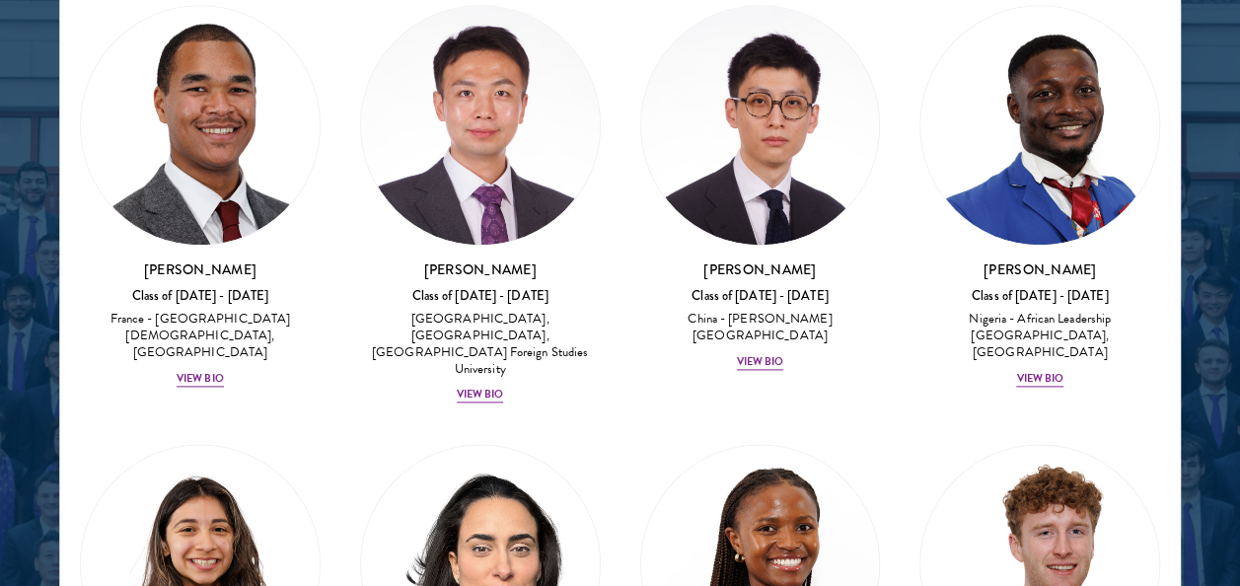
scroll to position [8466, 0]
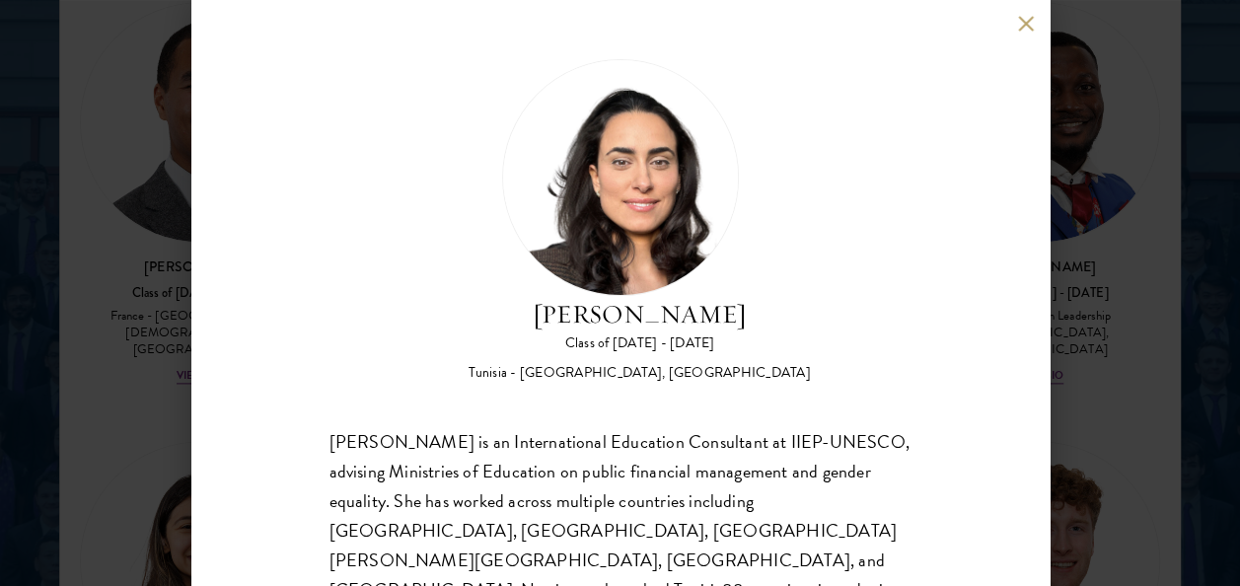
scroll to position [196, 0]
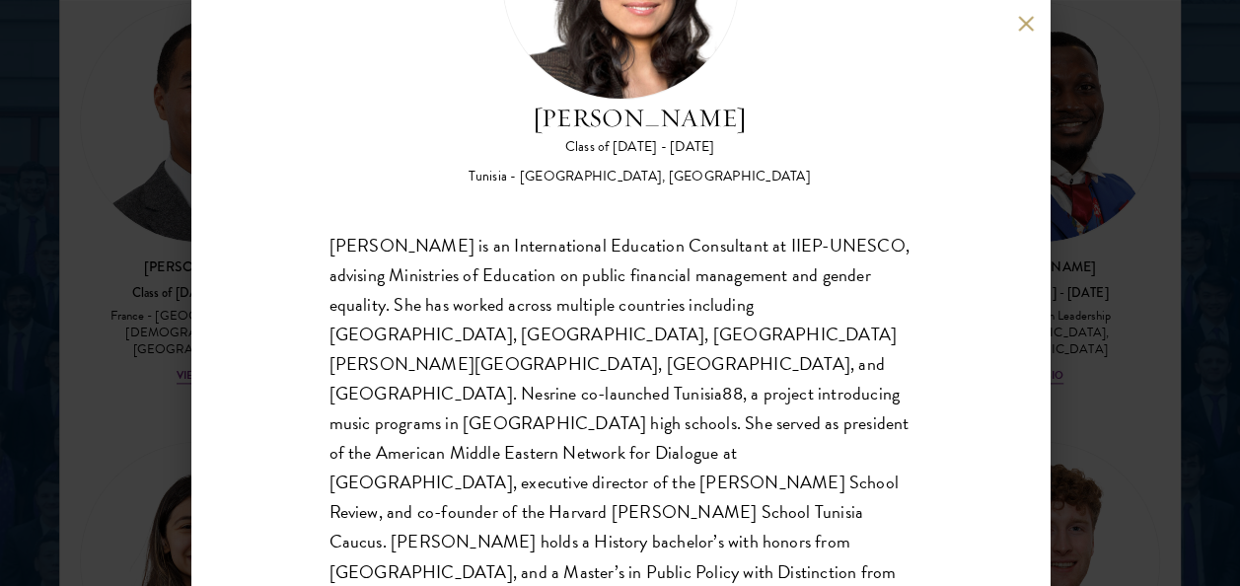
click at [1030, 31] on button at bounding box center [1026, 23] width 17 height 17
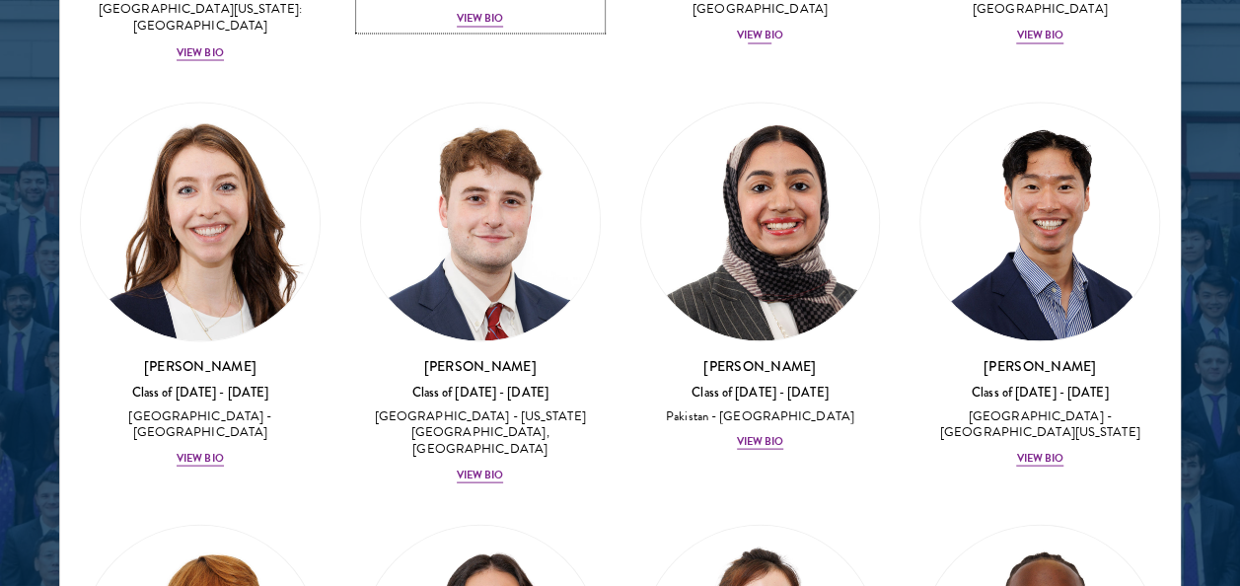
scroll to position [9246, 0]
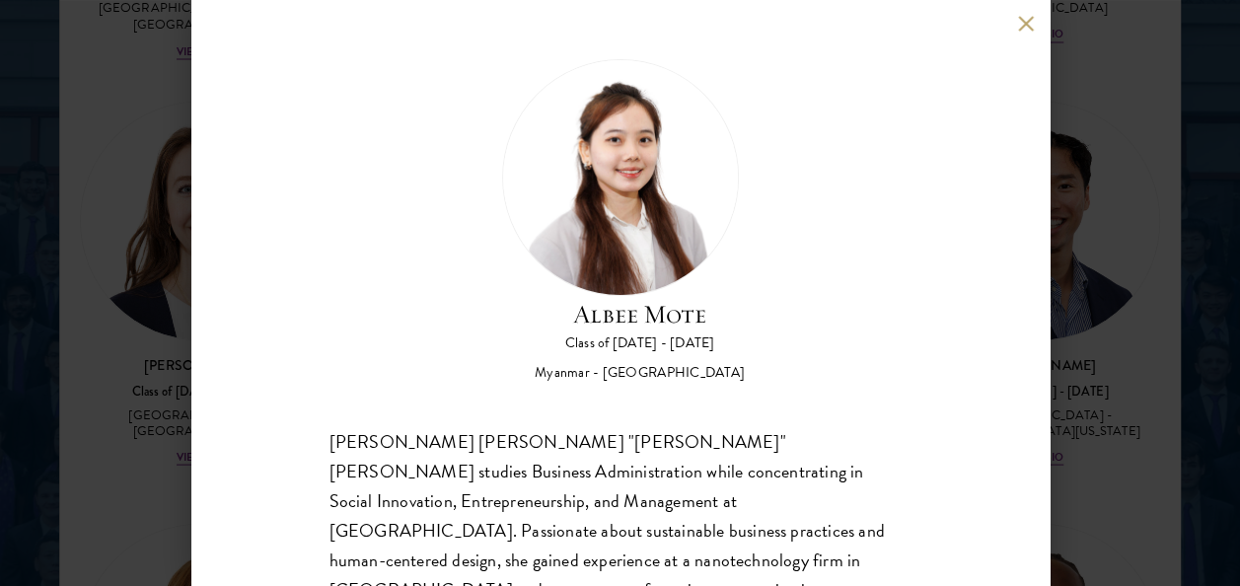
scroll to position [196, 0]
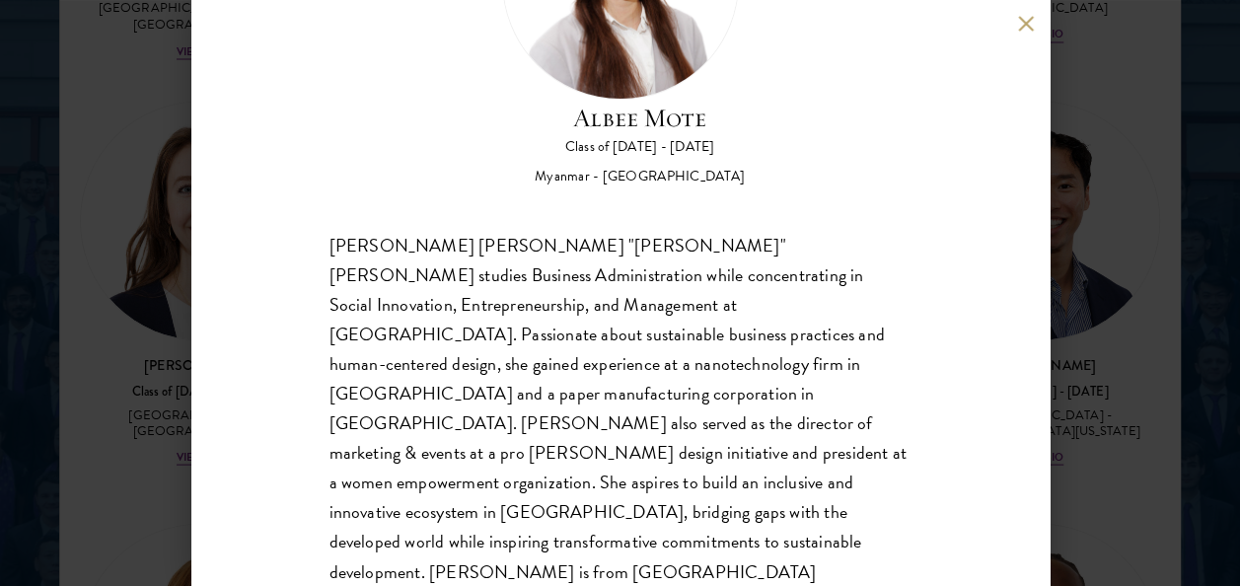
click at [1118, 167] on div "[PERSON_NAME] [PERSON_NAME] Class of [DATE] - [DATE] [GEOGRAPHIC_DATA] - [GEOGR…" at bounding box center [620, 293] width 1240 height 586
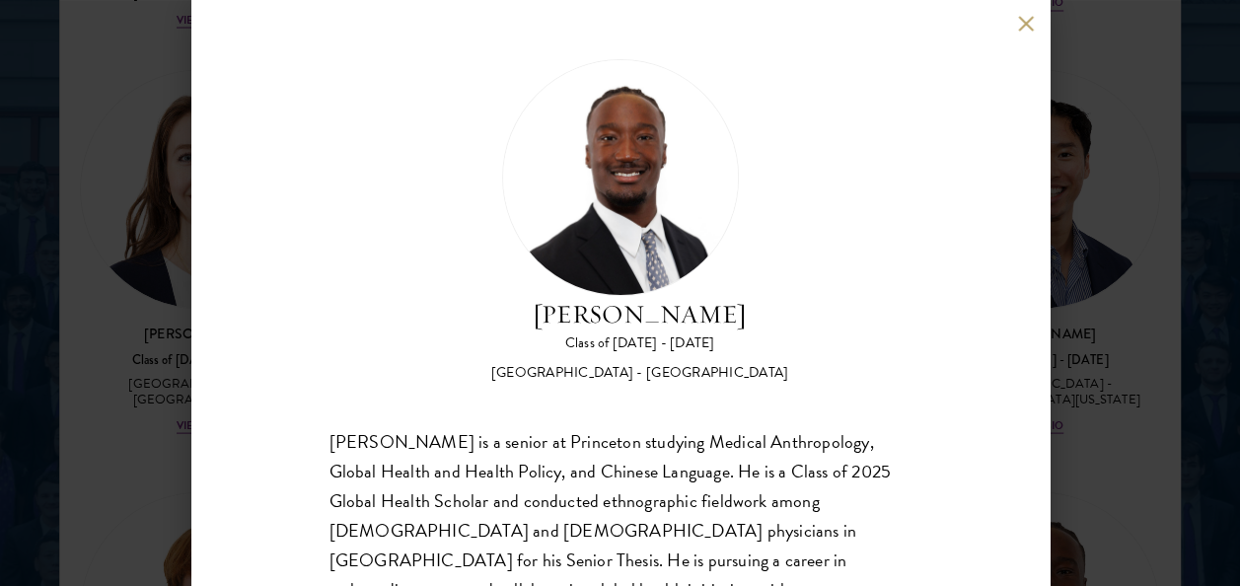
click at [1110, 268] on div "[PERSON_NAME] Class of [DATE] - [DATE] [GEOGRAPHIC_DATA] - [GEOGRAPHIC_DATA] [P…" at bounding box center [620, 293] width 1240 height 586
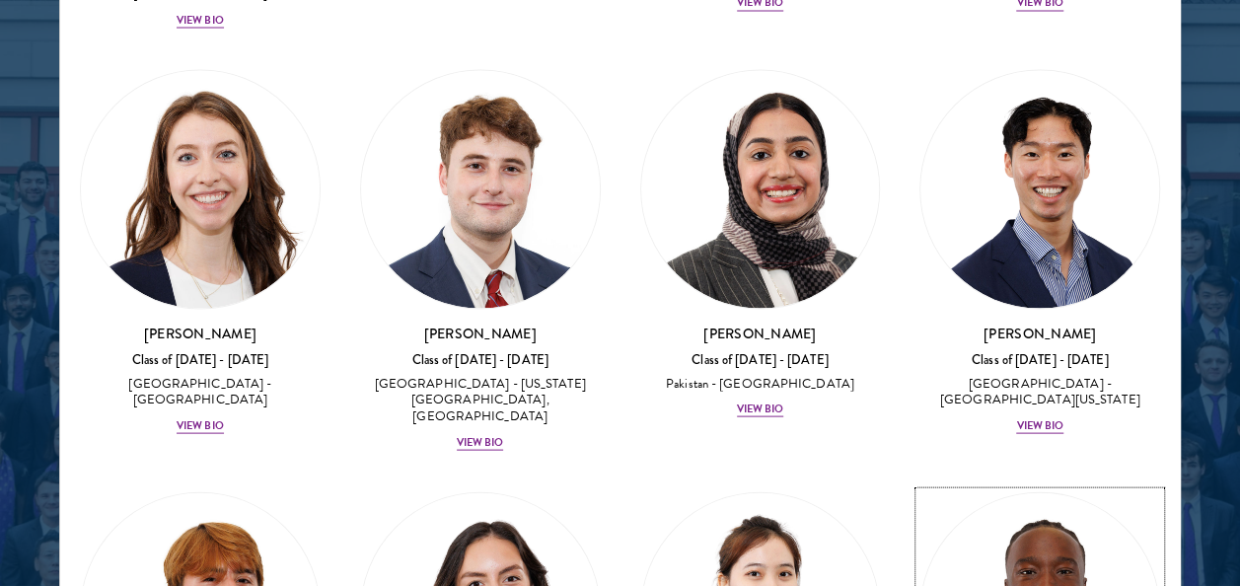
scroll to position [9277, 0]
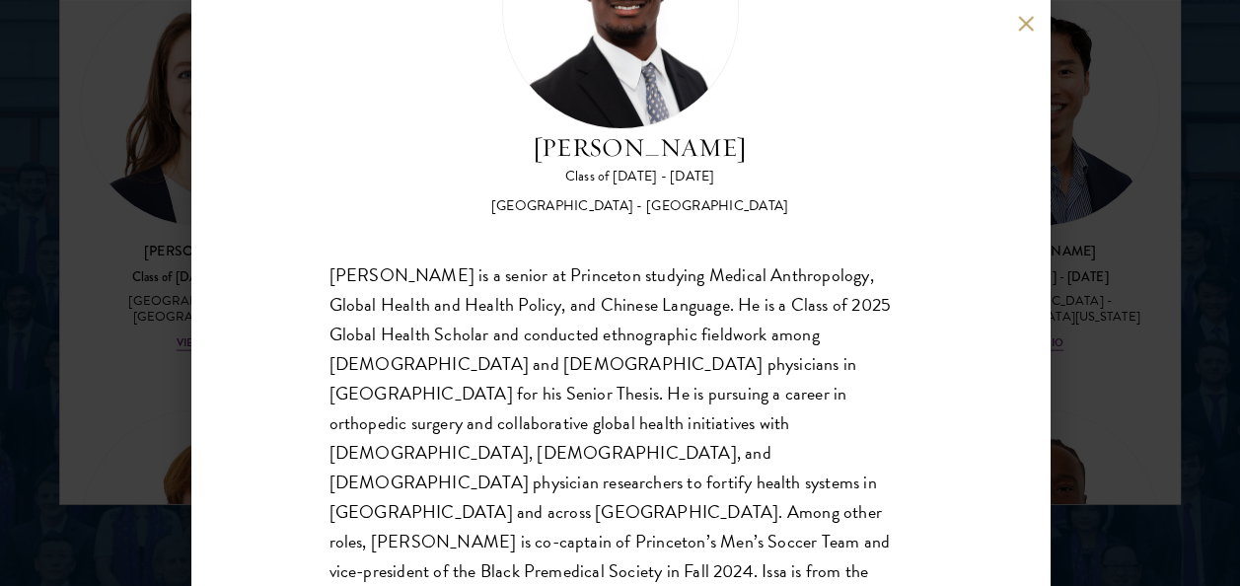
scroll to position [2668, 0]
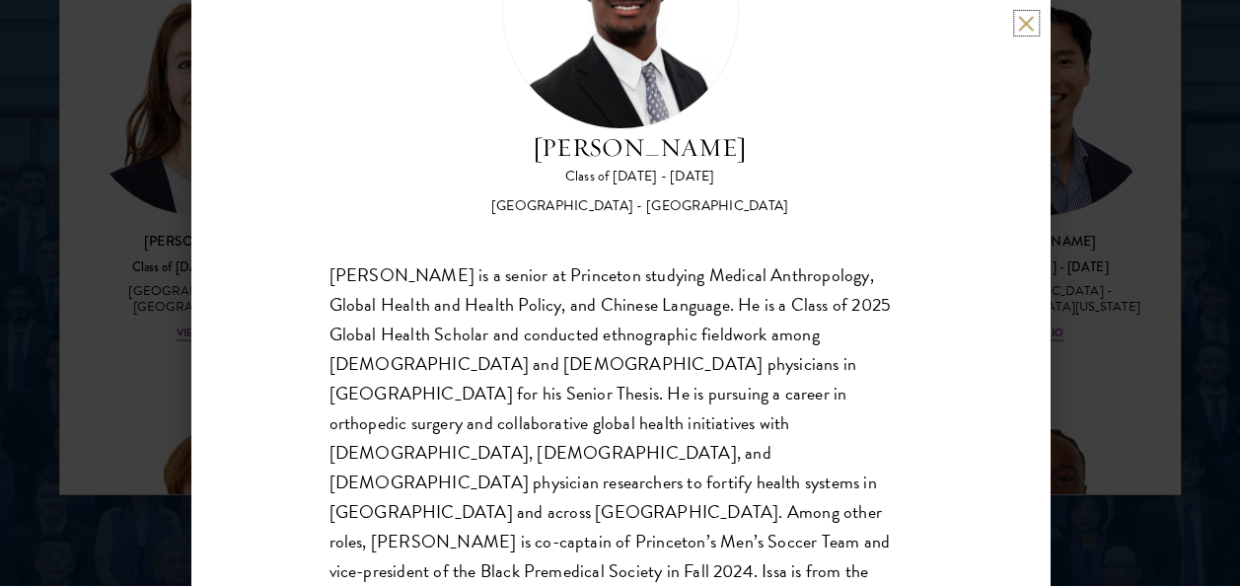
click at [1029, 21] on button at bounding box center [1026, 23] width 17 height 17
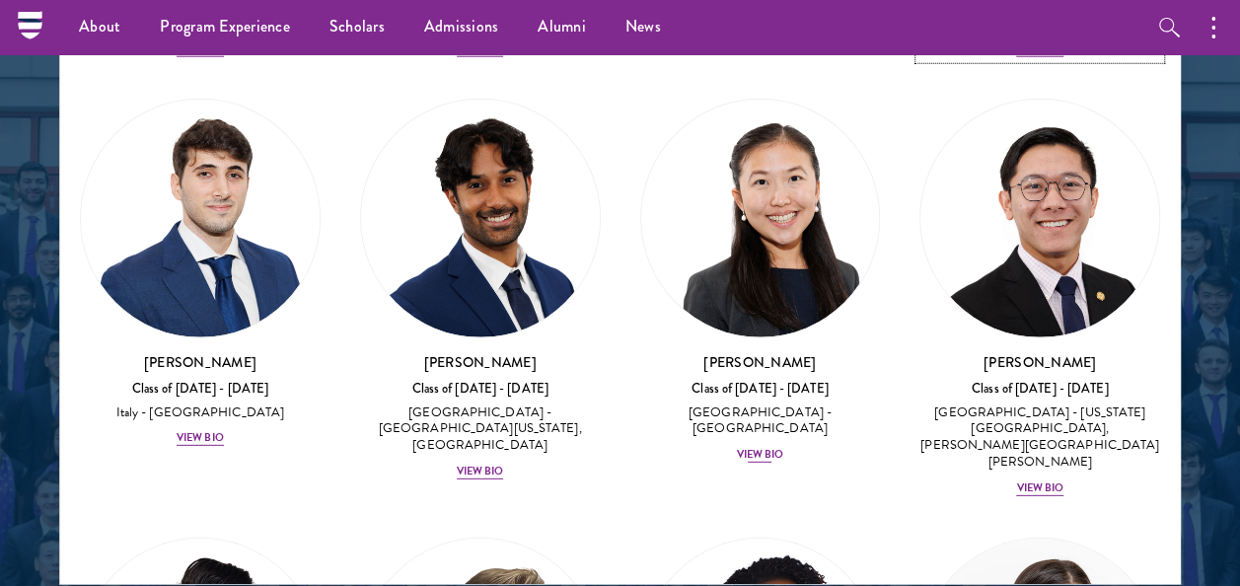
scroll to position [10076, 0]
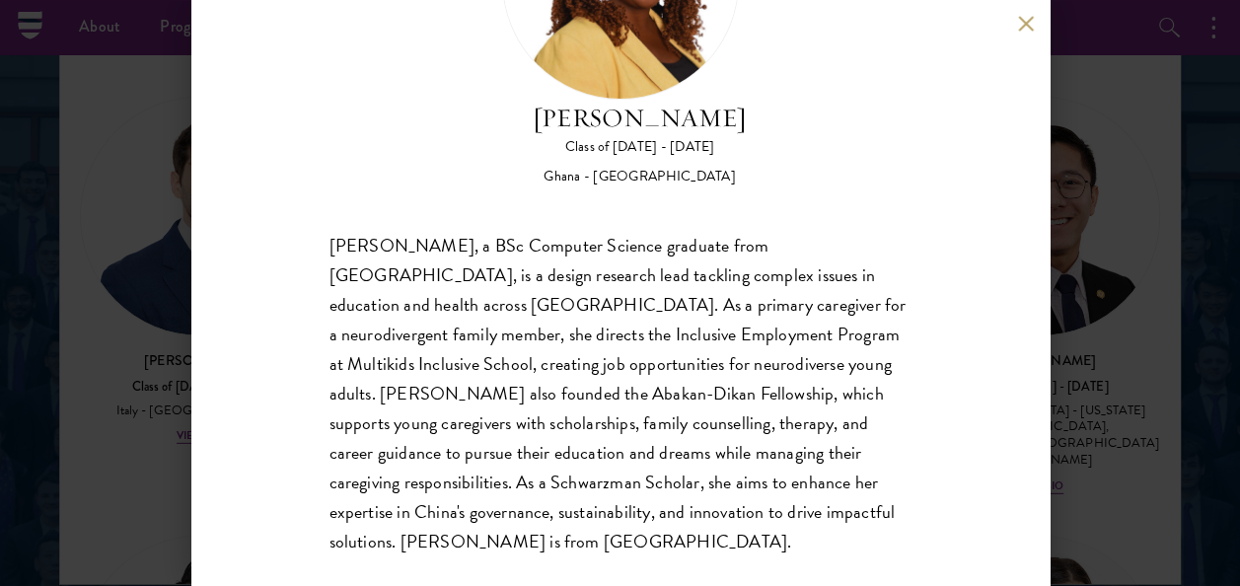
scroll to position [196, 0]
click at [1112, 198] on div "[PERSON_NAME] Class of [DATE] - [DATE] Ghana - [GEOGRAPHIC_DATA] [PERSON_NAME],…" at bounding box center [620, 293] width 1240 height 586
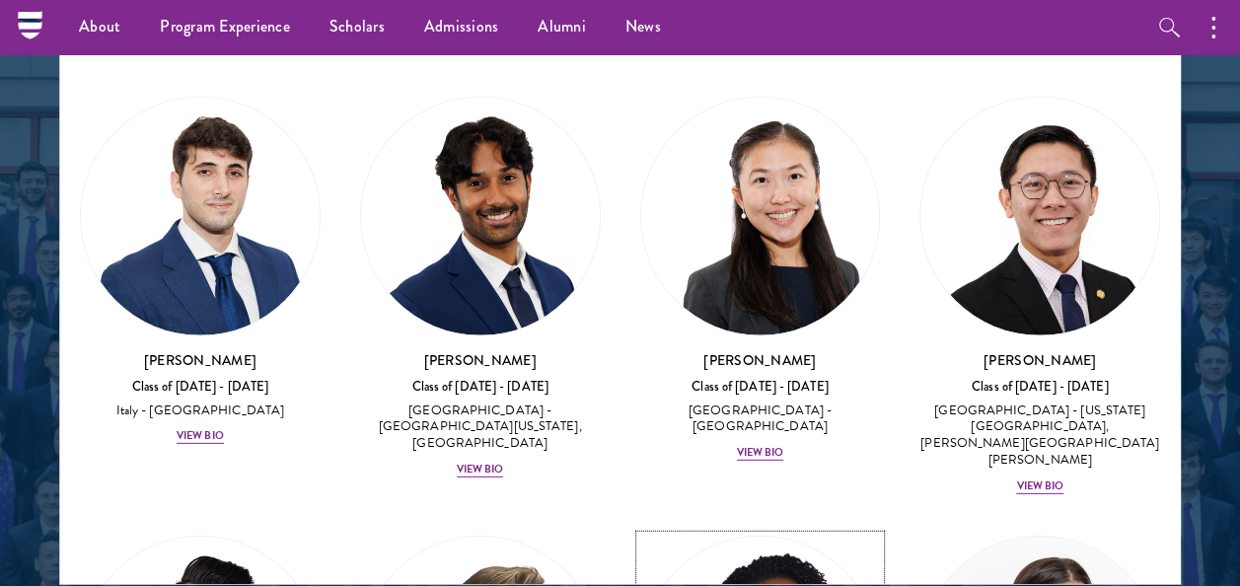
scroll to position [10082, 0]
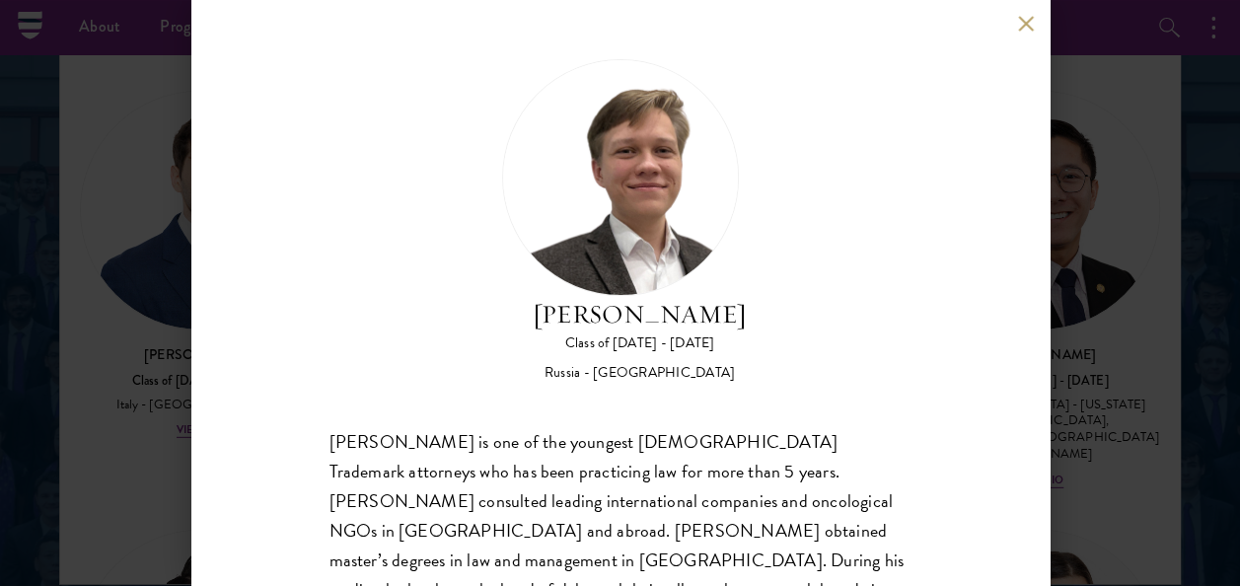
drag, startPoint x: 443, startPoint y: 254, endPoint x: 437, endPoint y: 394, distance: 140.2
click at [437, 394] on div "[PERSON_NAME] Class of [DATE] - [DATE] [GEOGRAPHIC_DATA] - [GEOGRAPHIC_DATA] [P…" at bounding box center [620, 406] width 582 height 694
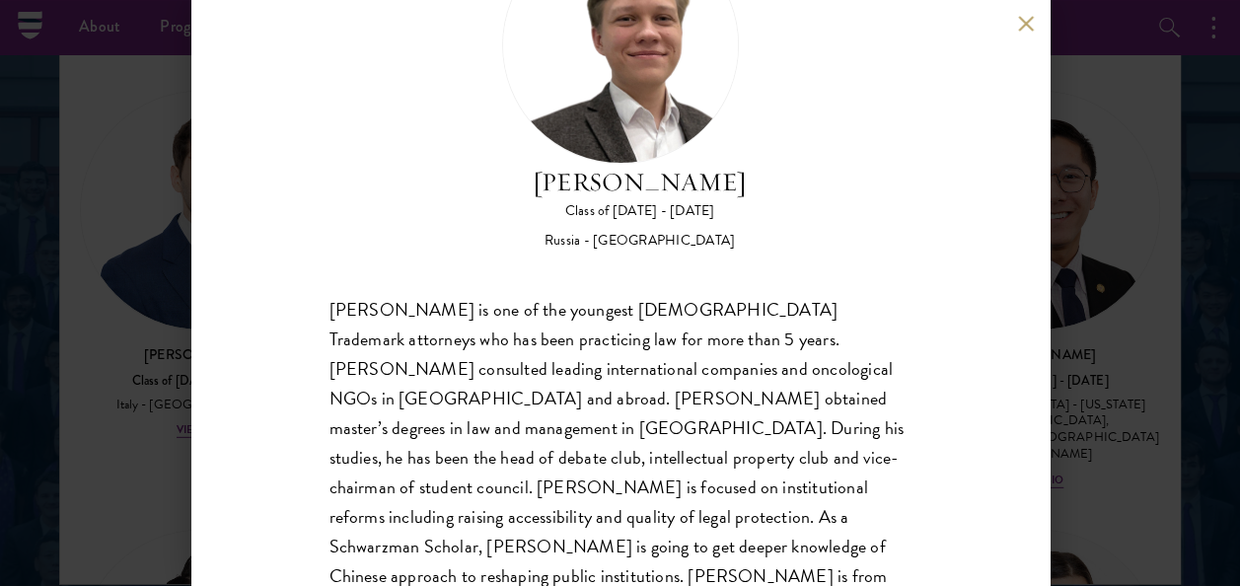
scroll to position [131, 0]
click at [1024, 23] on button at bounding box center [1026, 23] width 17 height 17
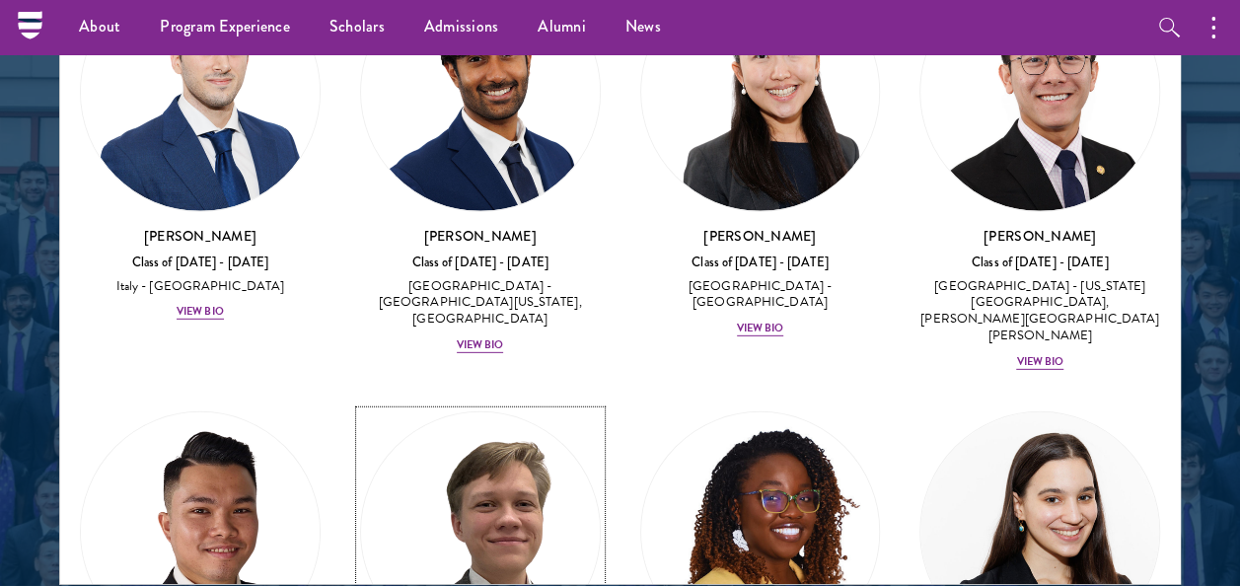
scroll to position [10198, 0]
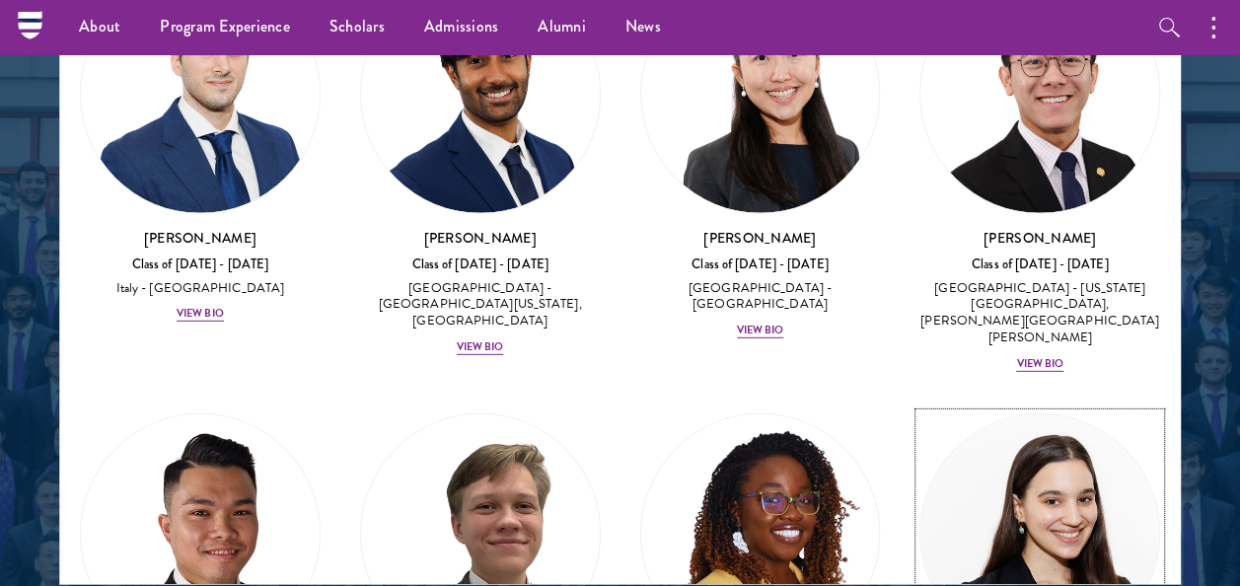
click at [1081, 414] on img at bounding box center [1039, 533] width 239 height 239
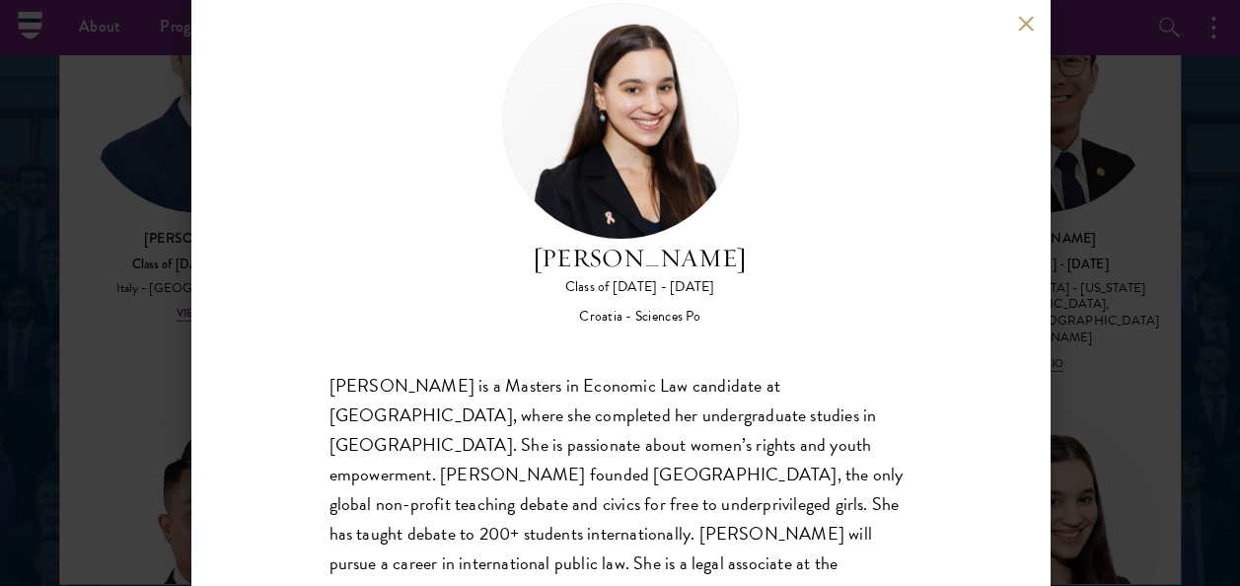
scroll to position [55, 0]
click at [1101, 363] on div "[PERSON_NAME] Class of [DATE] - [DATE] Croatia - Sciences Po [PERSON_NAME] is a…" at bounding box center [620, 293] width 1240 height 586
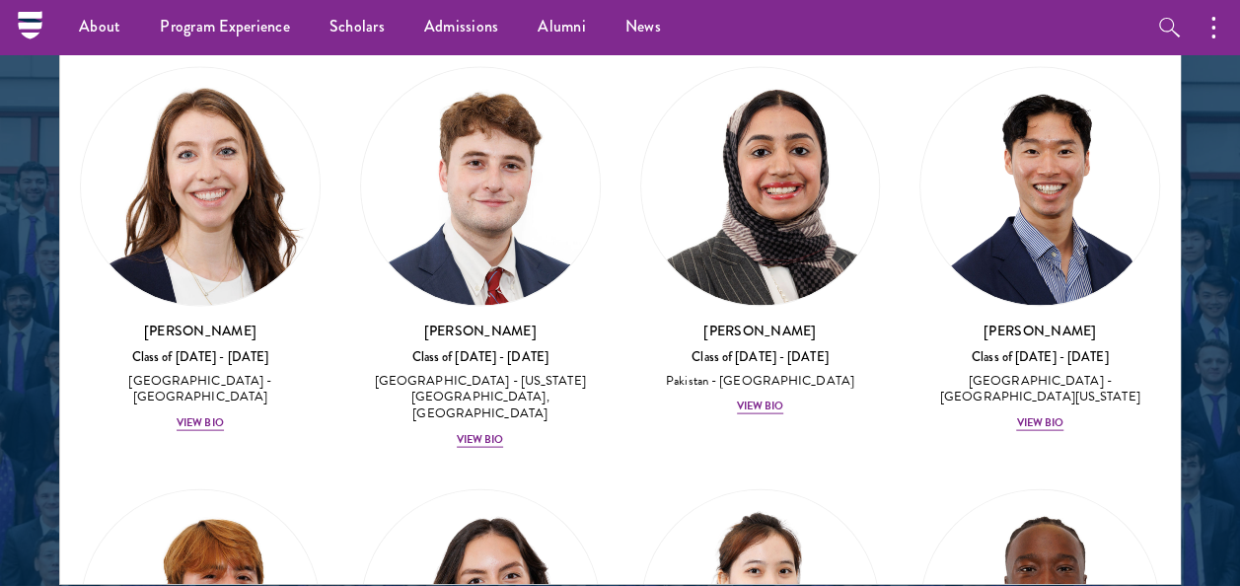
scroll to position [10082, 0]
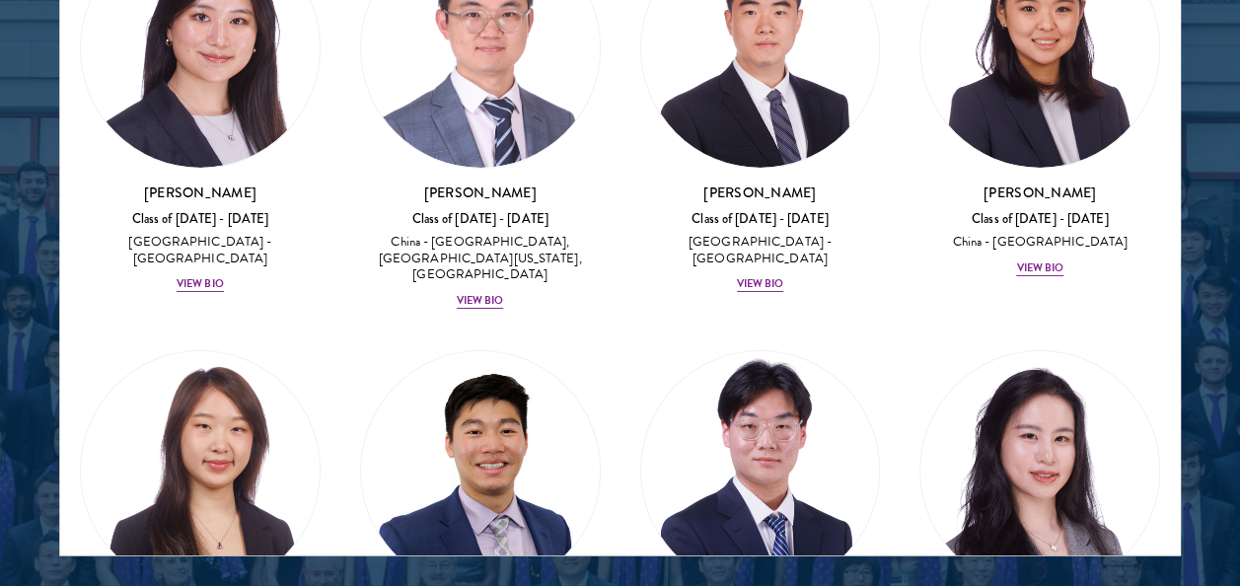
scroll to position [2608, 0]
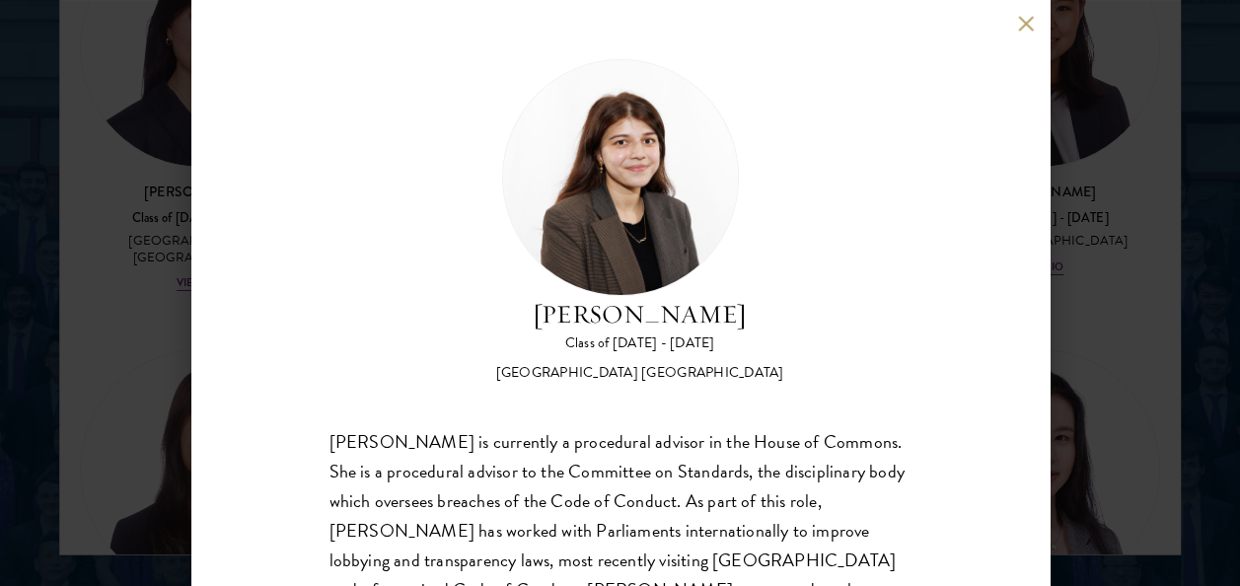
click at [1024, 26] on button at bounding box center [1026, 23] width 17 height 17
